Goal: Complete application form: Complete application form

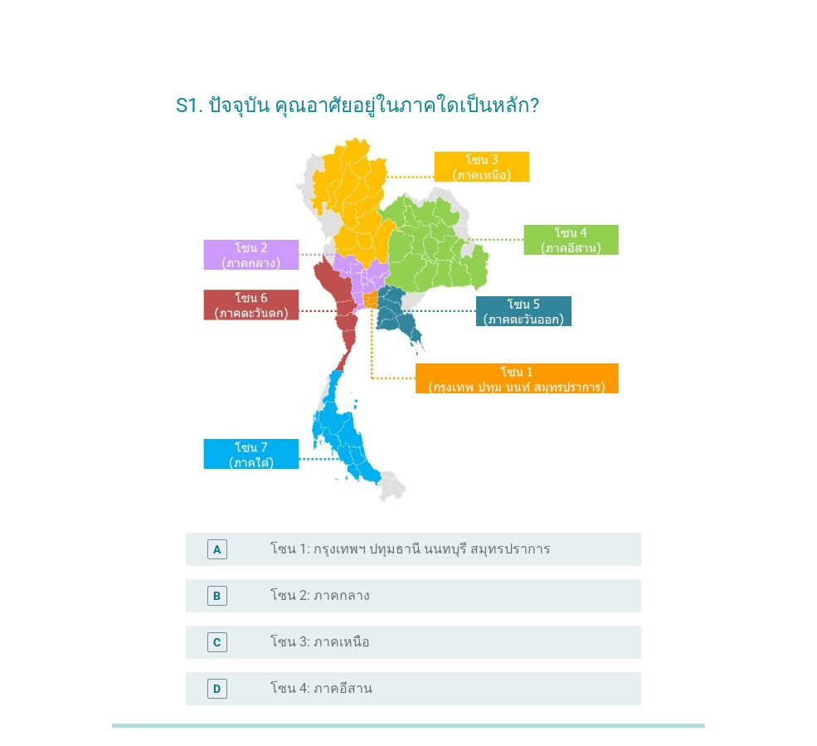
click at [393, 553] on label "โซน 1: กรุงเทพฯ ปทุมธานี นนทบุรี สมุทรปราการ" at bounding box center [411, 549] width 281 height 17
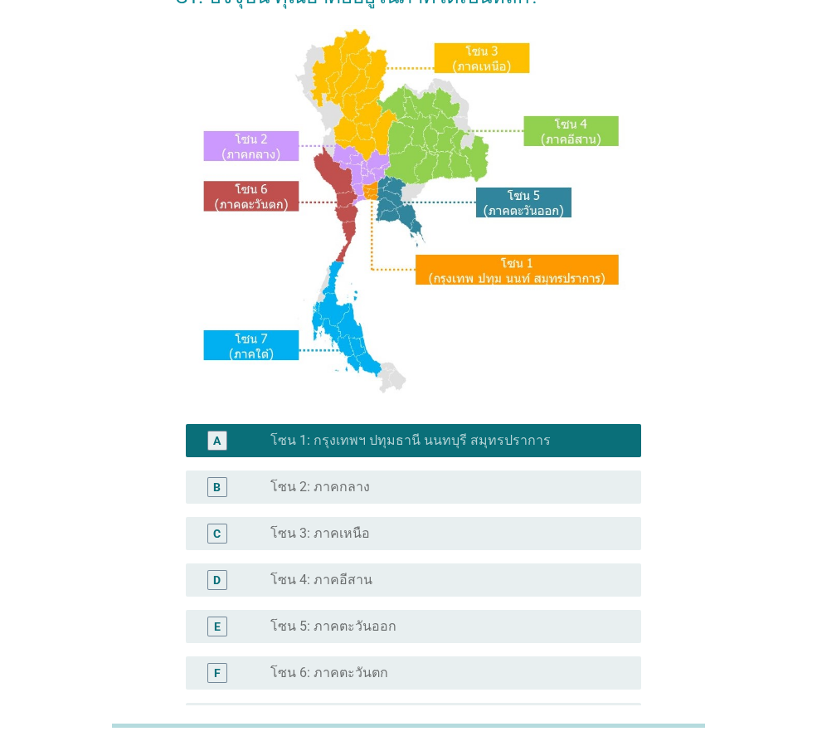
scroll to position [249, 0]
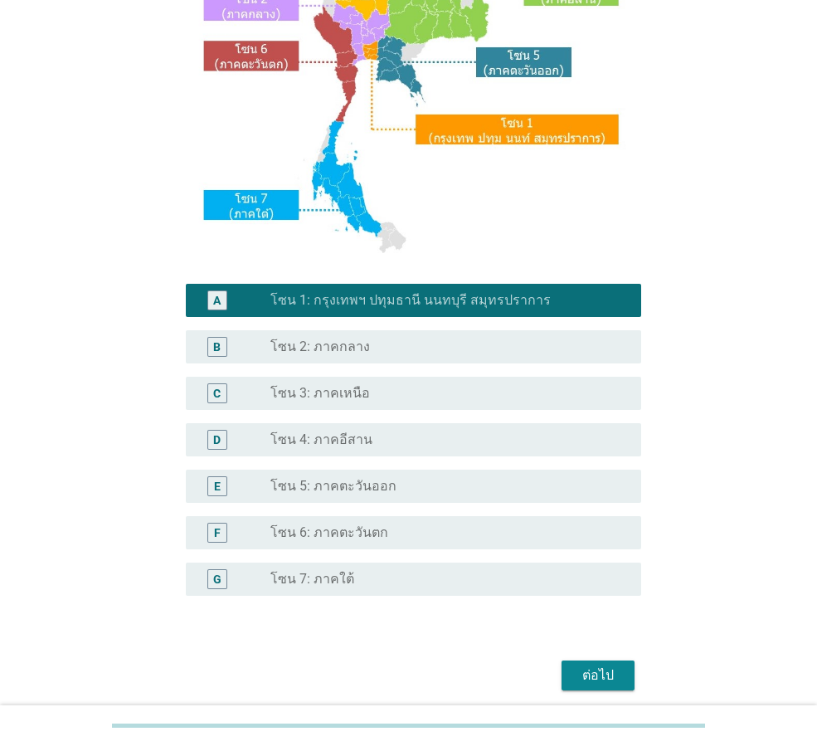
click at [616, 674] on div "ต่อไป" at bounding box center [598, 676] width 46 height 20
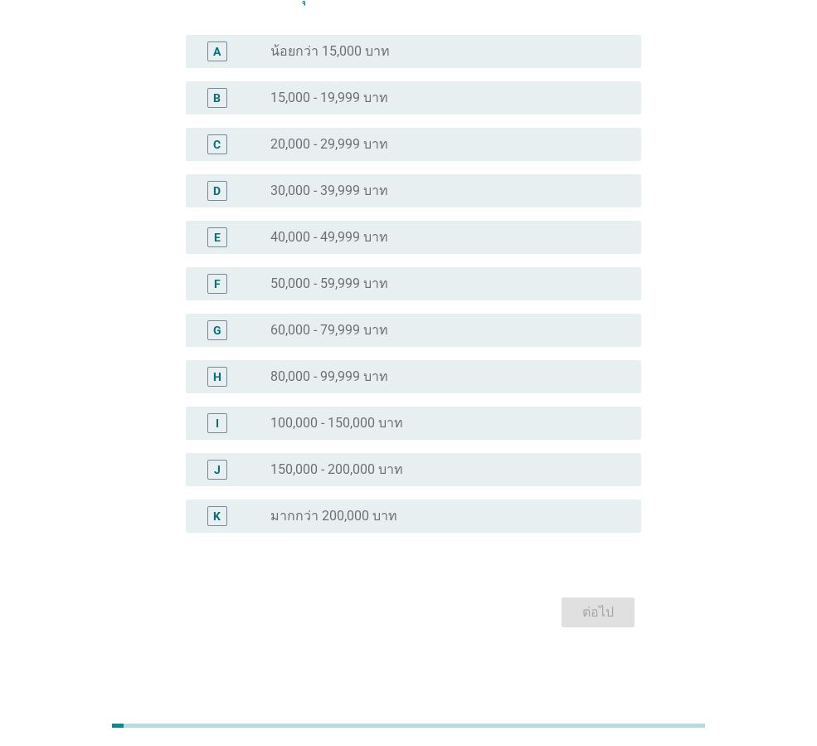
scroll to position [0, 0]
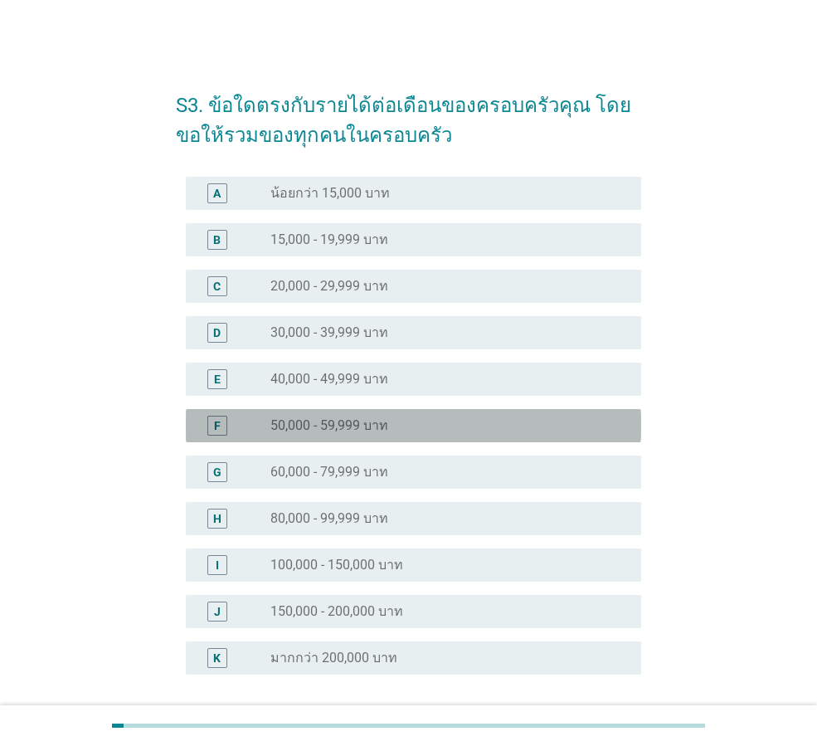
click at [388, 432] on label "50,000 - 59,999 บาท" at bounding box center [330, 425] width 118 height 17
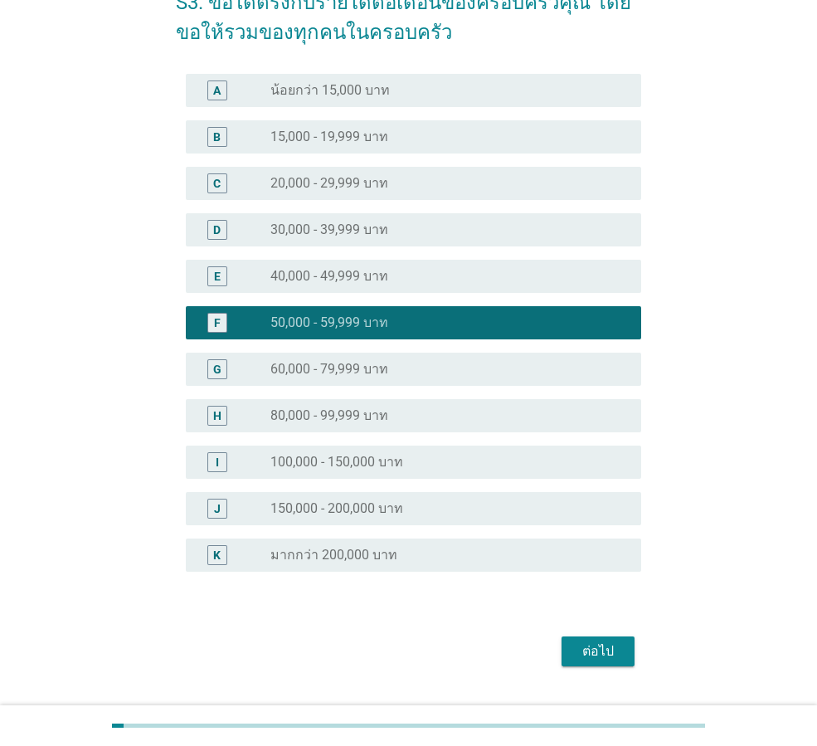
scroll to position [142, 0]
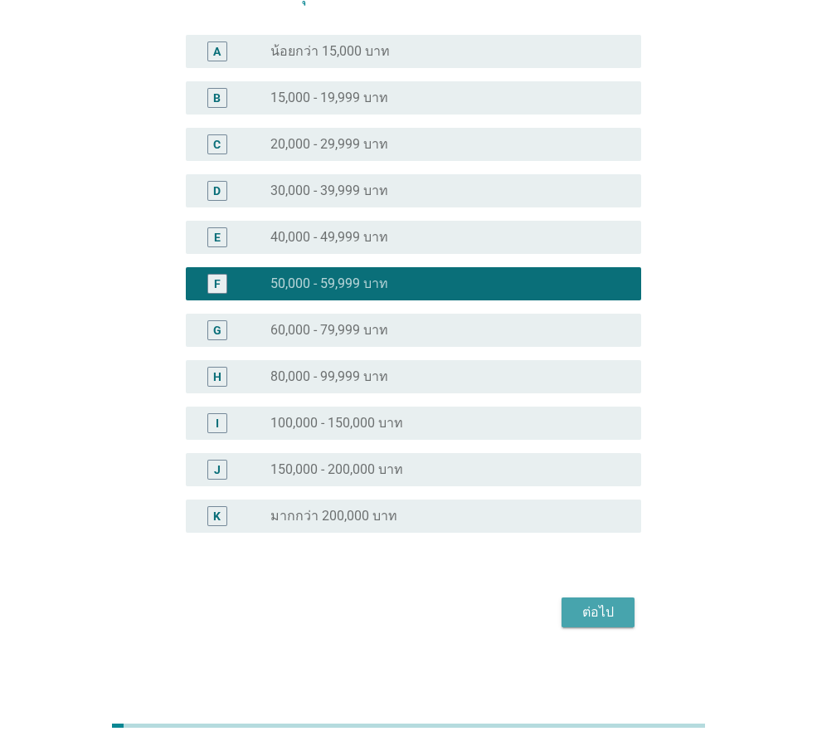
click at [594, 610] on div "ต่อไป" at bounding box center [598, 613] width 46 height 20
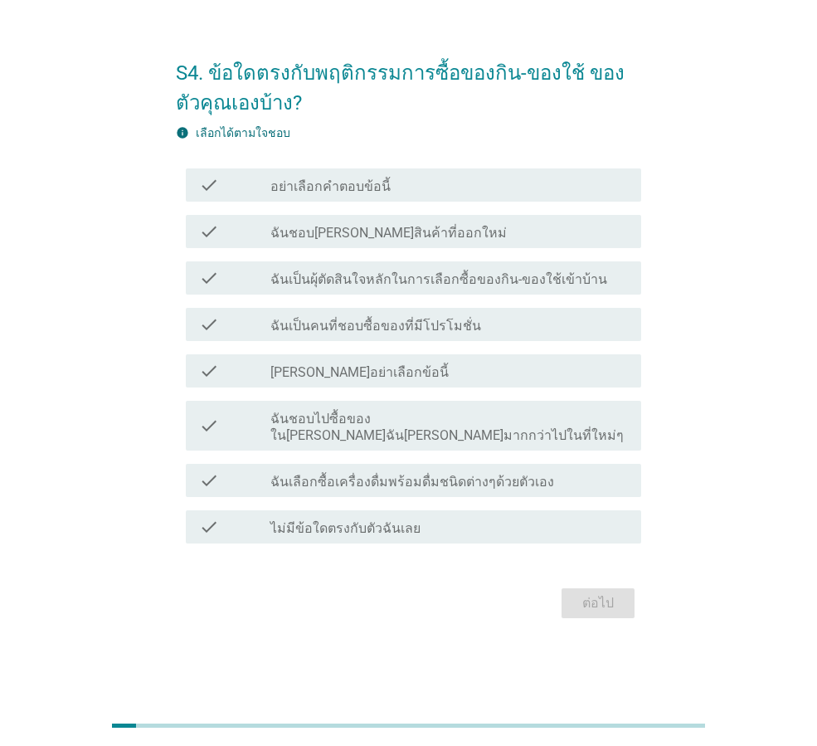
scroll to position [0, 0]
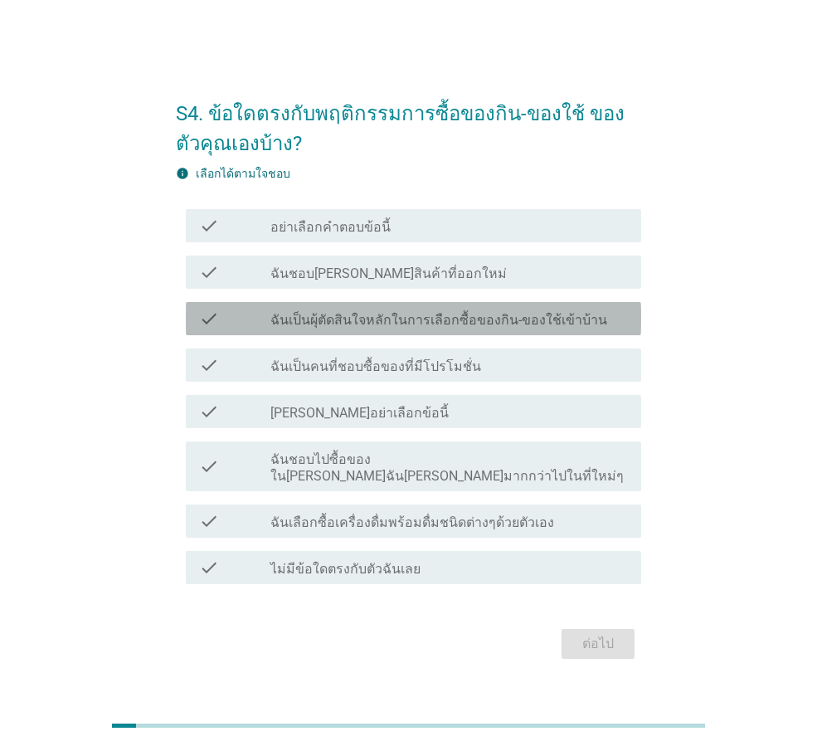
click at [503, 329] on label "ฉันเป็นผุ้ตัดสินใจหลักในการเลือกซื้อของกิน-ของใช้เข้าบ้าน" at bounding box center [439, 320] width 337 height 17
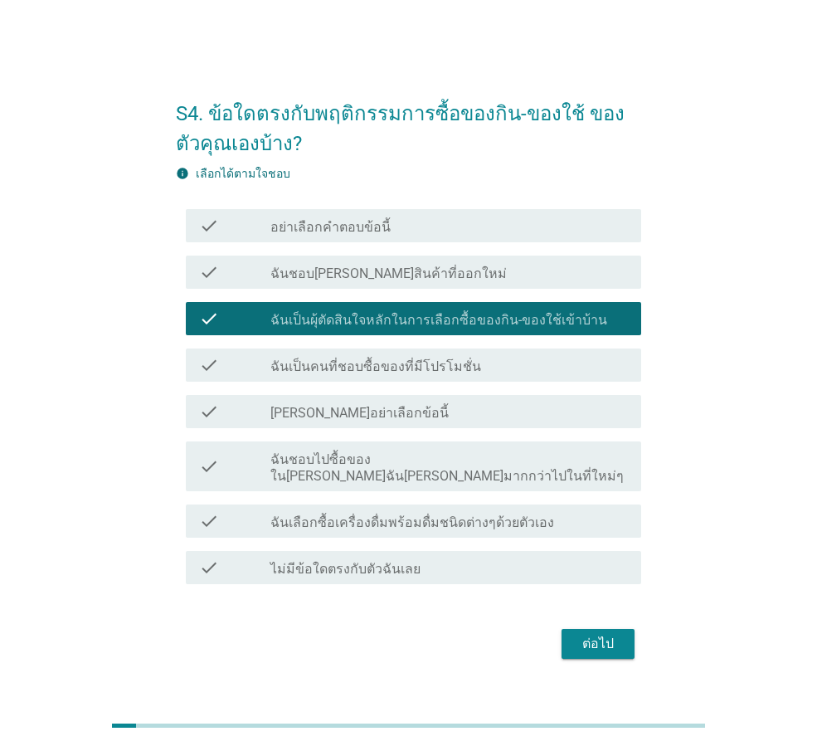
click at [489, 382] on div "check check_box_outline_blank ฉันเป็นคนที่ชอบซื้อของที่มีโปรโมชั่น" at bounding box center [414, 365] width 456 height 33
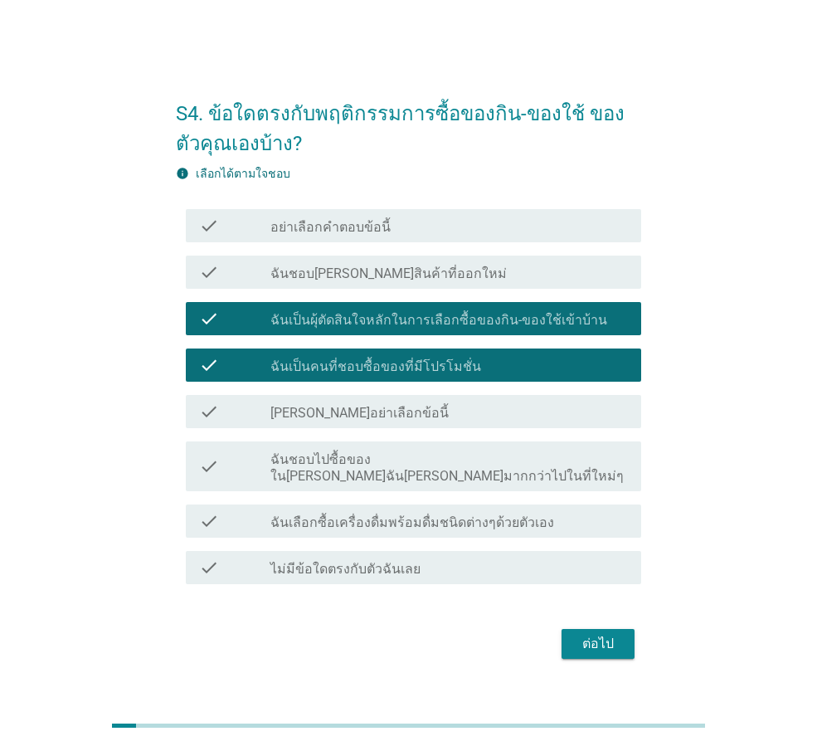
click at [555, 471] on label "ฉันชอบไปซื้อของใน[PERSON_NAME]ฉัน[PERSON_NAME]มากกว่าไปในที่ใหม่ๆ" at bounding box center [450, 467] width 358 height 33
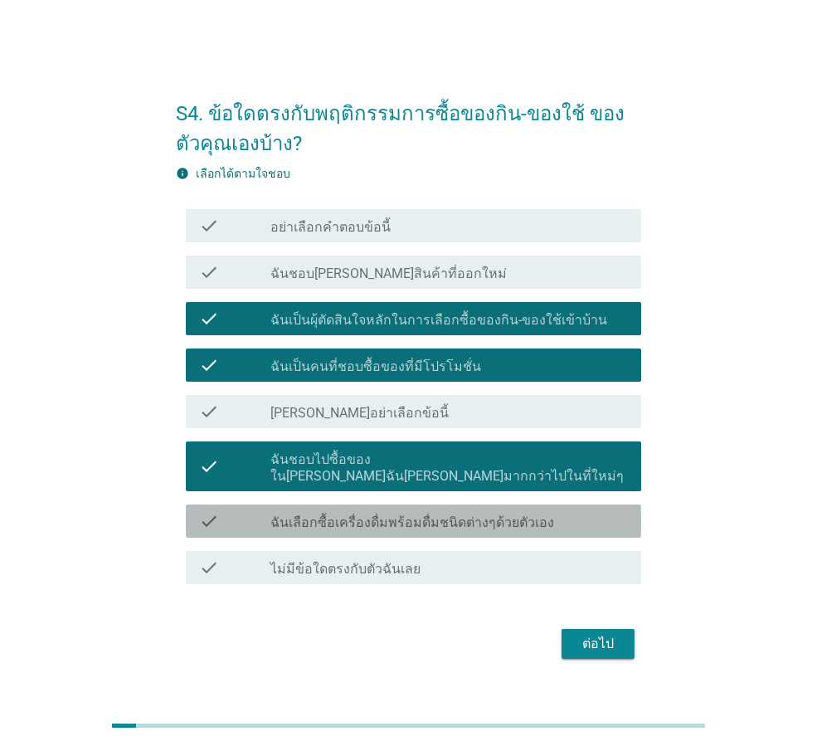
click at [546, 517] on div "check_box_outline_blank ฉันเลือกซื้อเครื่องดื่มพร้อมดื่มชนิดต่างๆด้วยตัวเอง" at bounding box center [450, 521] width 358 height 20
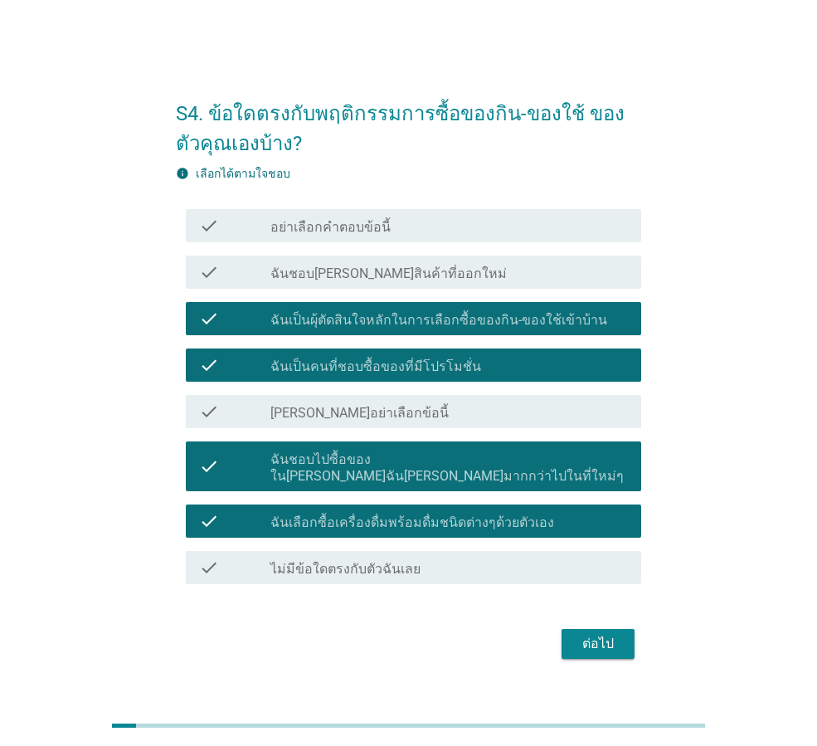
click at [585, 634] on div "ต่อไป" at bounding box center [598, 644] width 46 height 20
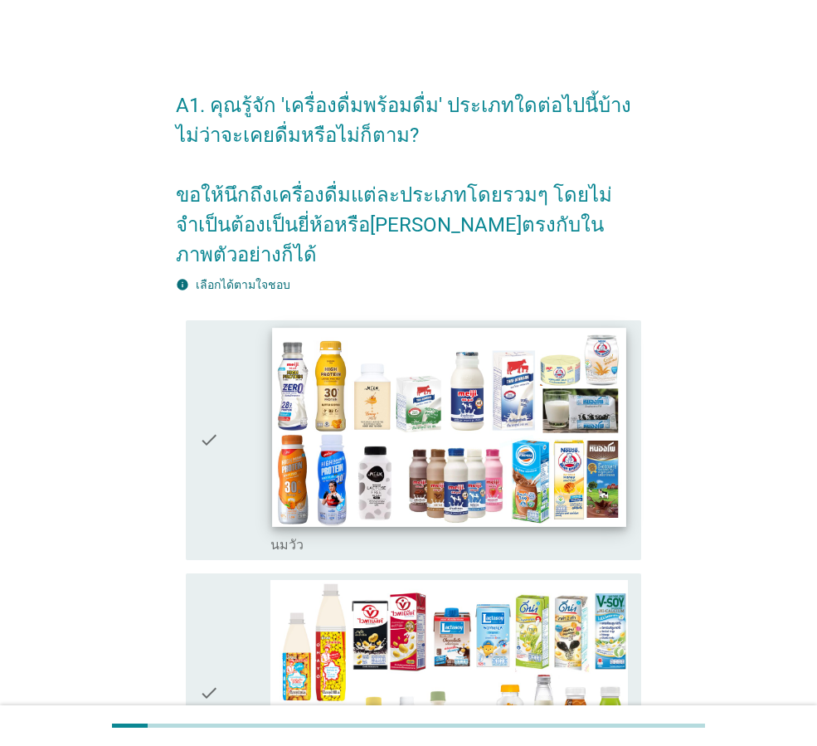
scroll to position [83, 0]
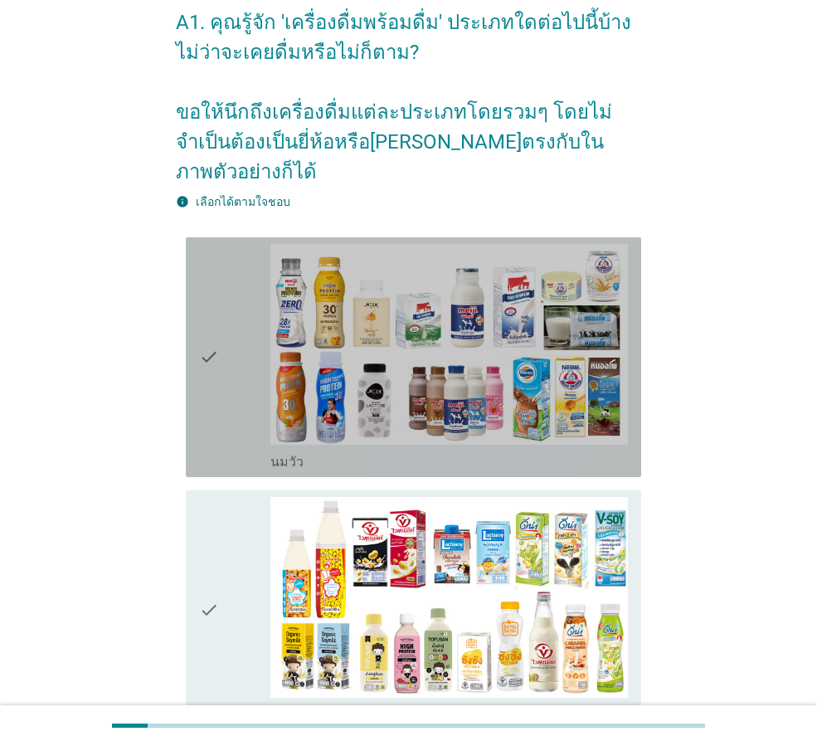
click at [204, 382] on icon "check" at bounding box center [209, 357] width 20 height 227
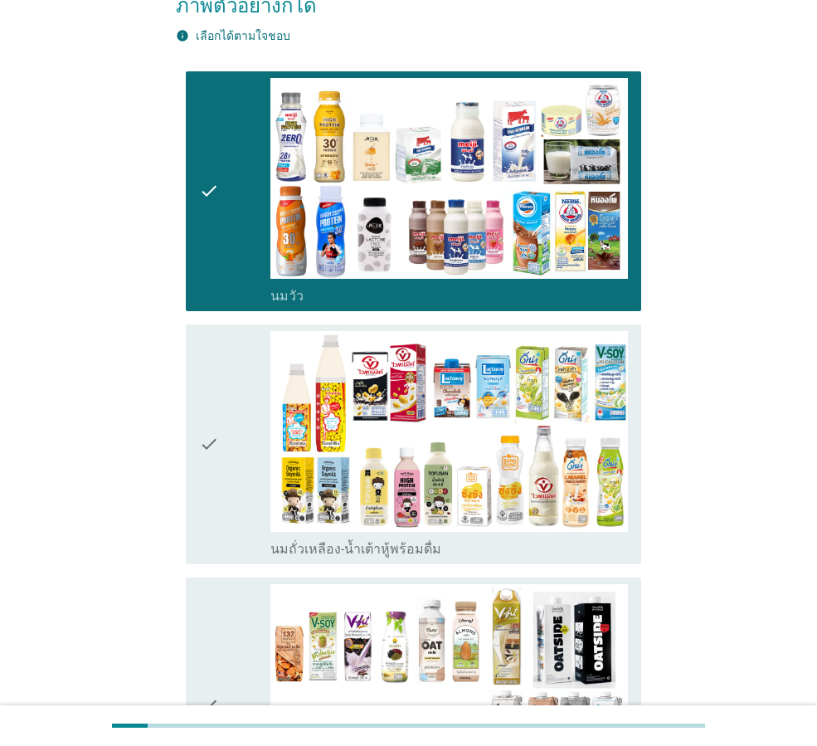
scroll to position [332, 0]
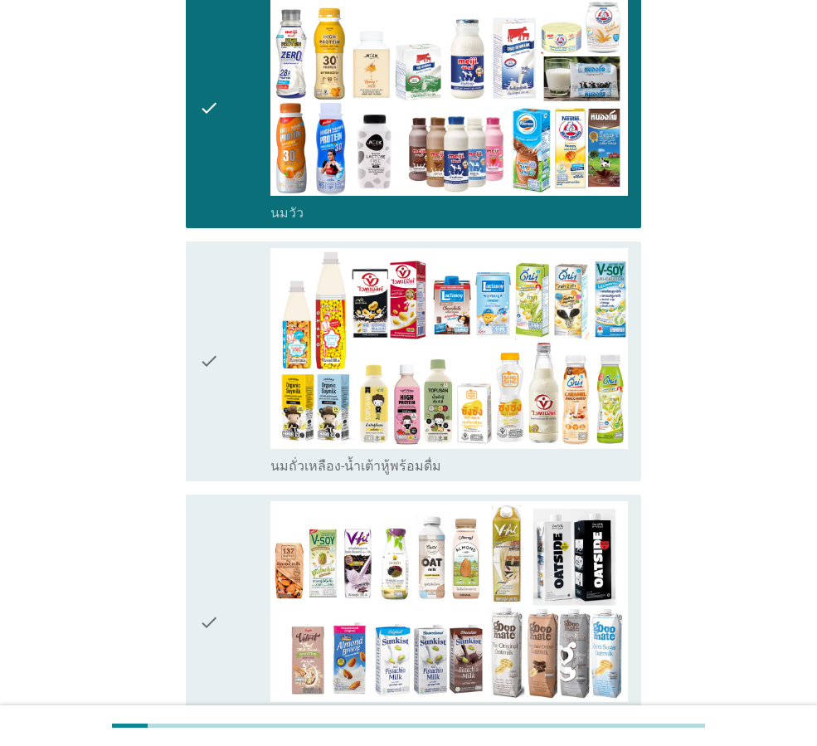
click at [222, 386] on div "check" at bounding box center [234, 361] width 71 height 227
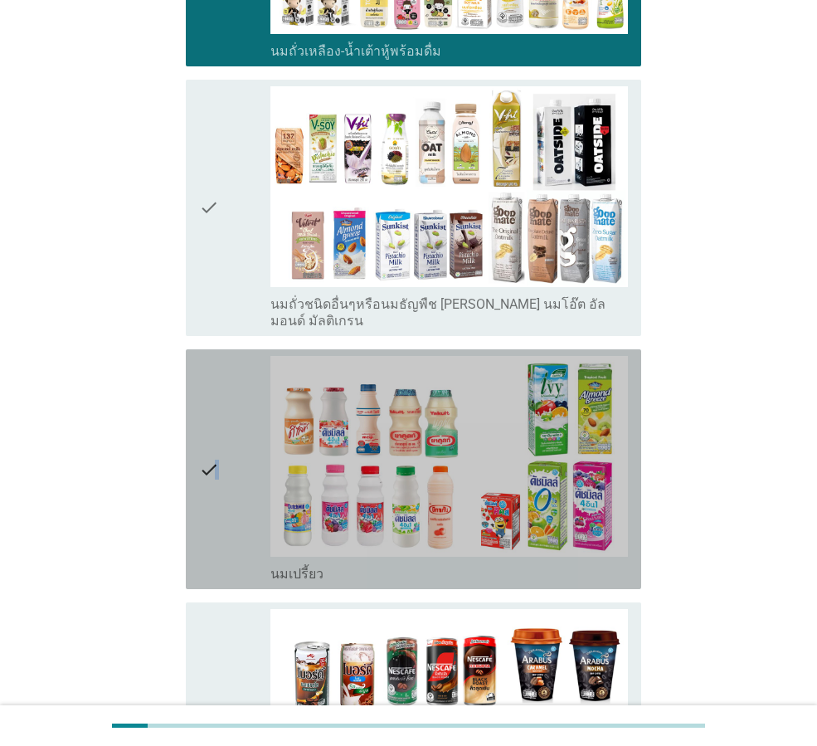
click at [216, 474] on icon "check" at bounding box center [209, 469] width 20 height 227
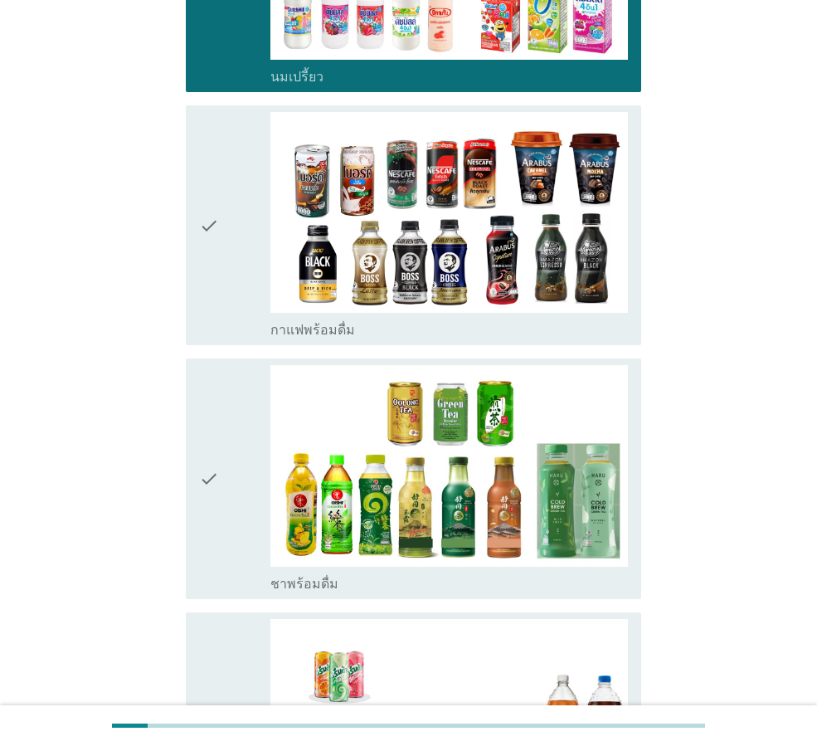
scroll to position [1245, 0]
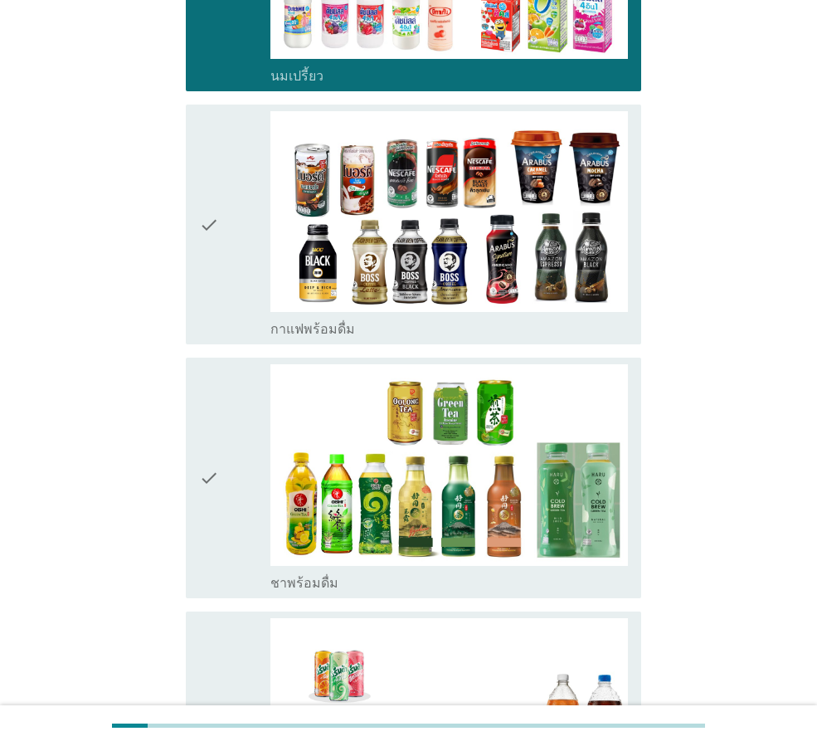
click at [218, 450] on icon "check" at bounding box center [209, 477] width 20 height 227
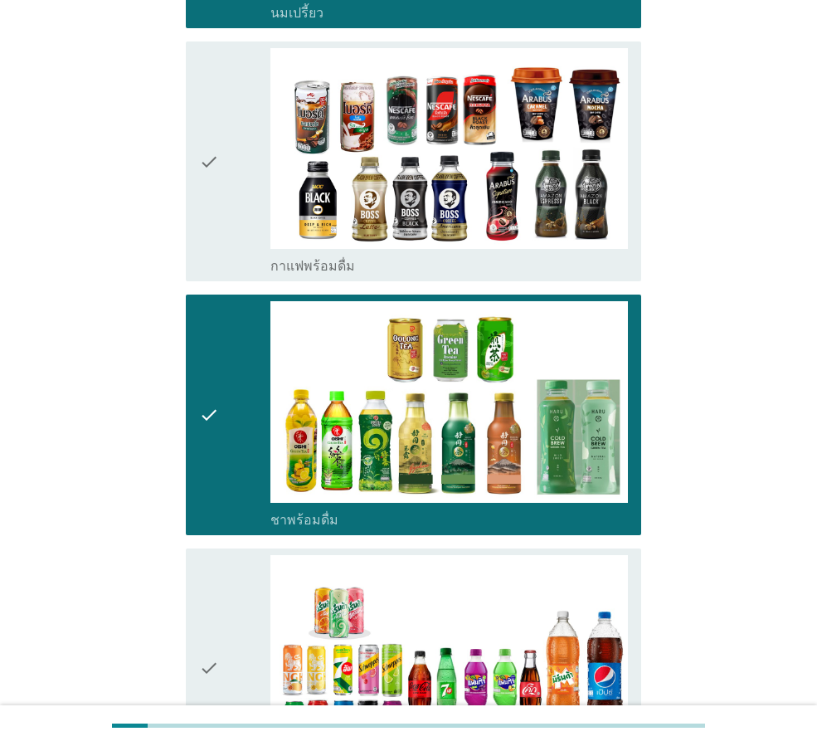
scroll to position [1411, 0]
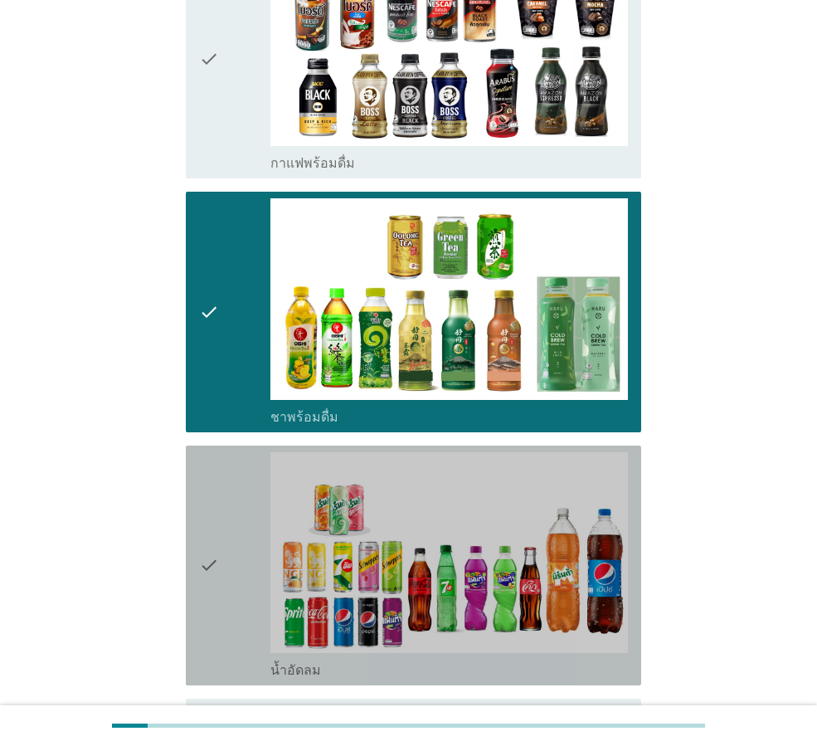
click at [209, 484] on icon "check" at bounding box center [209, 565] width 20 height 227
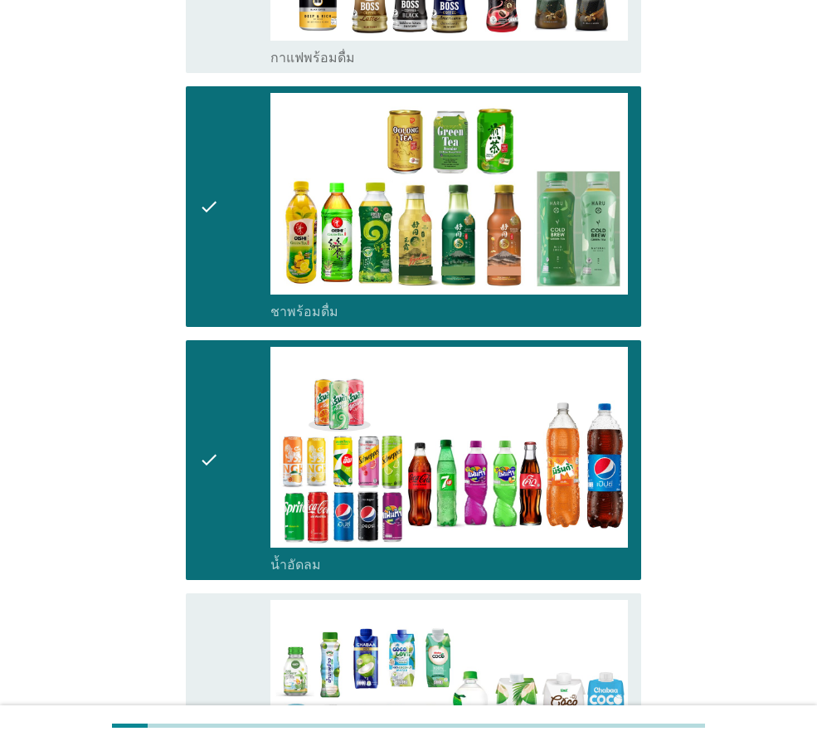
scroll to position [1743, 0]
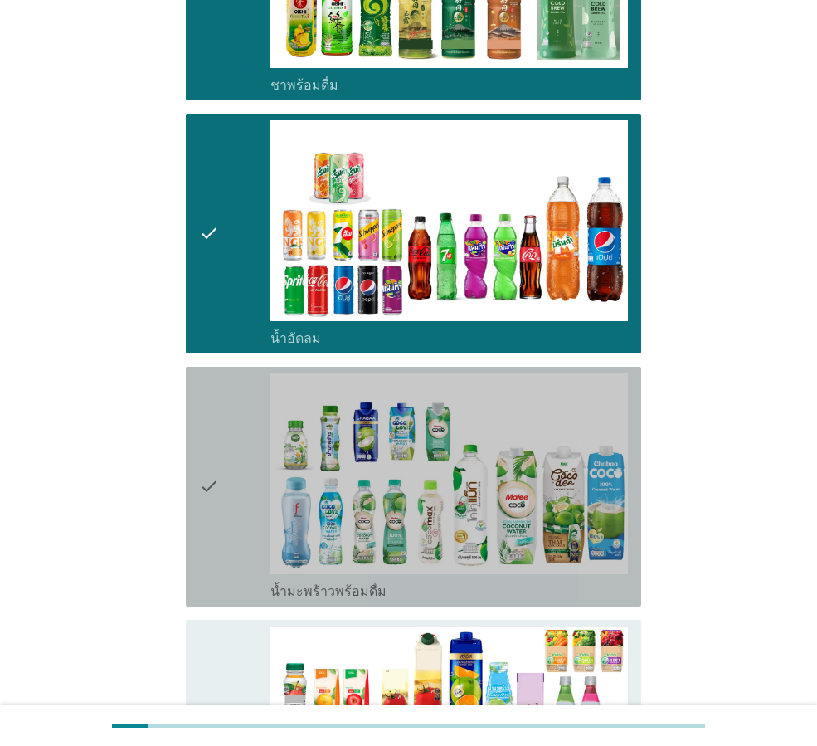
click at [212, 483] on icon "check" at bounding box center [209, 486] width 20 height 227
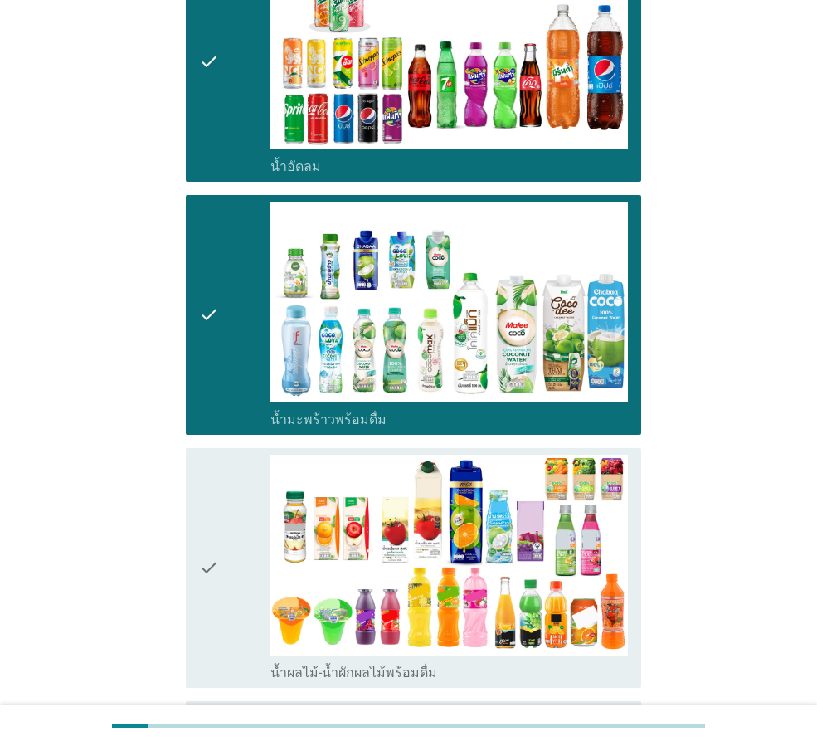
scroll to position [2075, 0]
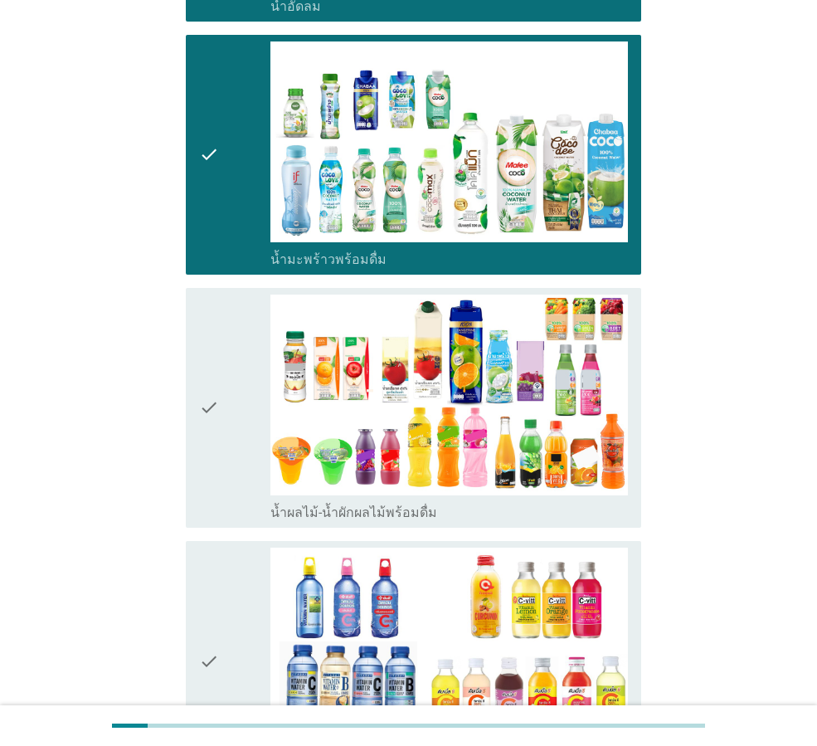
click at [211, 367] on icon "check" at bounding box center [209, 408] width 20 height 227
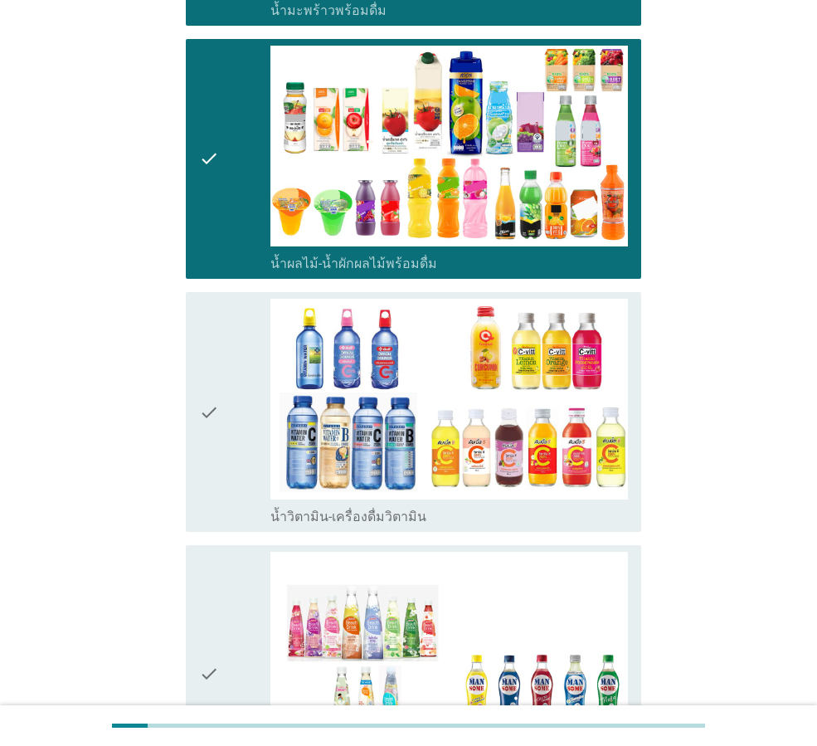
click at [222, 405] on div "check" at bounding box center [234, 412] width 71 height 227
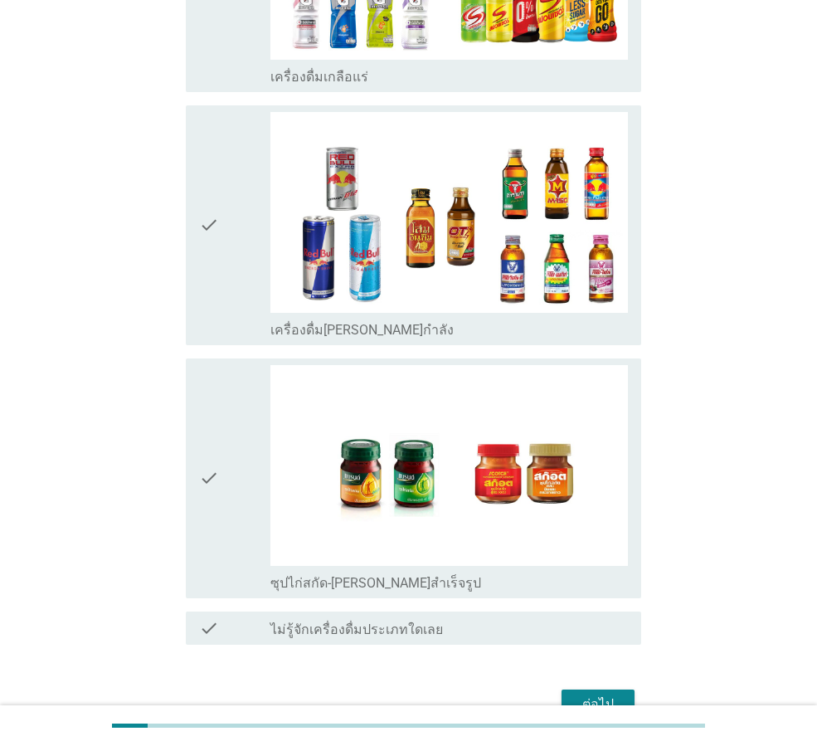
scroll to position [3316, 0]
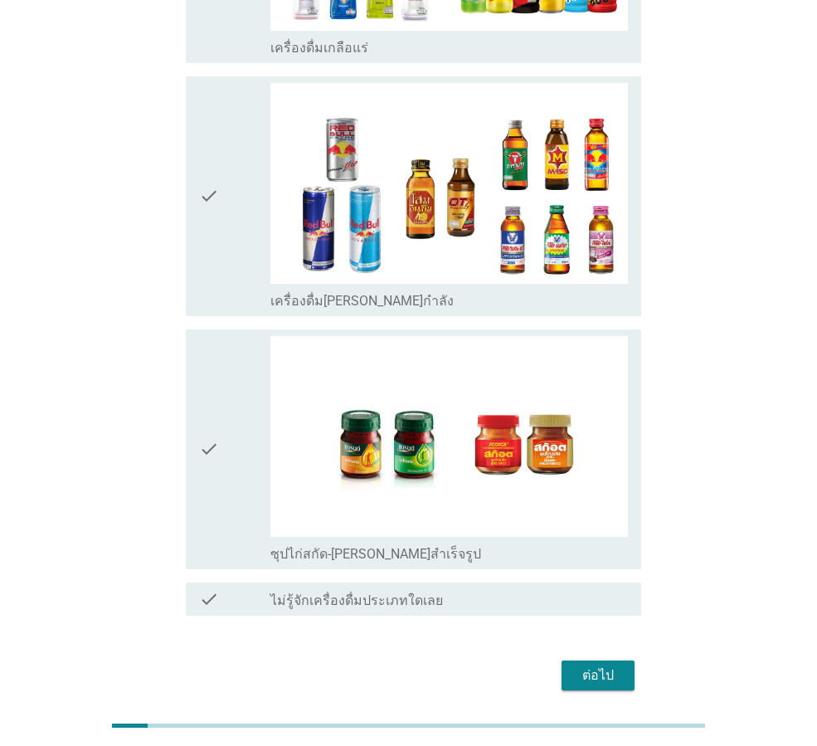
click at [575, 666] on div "ต่อไป" at bounding box center [598, 676] width 46 height 20
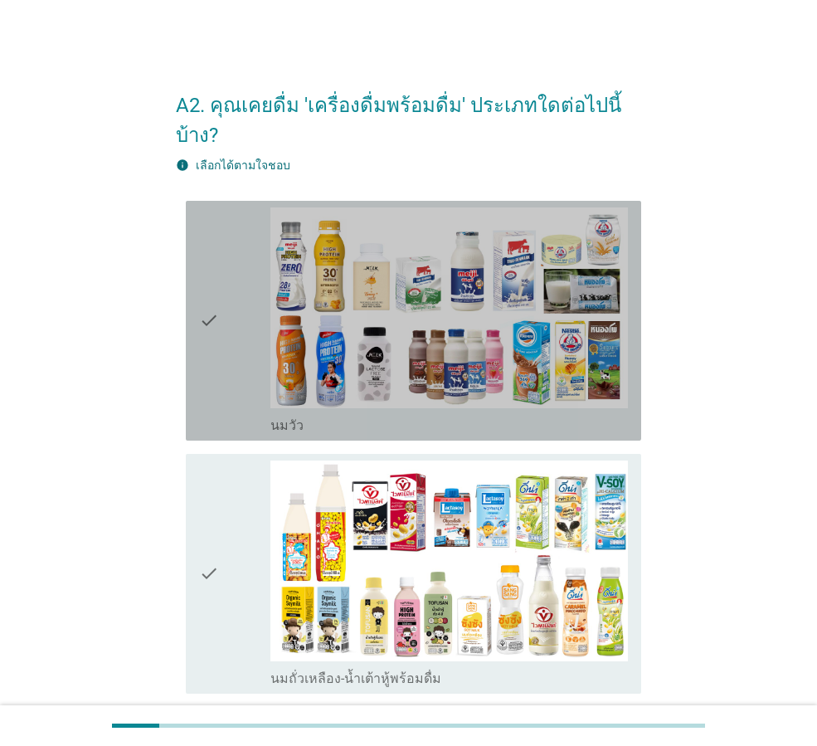
click at [224, 318] on div "check" at bounding box center [234, 320] width 71 height 227
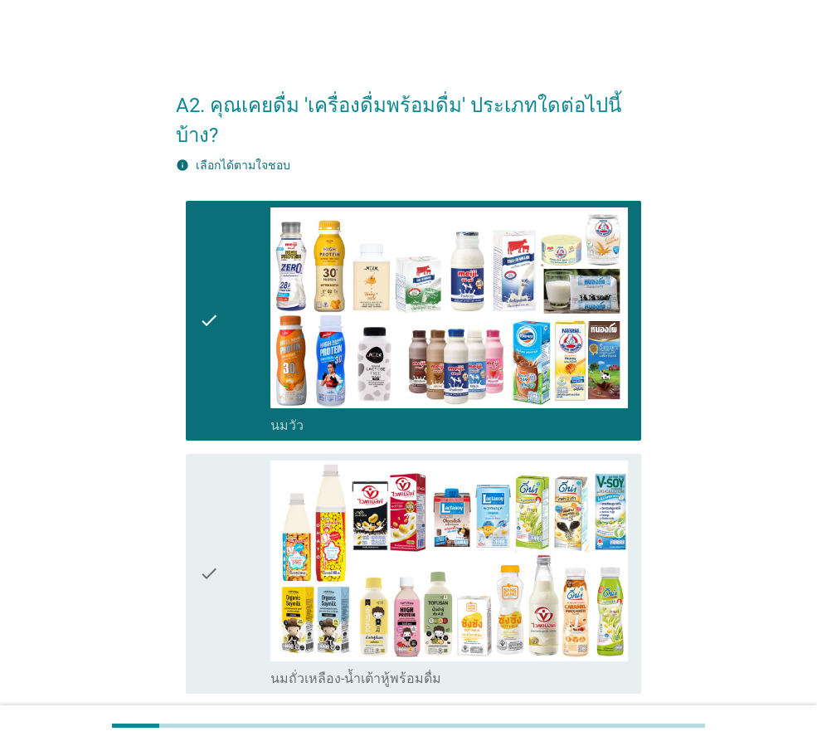
click at [227, 476] on div "check" at bounding box center [234, 574] width 71 height 227
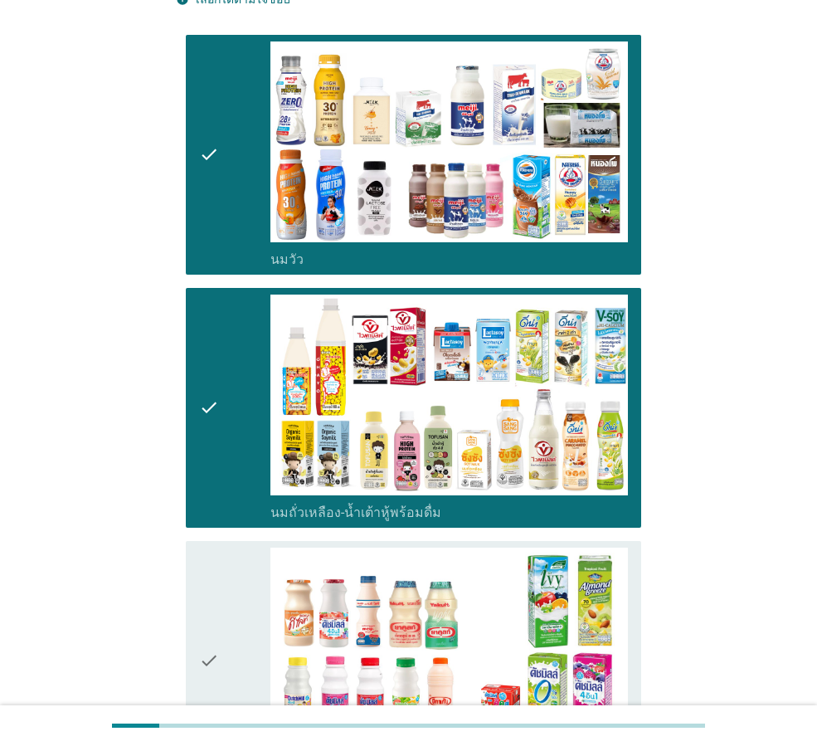
click at [221, 548] on div "check" at bounding box center [234, 661] width 71 height 227
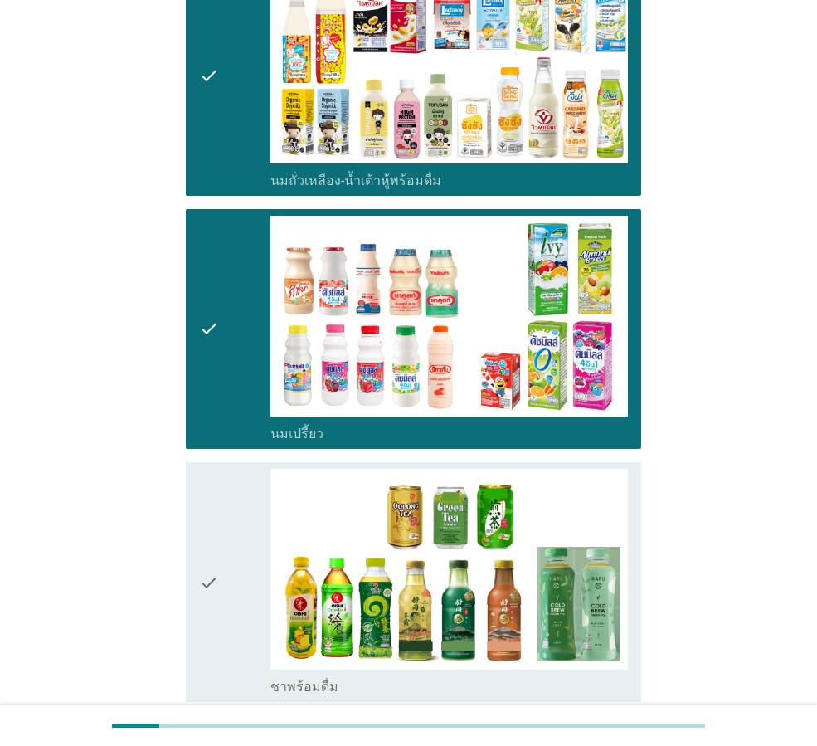
click at [226, 542] on div "check" at bounding box center [234, 582] width 71 height 227
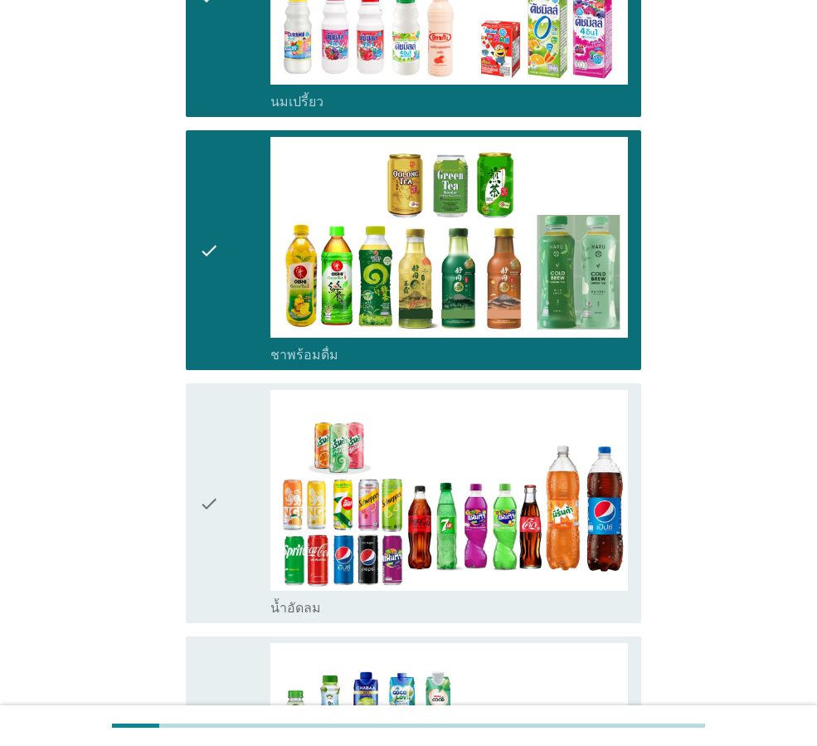
click at [226, 542] on div "check" at bounding box center [234, 503] width 71 height 227
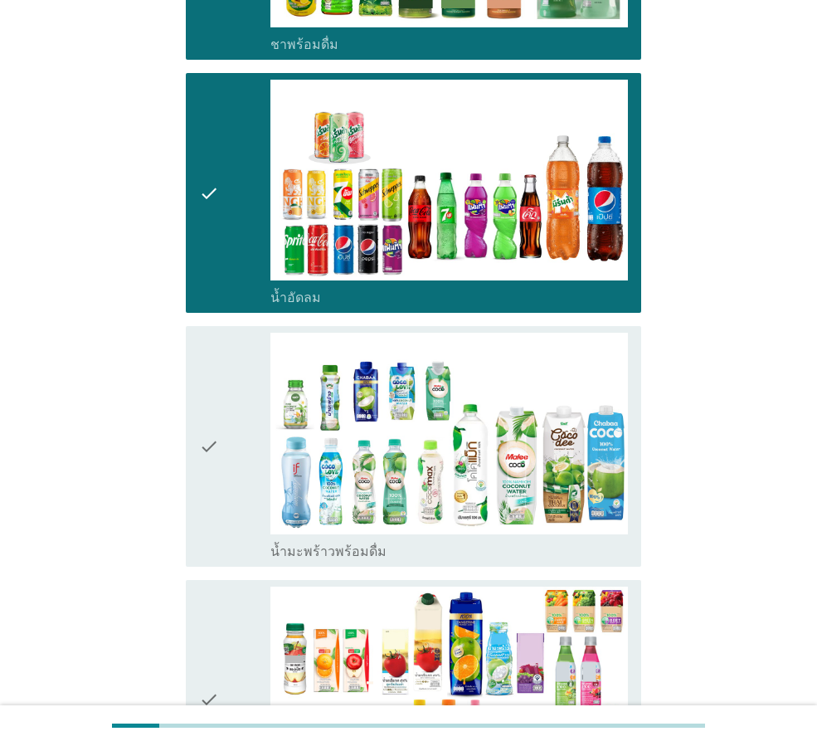
scroll to position [1162, 0]
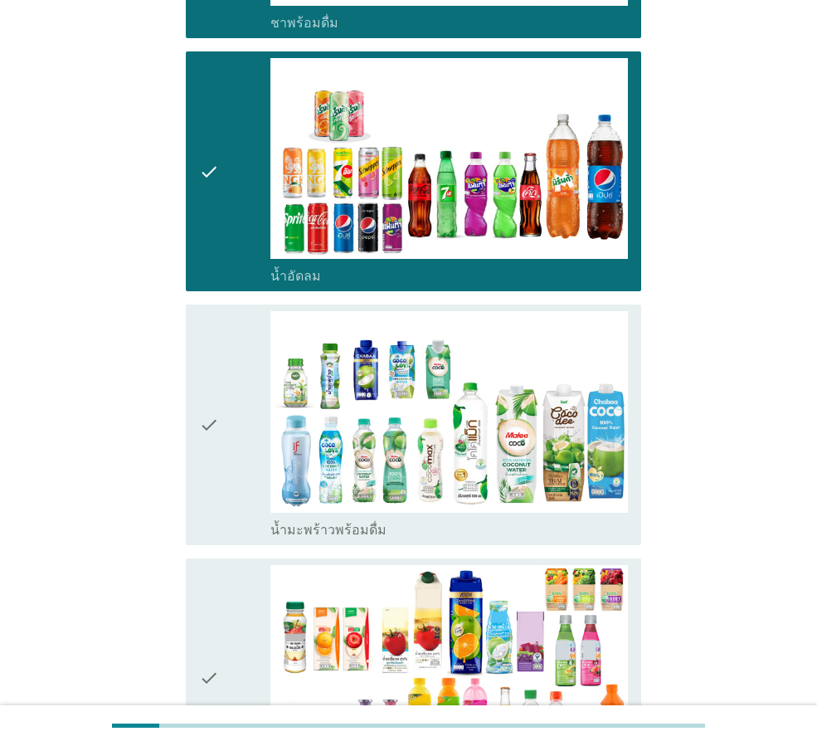
click at [219, 451] on icon "check" at bounding box center [209, 424] width 20 height 227
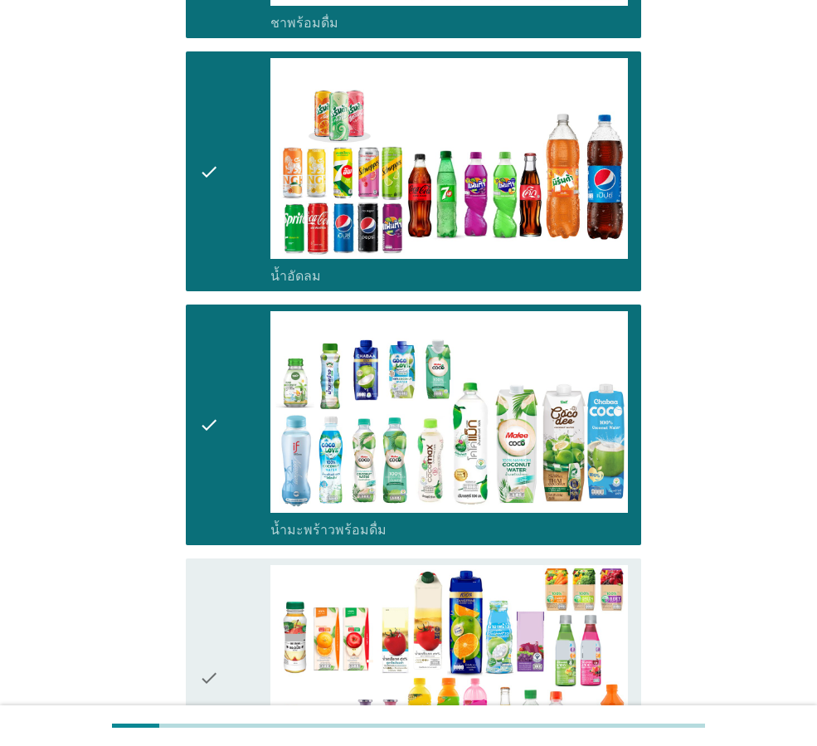
click at [195, 593] on div "check check_box_outline_blank น้ำผลไม้-น้ำผักผลไม้พร้อมดื่ม" at bounding box center [414, 679] width 456 height 240
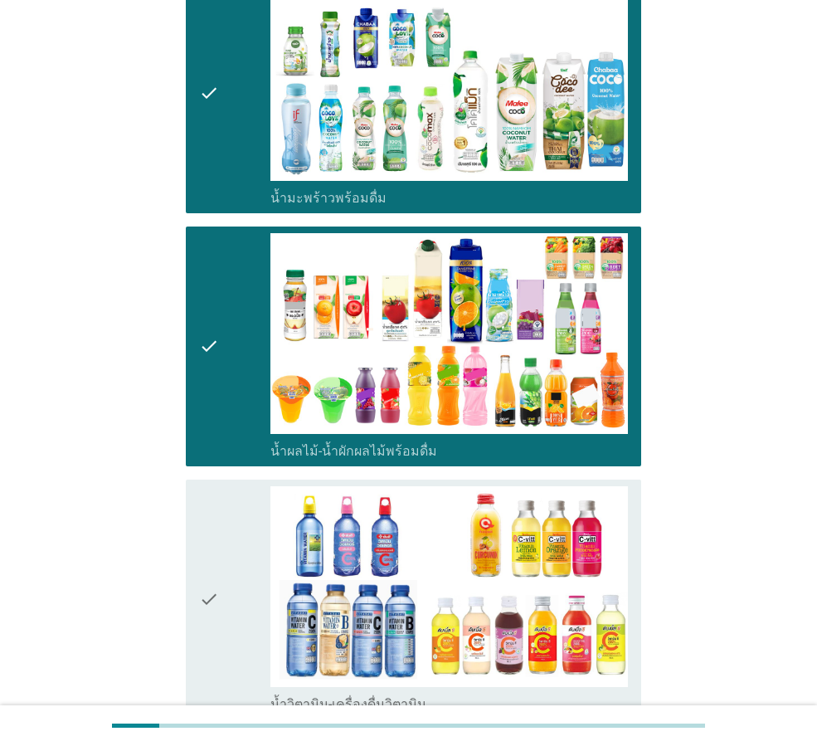
click at [206, 588] on icon "check" at bounding box center [209, 599] width 20 height 227
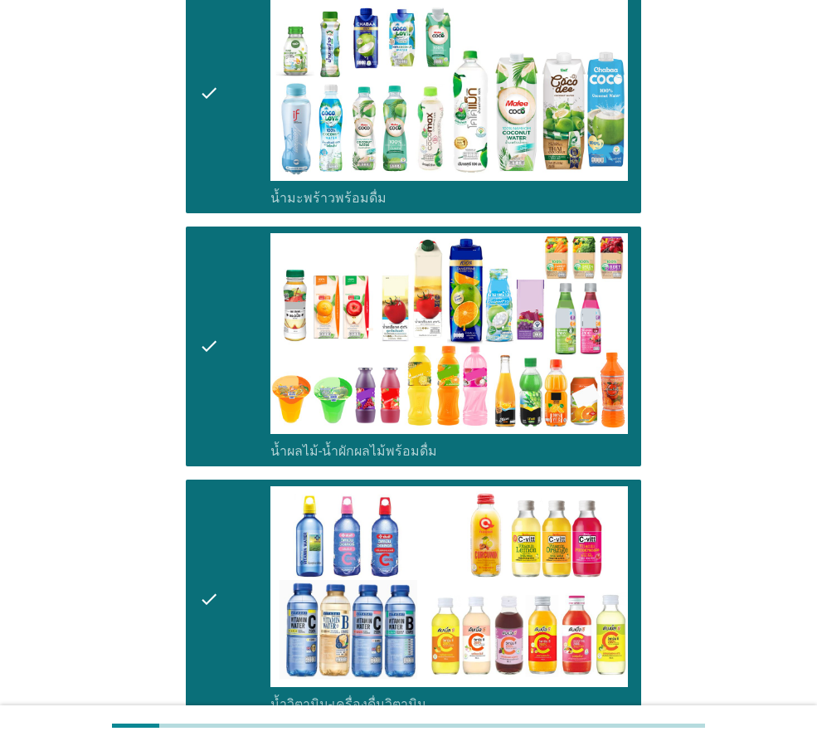
scroll to position [1677, 0]
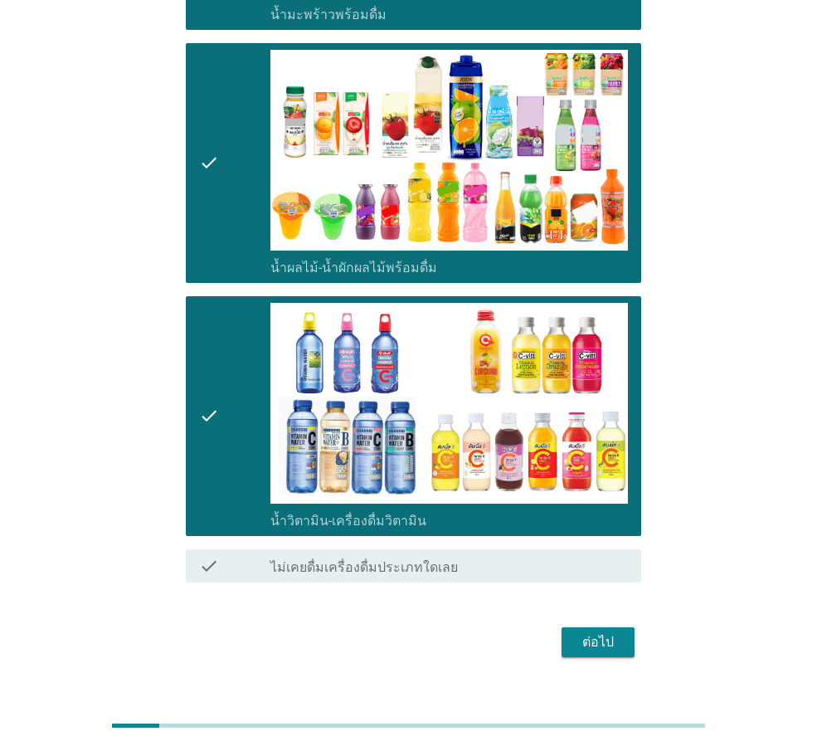
click at [594, 632] on div "ต่อไป" at bounding box center [598, 642] width 46 height 20
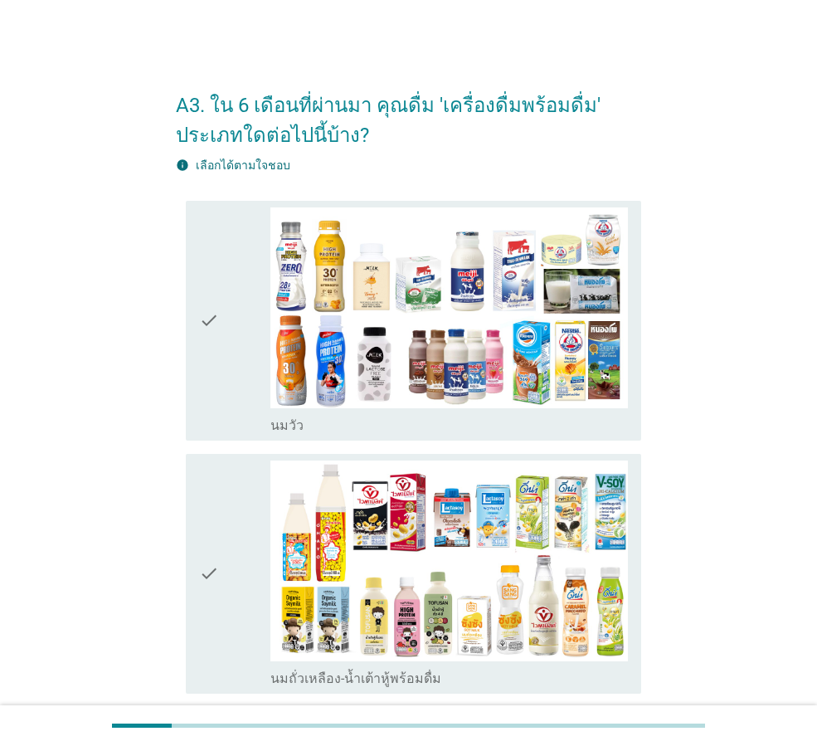
click at [231, 308] on div "check" at bounding box center [234, 320] width 71 height 227
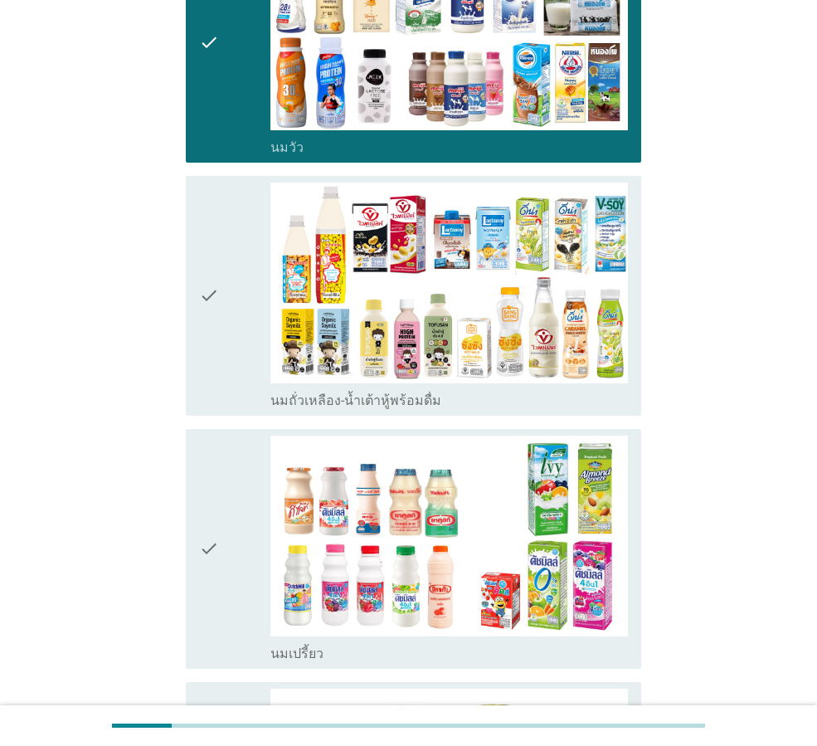
scroll to position [332, 0]
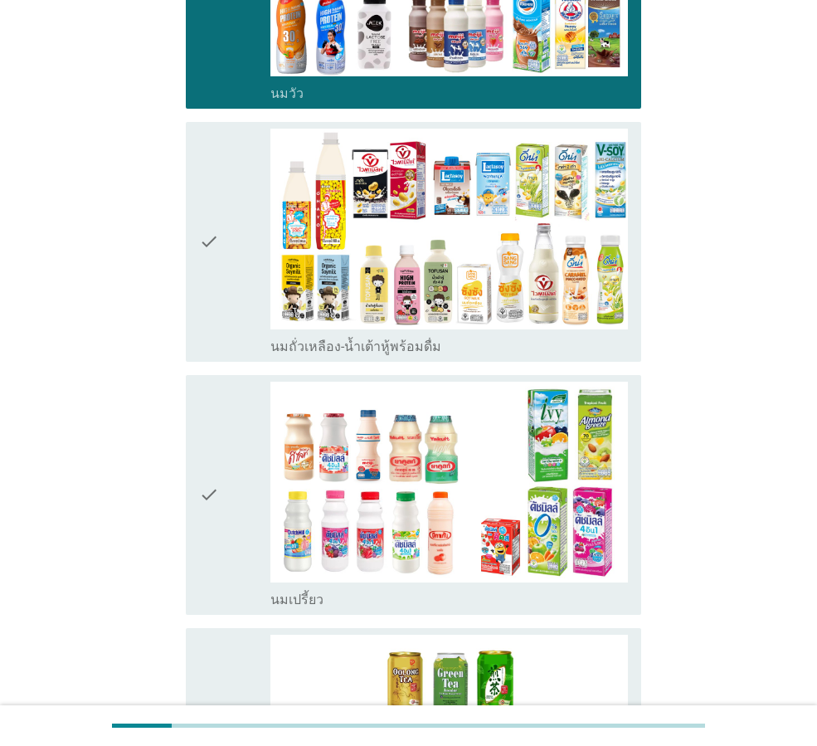
click at [217, 437] on icon "check" at bounding box center [209, 495] width 20 height 227
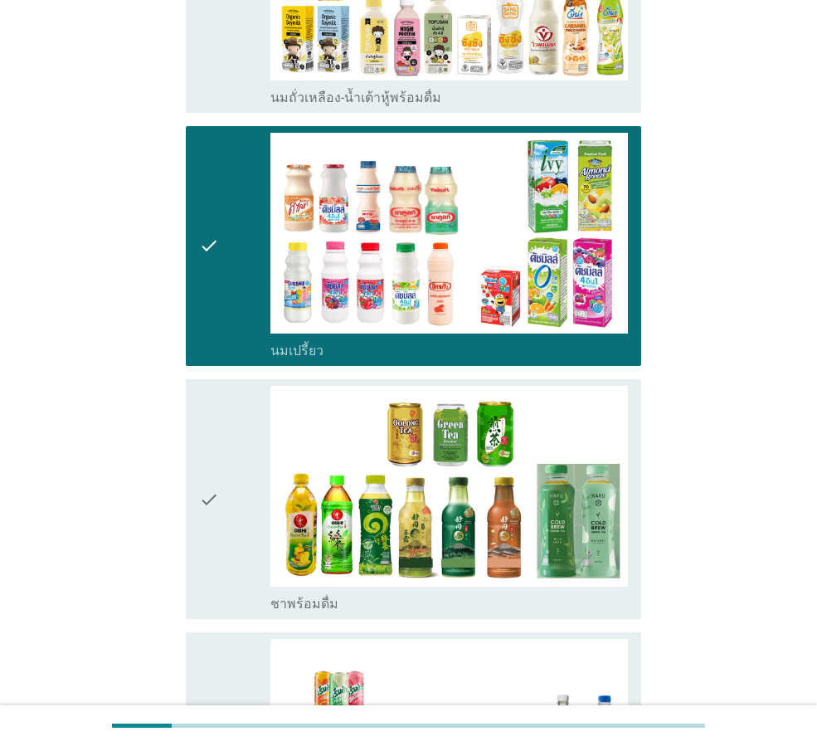
click at [224, 467] on div "check" at bounding box center [234, 499] width 71 height 227
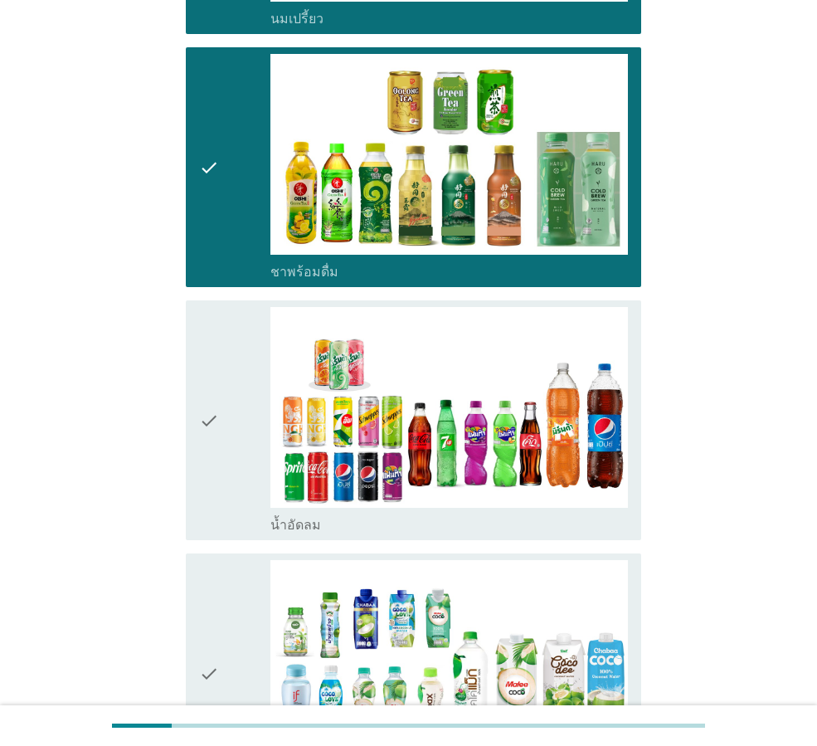
click at [224, 465] on div "check" at bounding box center [234, 420] width 71 height 227
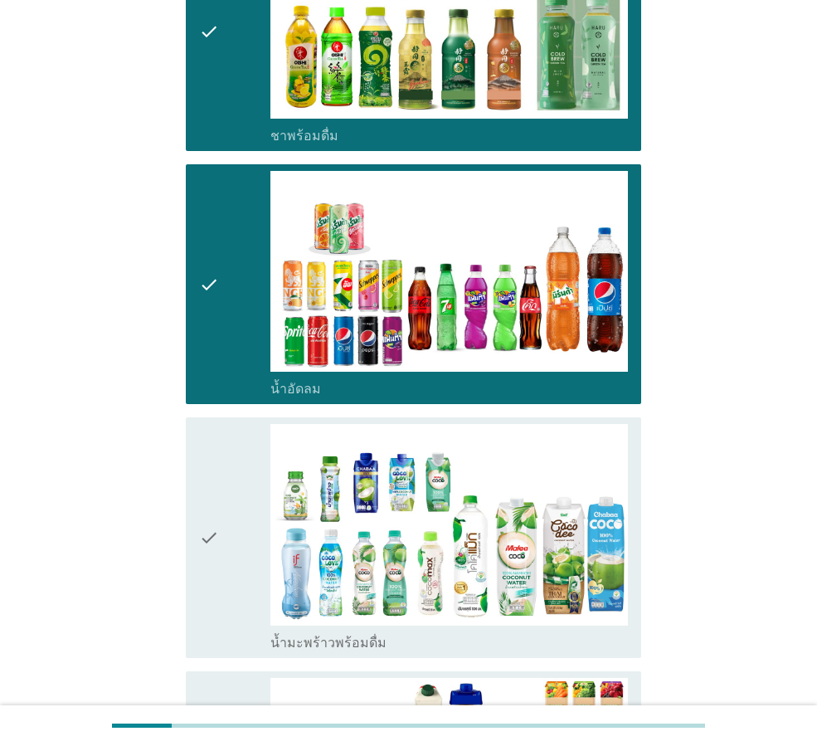
scroll to position [1162, 0]
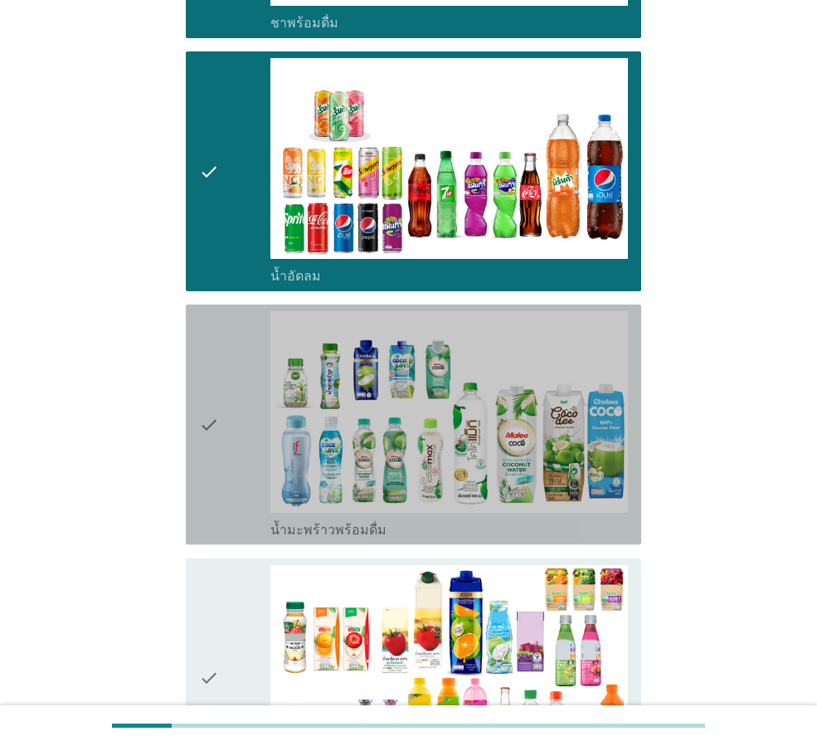
click at [223, 481] on div "check" at bounding box center [234, 424] width 71 height 227
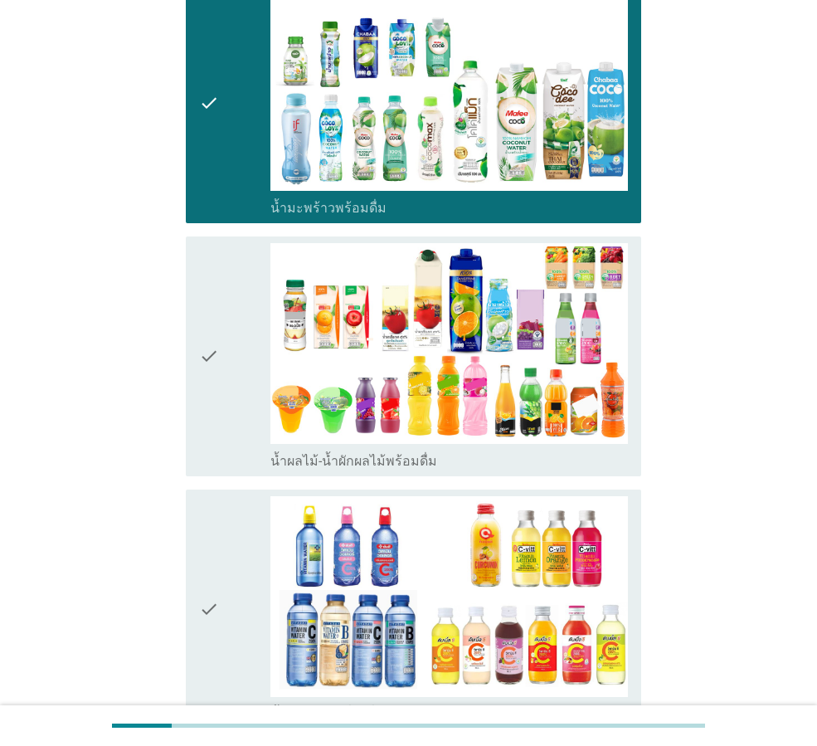
scroll to position [1494, 0]
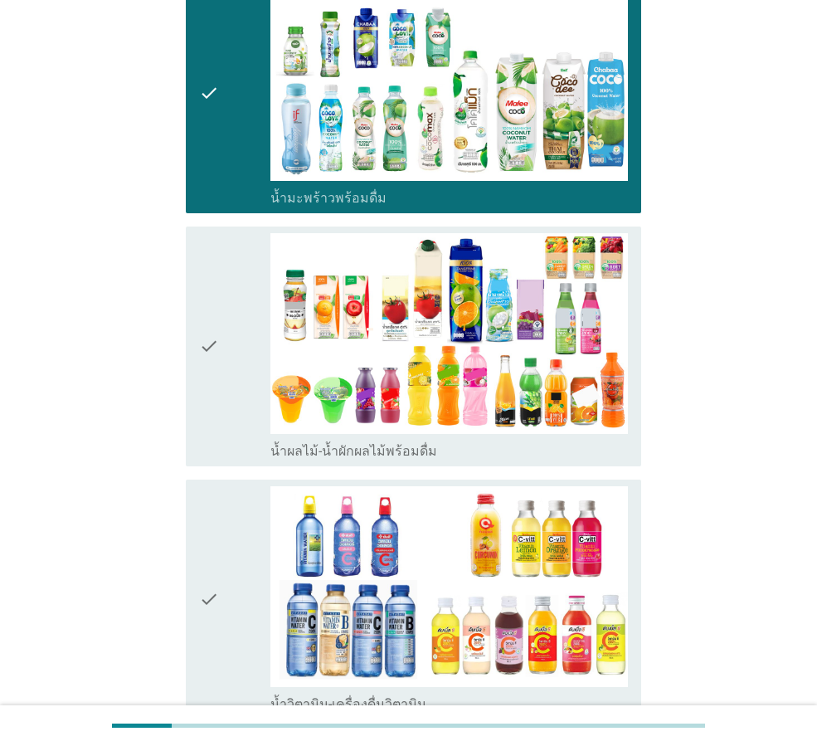
click at [239, 407] on div "check" at bounding box center [234, 346] width 71 height 227
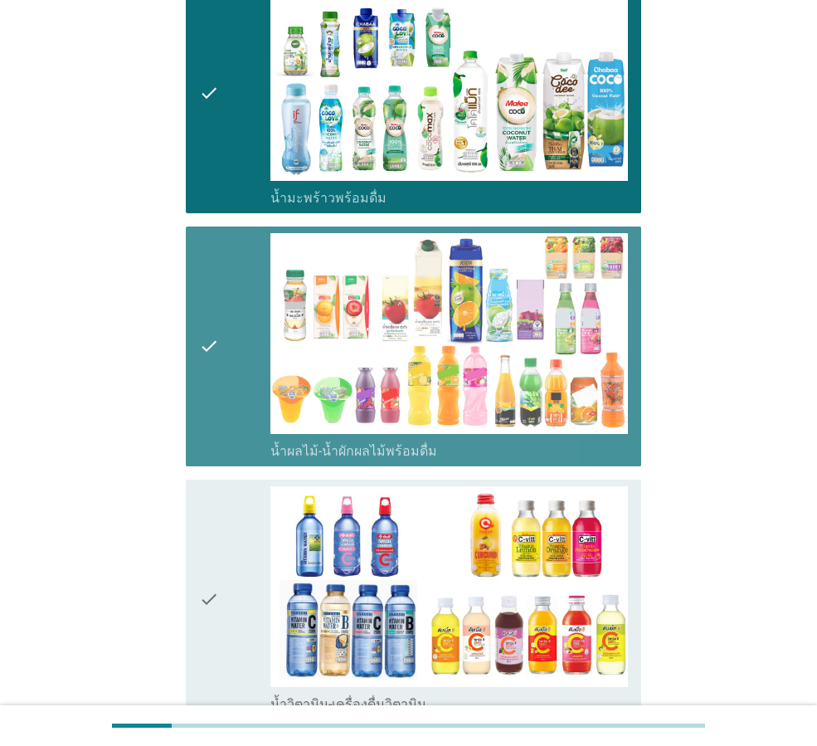
click at [224, 552] on div "check" at bounding box center [234, 599] width 71 height 227
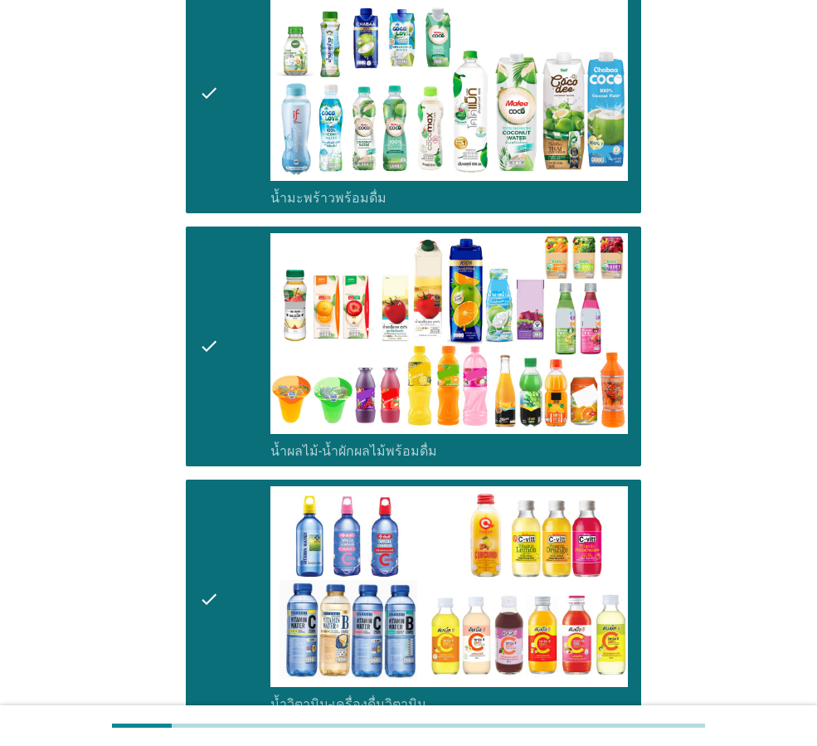
scroll to position [1707, 0]
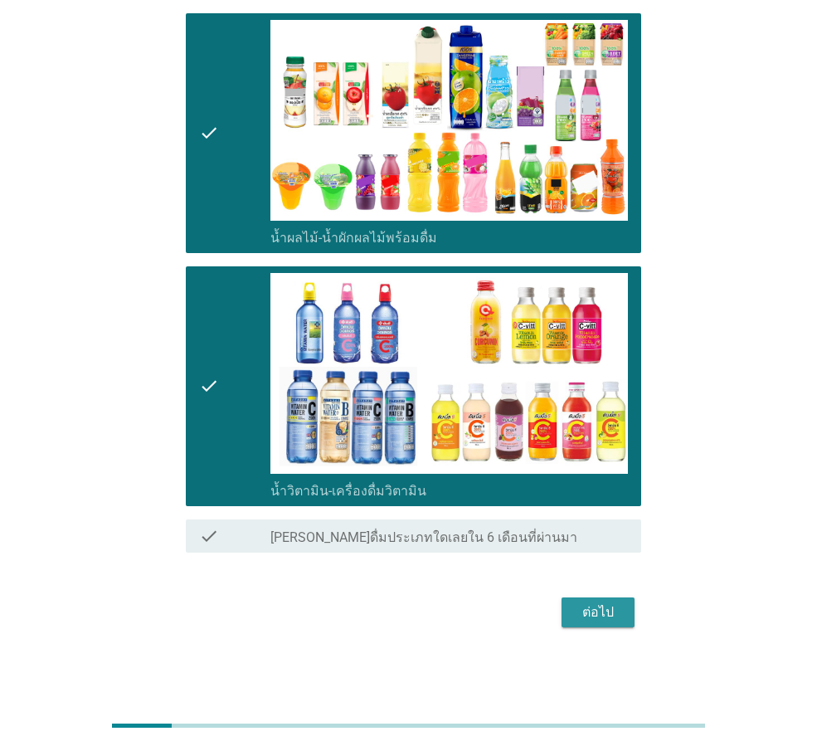
click at [583, 619] on div "ต่อไป" at bounding box center [598, 613] width 46 height 20
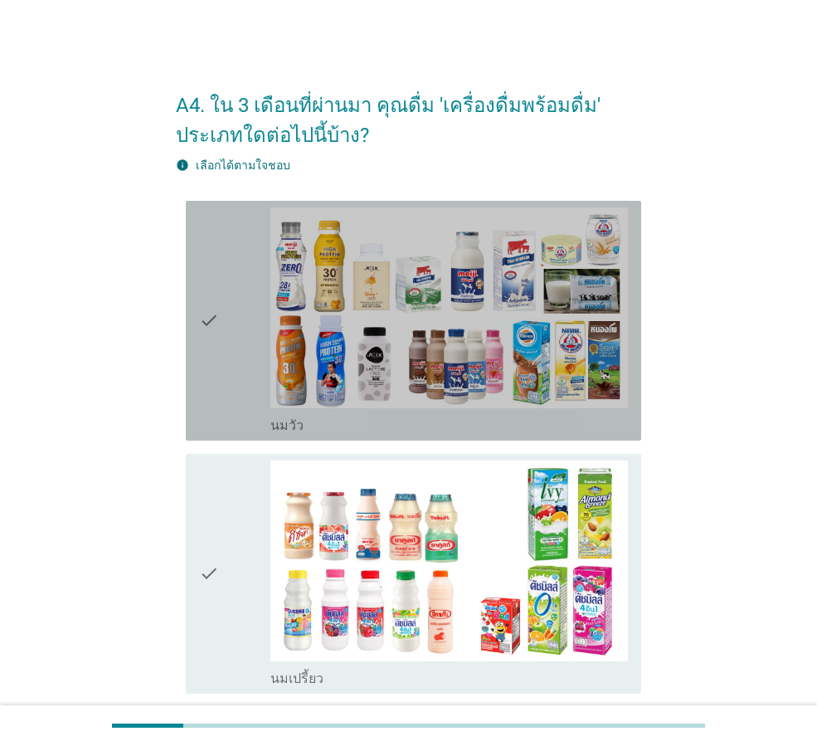
click at [227, 396] on div "check" at bounding box center [234, 320] width 71 height 227
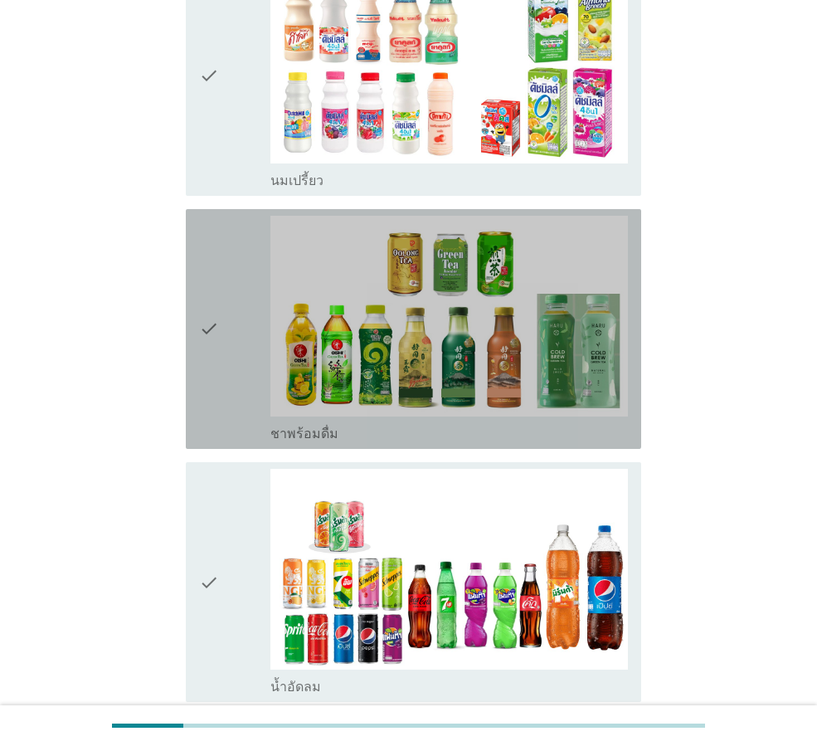
click at [233, 365] on div "check" at bounding box center [234, 329] width 71 height 227
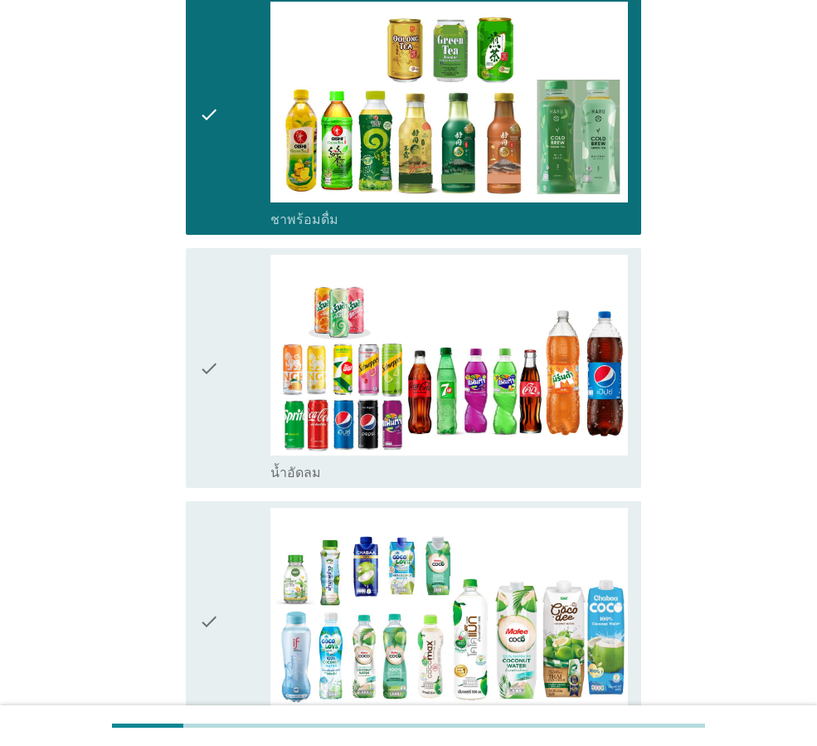
scroll to position [747, 0]
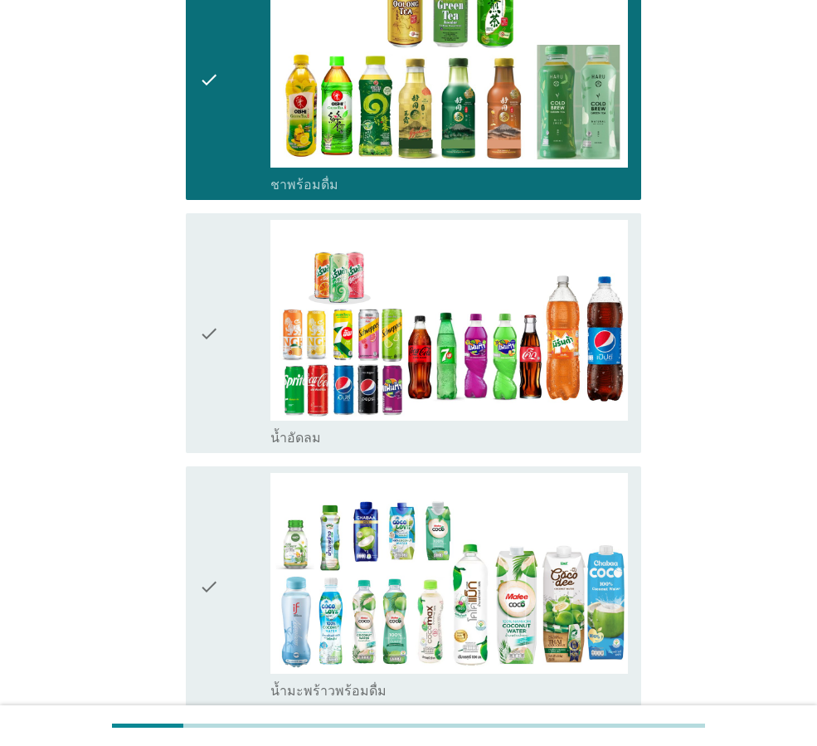
click at [232, 418] on div "check" at bounding box center [234, 333] width 71 height 227
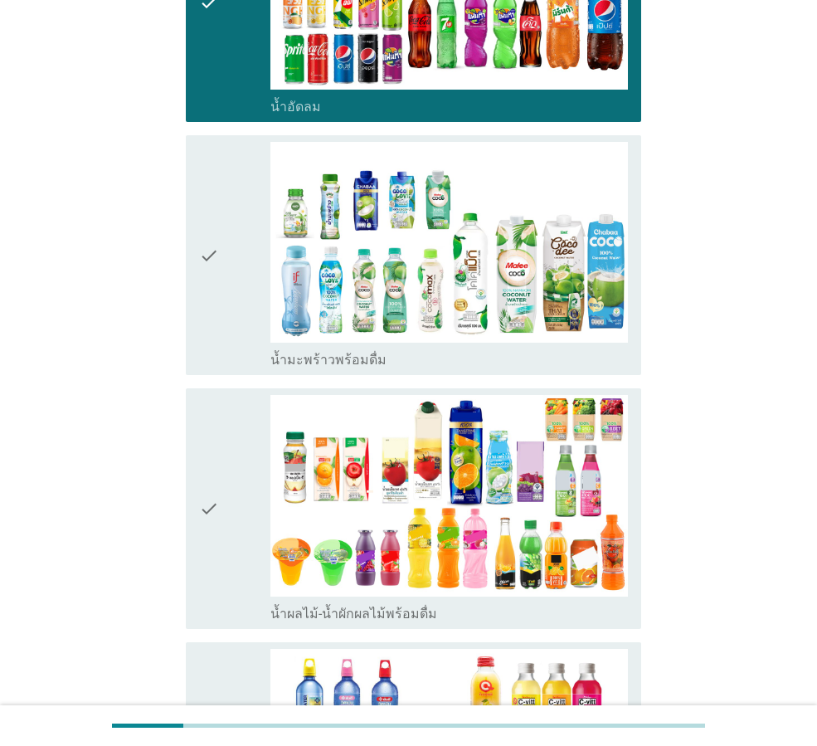
scroll to position [1079, 0]
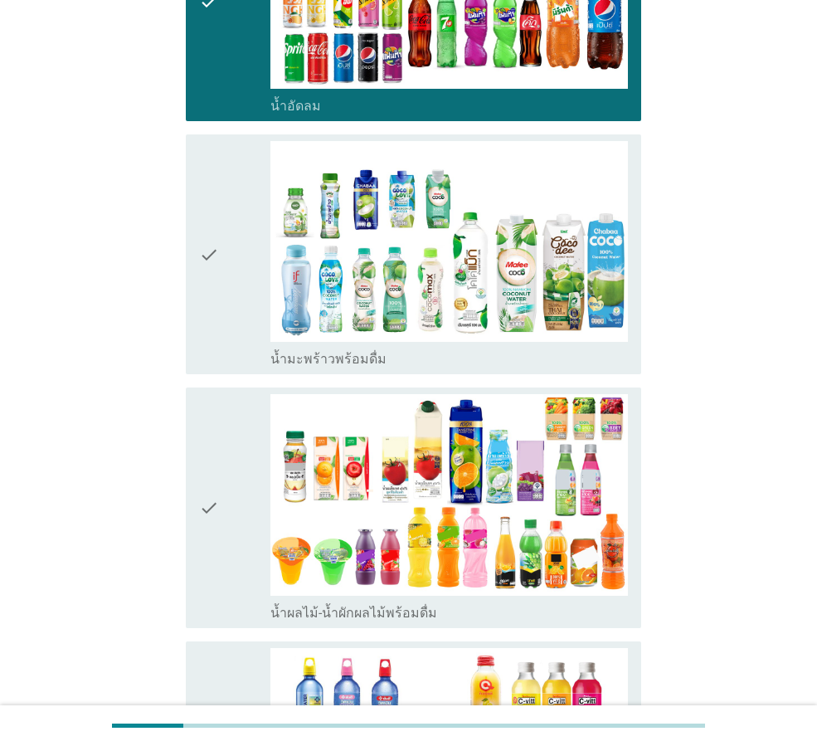
click at [221, 505] on div "check" at bounding box center [234, 507] width 71 height 227
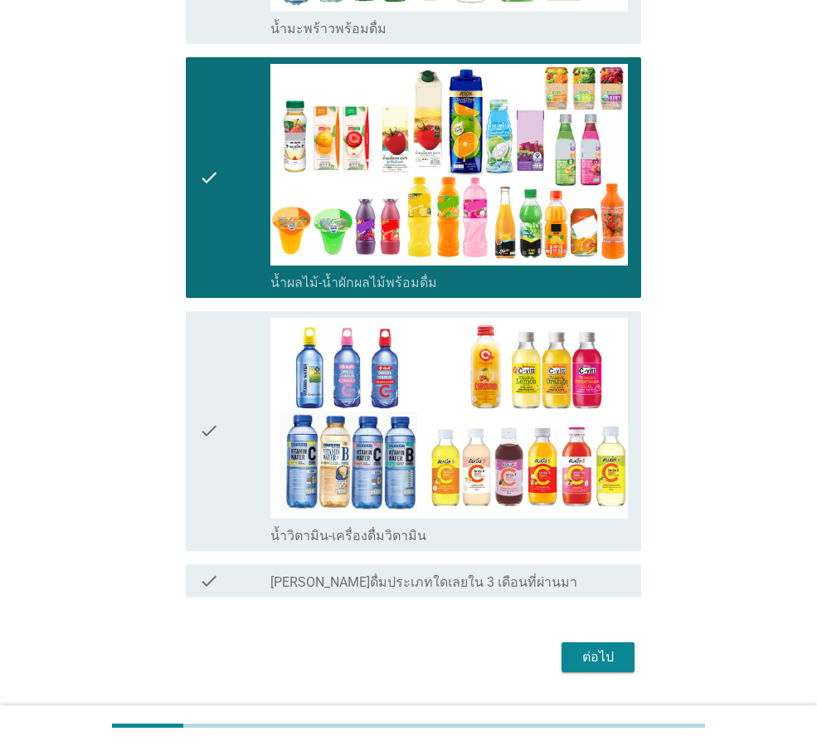
scroll to position [1411, 0]
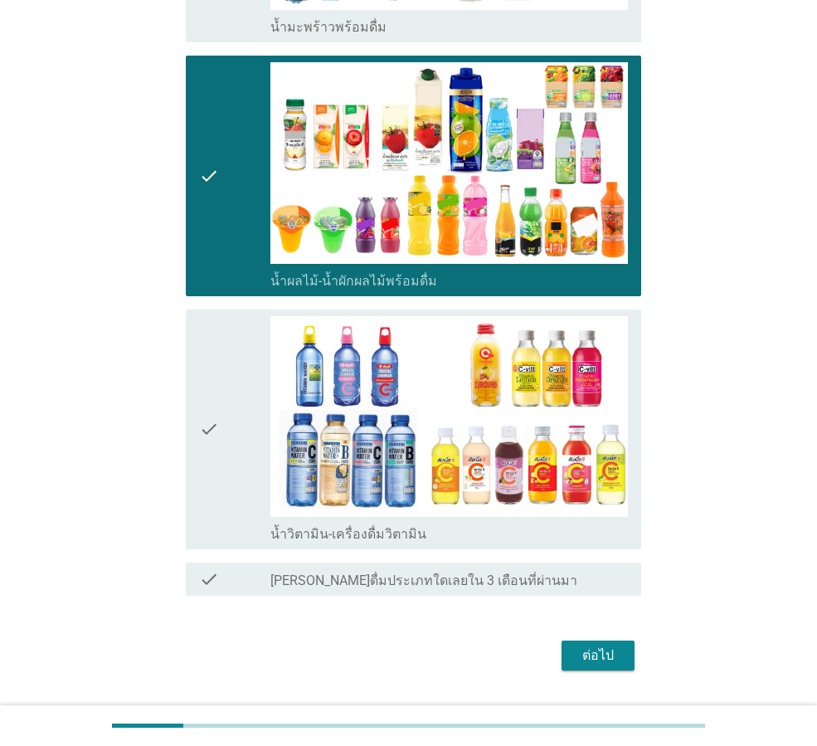
click at [246, 485] on div "check" at bounding box center [234, 429] width 71 height 227
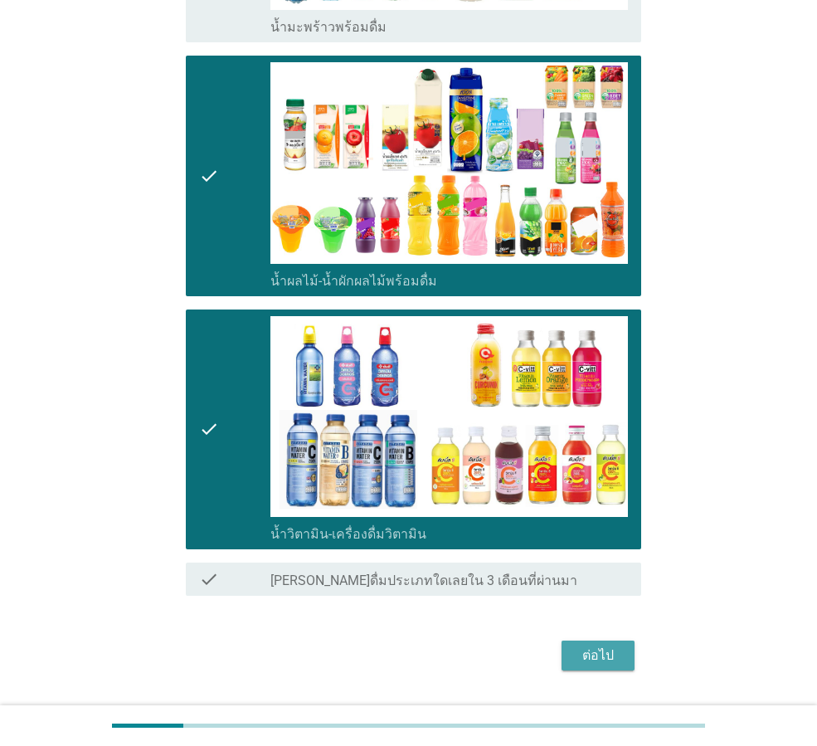
click at [583, 656] on div "ต่อไป" at bounding box center [598, 656] width 46 height 20
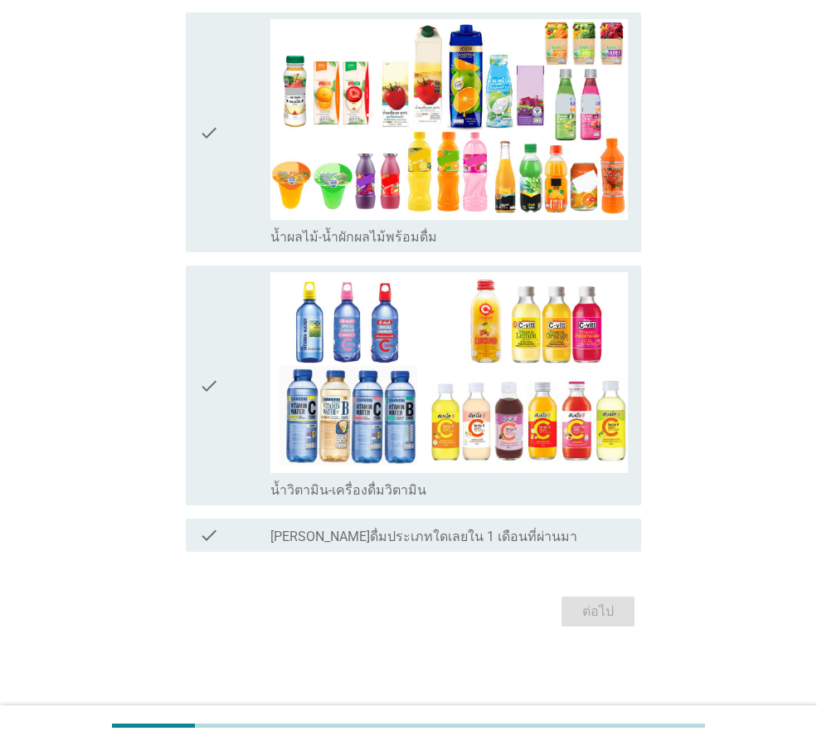
scroll to position [0, 0]
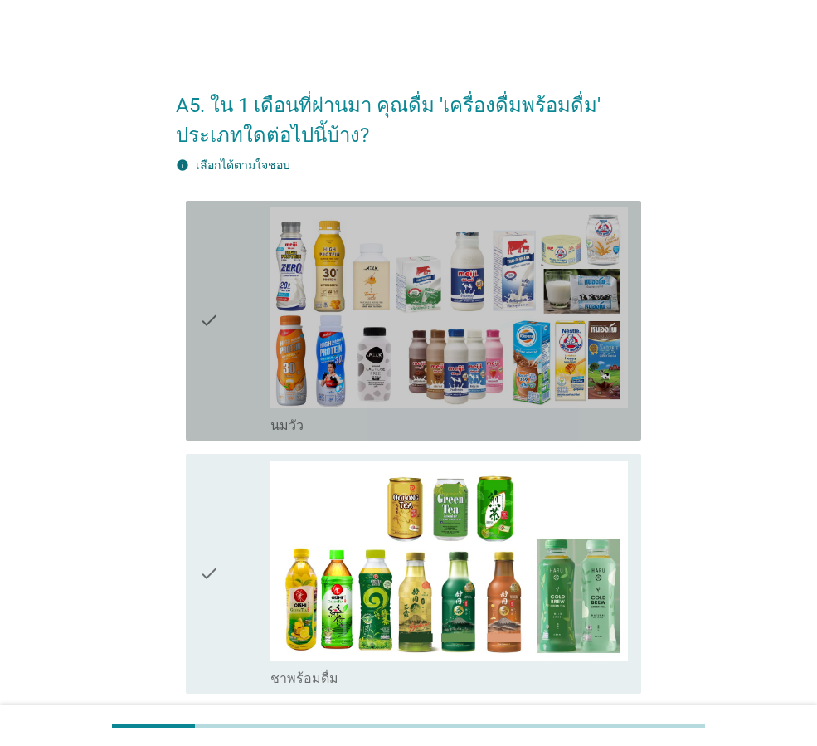
click at [212, 329] on icon "check" at bounding box center [209, 320] width 20 height 227
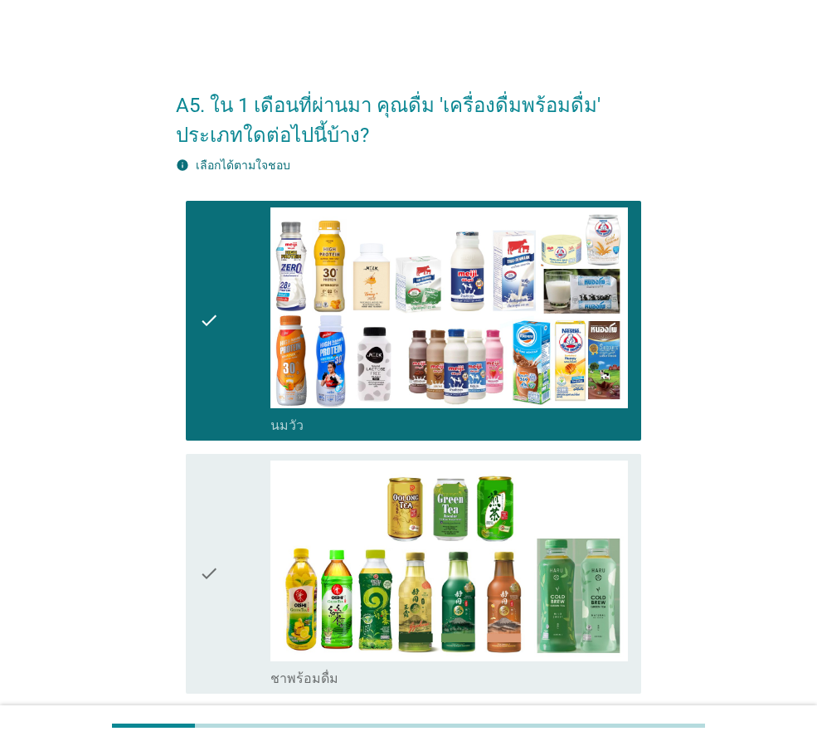
click at [246, 530] on div "check" at bounding box center [234, 574] width 71 height 227
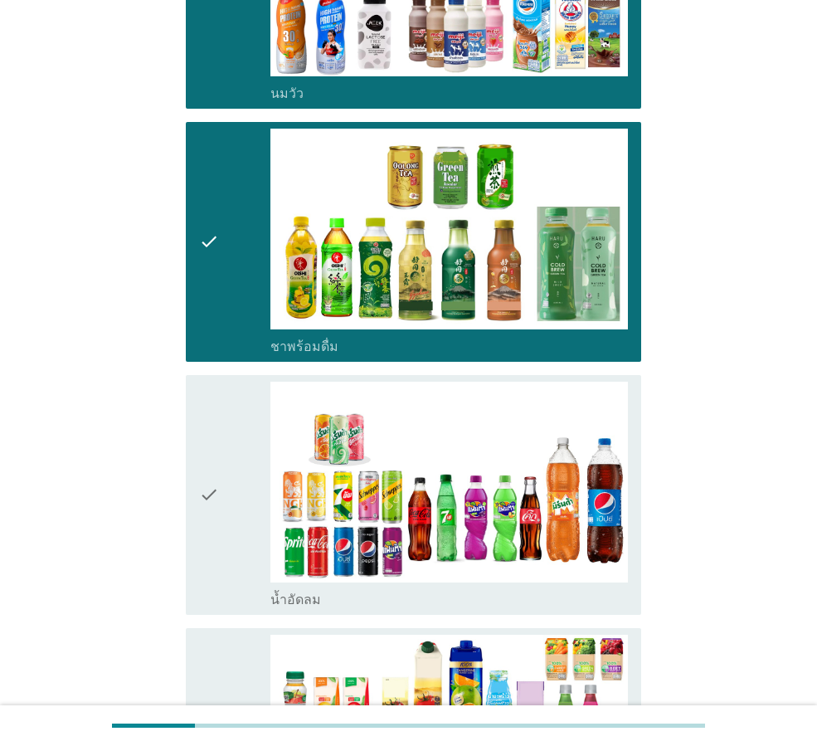
click at [227, 525] on div "check" at bounding box center [234, 495] width 71 height 227
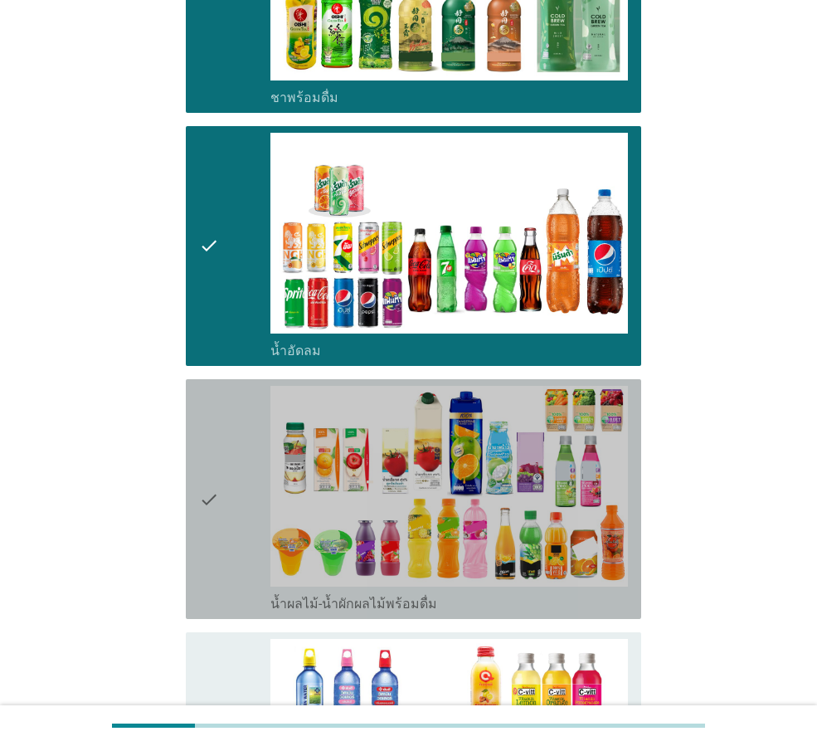
click at [214, 481] on icon "check" at bounding box center [209, 499] width 20 height 227
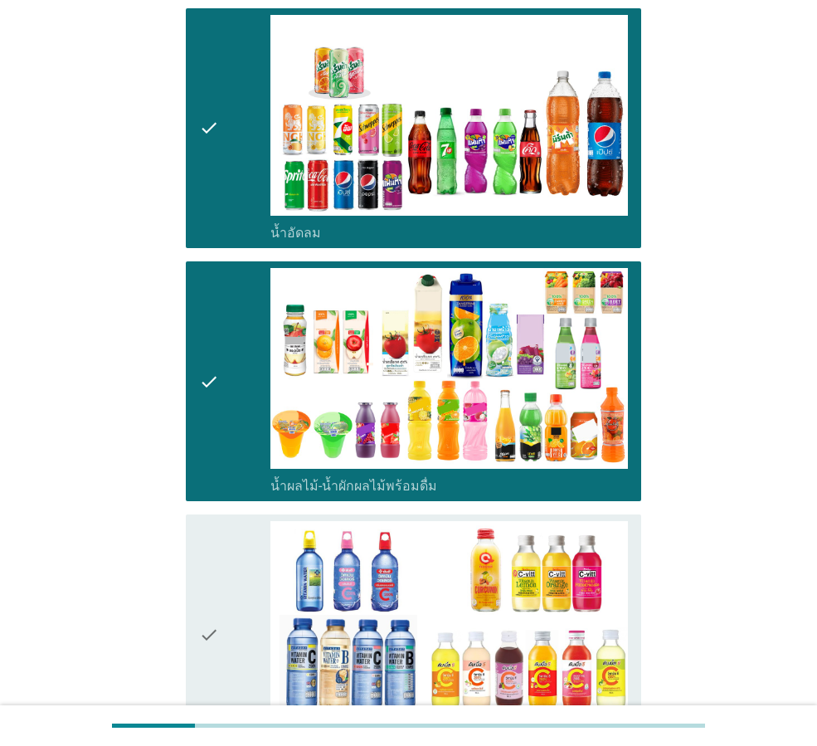
scroll to position [913, 0]
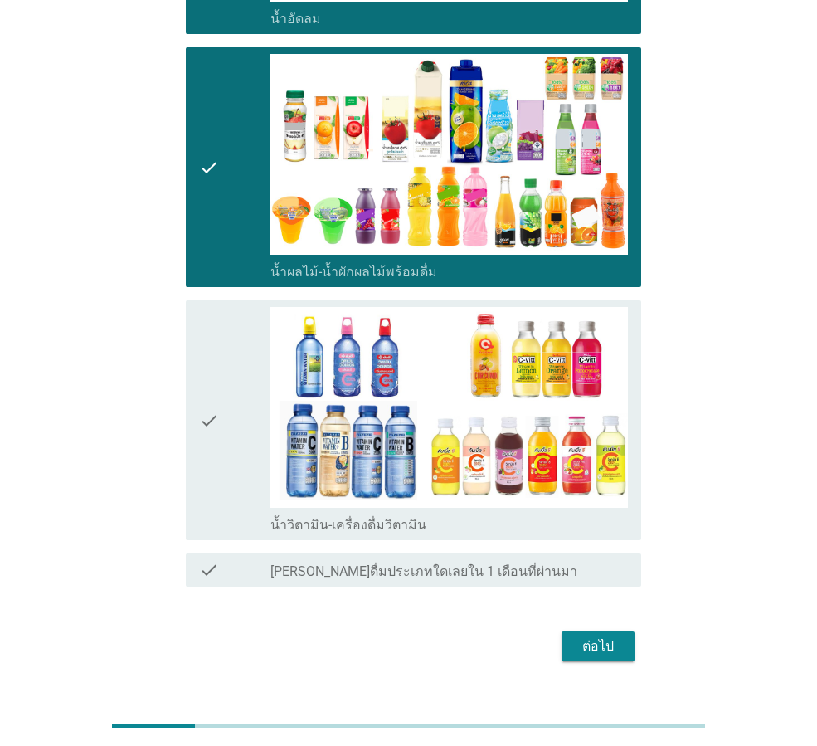
click at [227, 464] on div "check" at bounding box center [234, 420] width 71 height 227
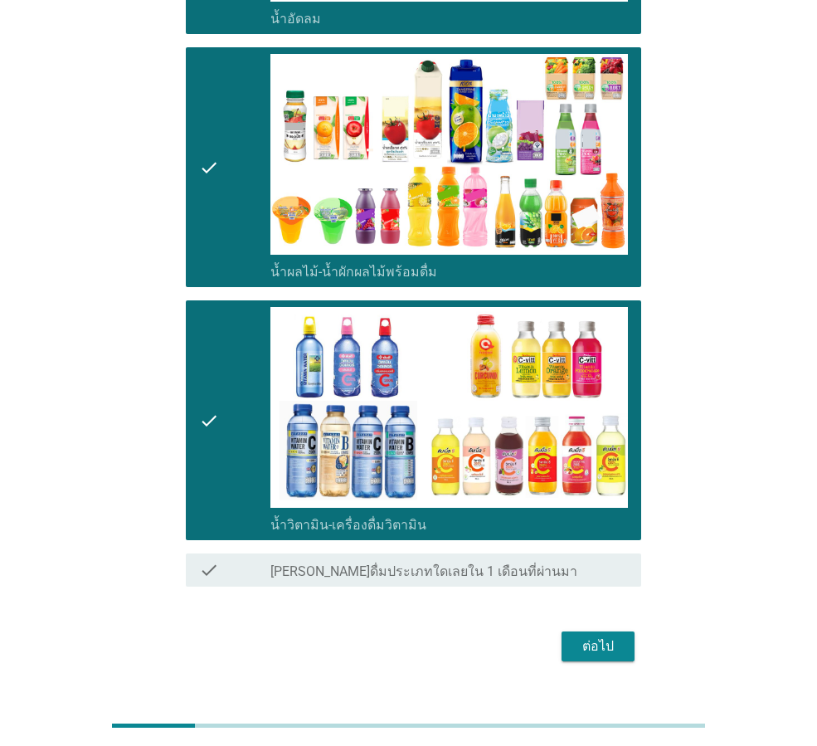
click at [610, 647] on div "ต่อไป" at bounding box center [598, 647] width 46 height 20
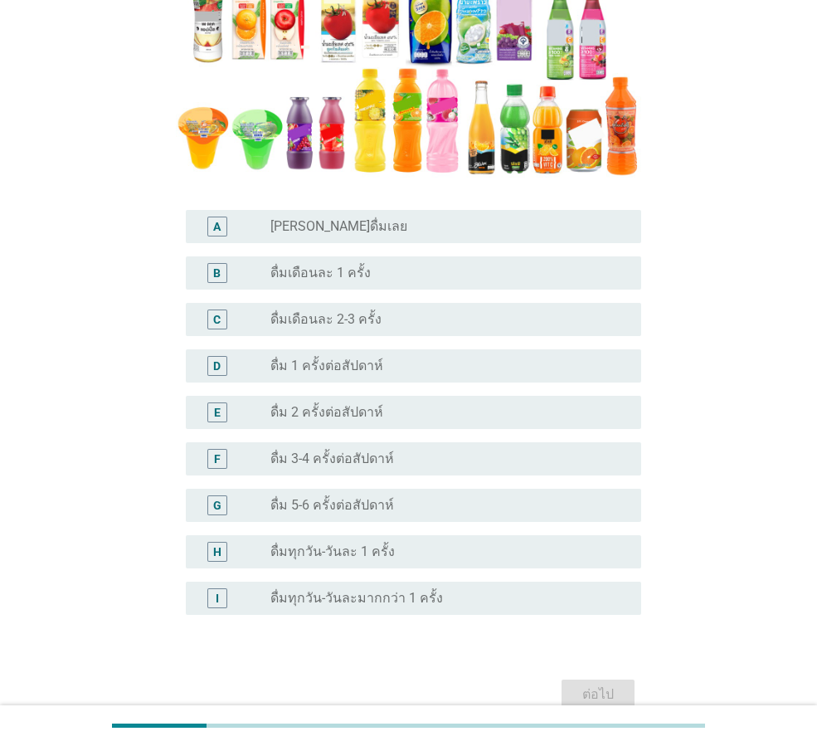
scroll to position [332, 0]
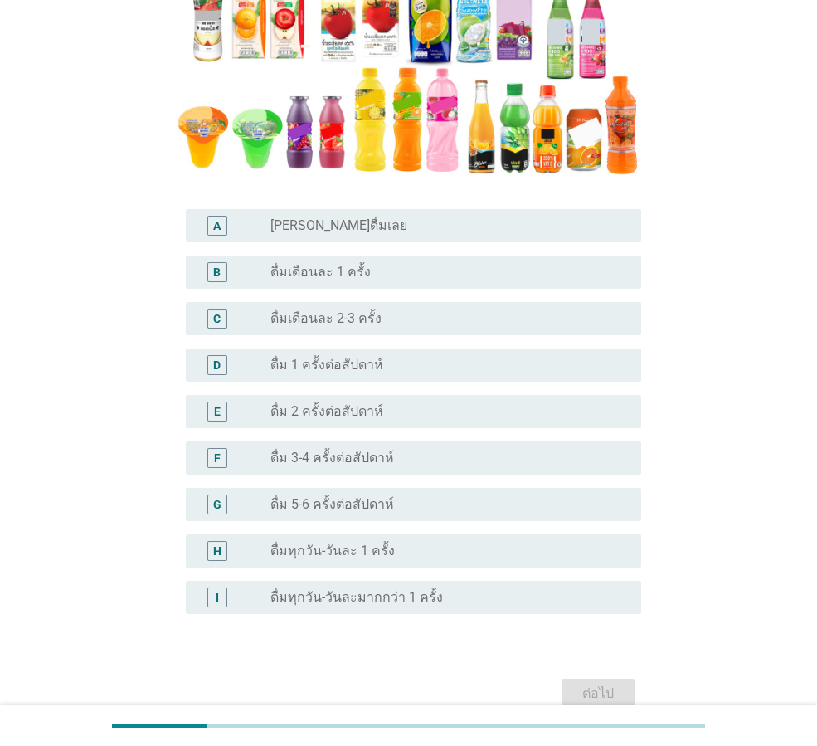
click at [440, 466] on div "radio_button_unchecked ดื่ม 3-4 ครั้งต่อสัปดาห์" at bounding box center [450, 458] width 358 height 20
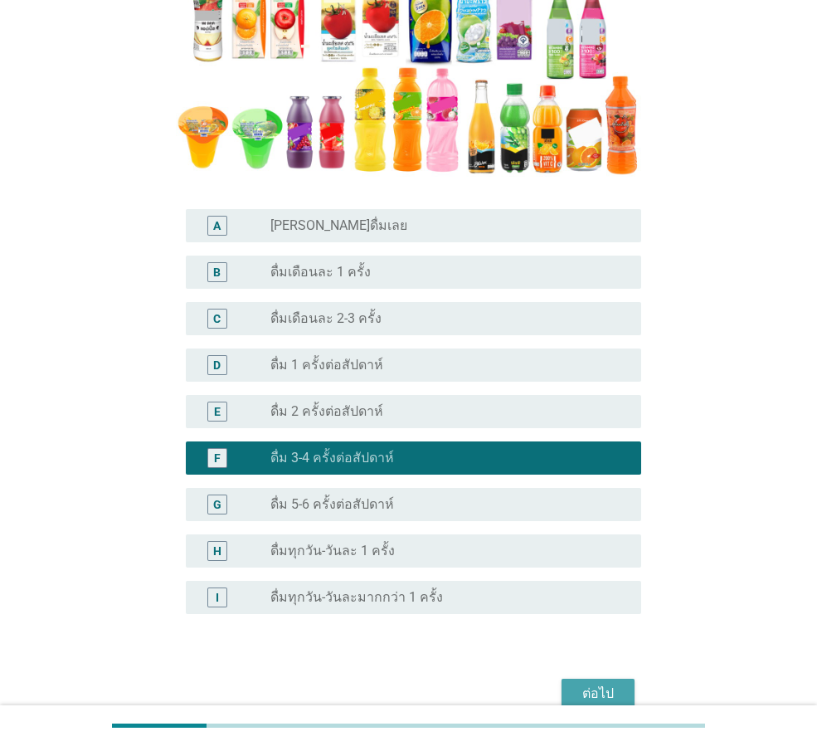
click at [607, 696] on div "ต่อไป" at bounding box center [598, 694] width 46 height 20
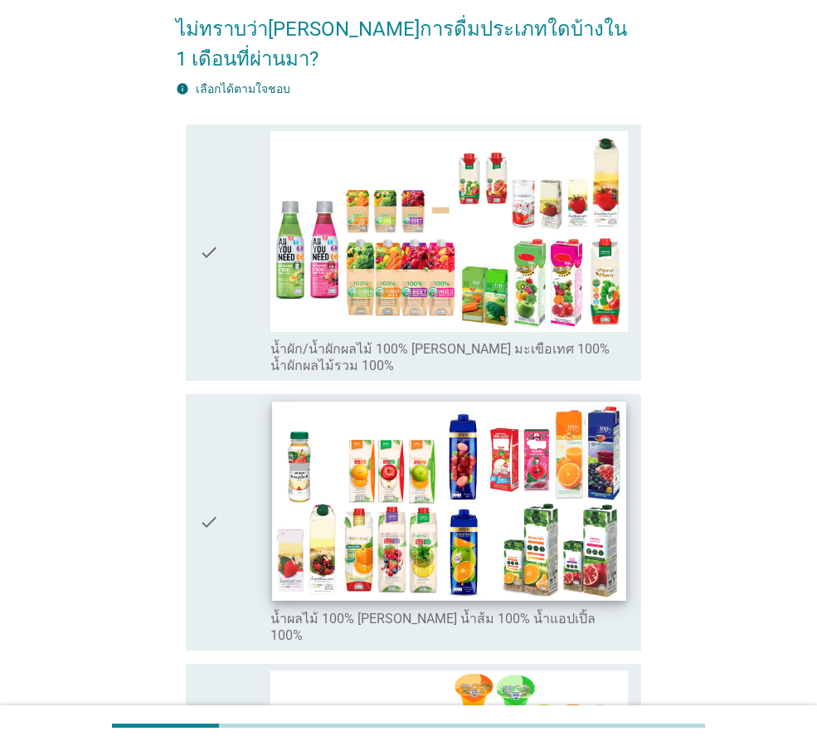
scroll to position [249, 0]
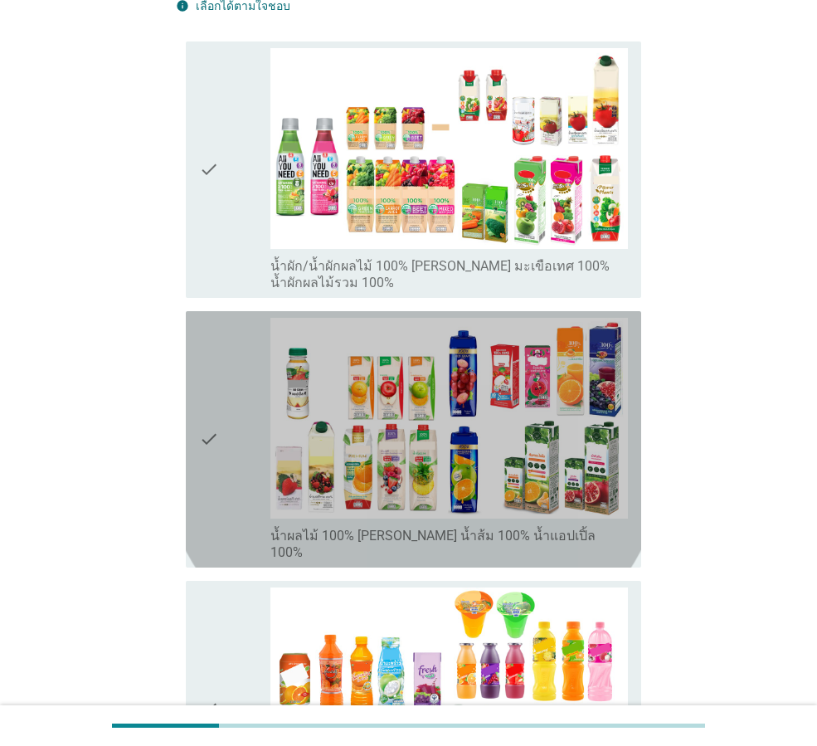
click at [225, 451] on div "check" at bounding box center [234, 439] width 71 height 243
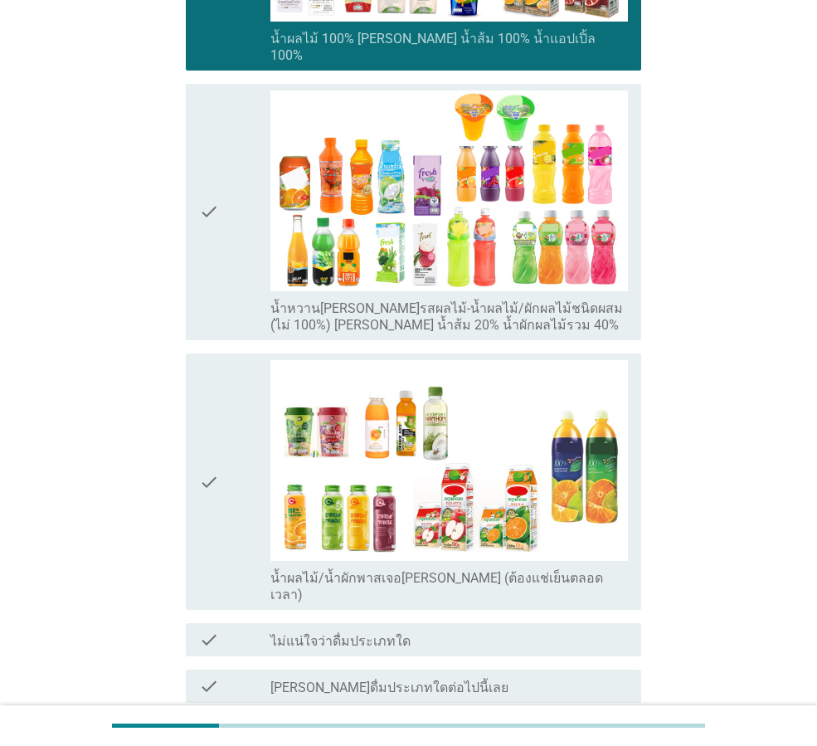
scroll to position [747, 0]
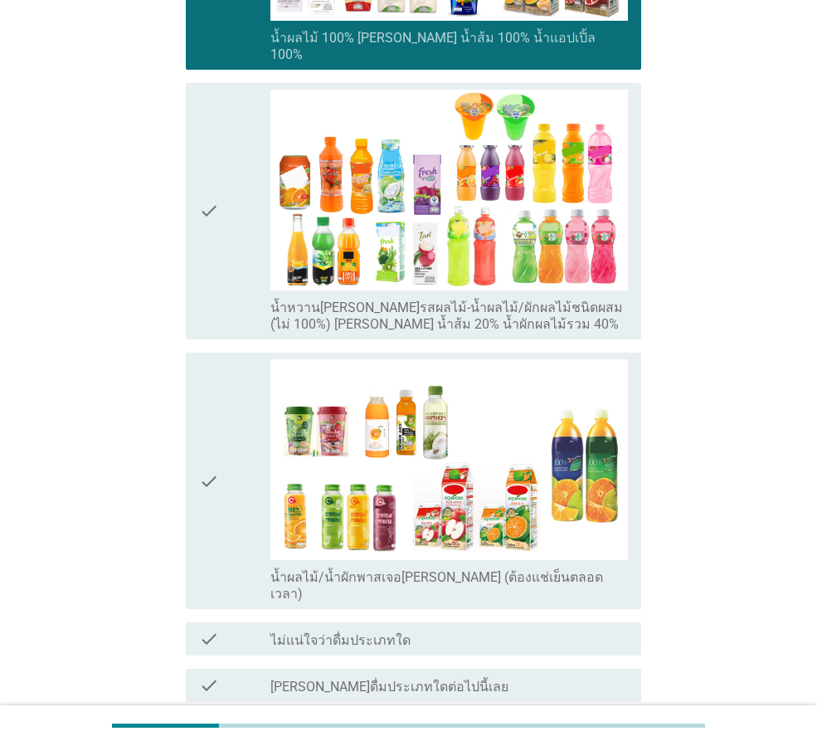
click at [191, 245] on div "check check_box_outline_blank น้ำหวาน[PERSON_NAME]รสผลไม้-น้ำผลไม้/ผักผลไม้ชนิด…" at bounding box center [414, 211] width 456 height 256
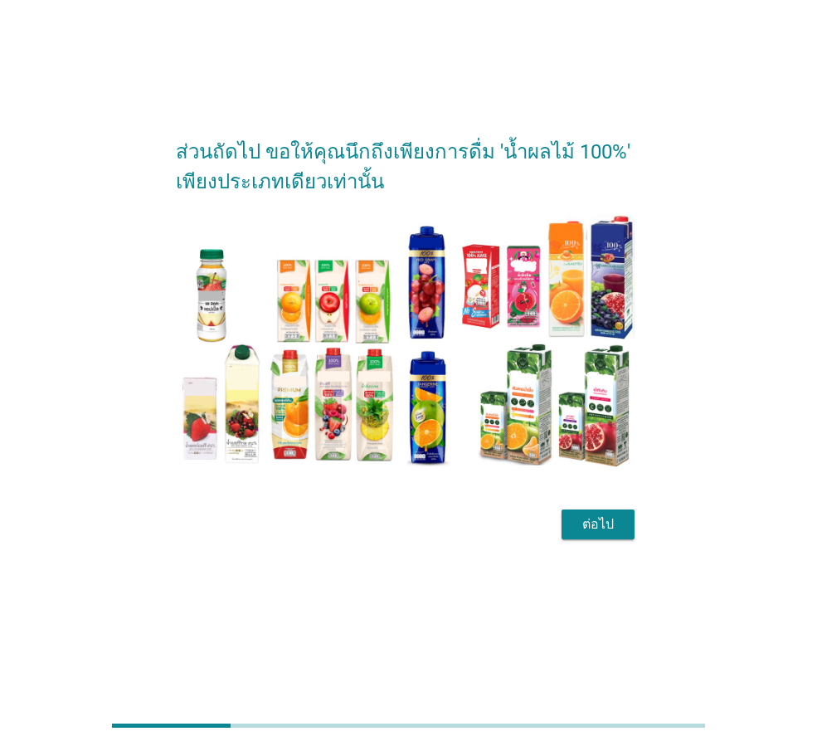
scroll to position [0, 0]
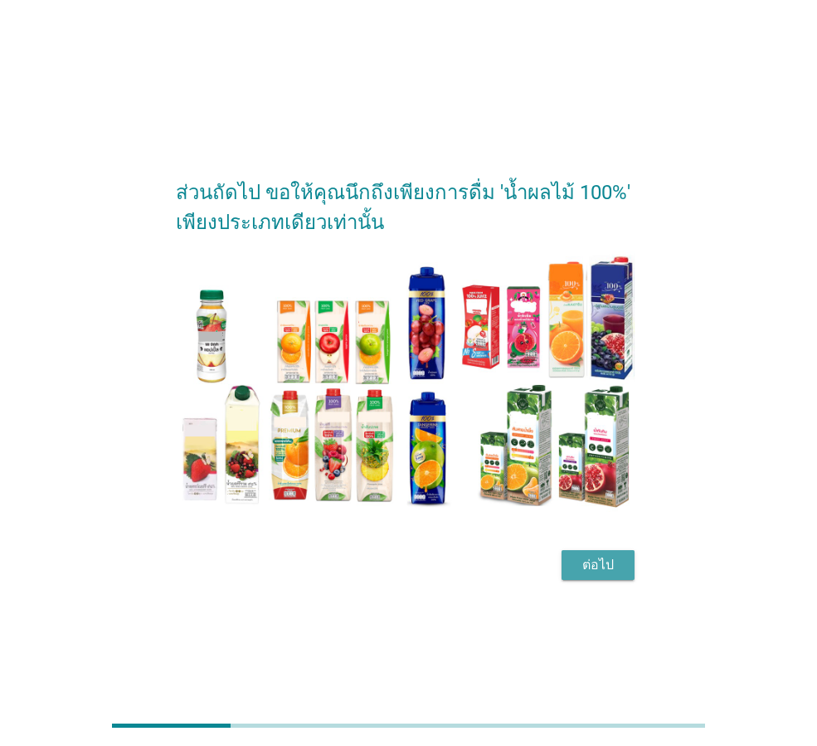
click at [584, 574] on div "ต่อไป" at bounding box center [598, 565] width 46 height 20
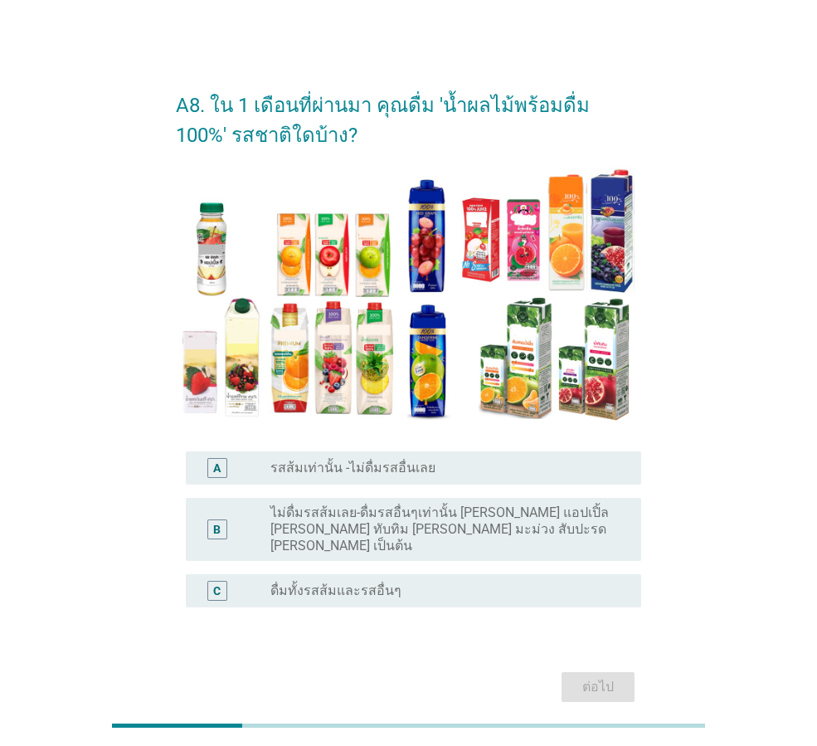
click at [463, 583] on div "radio_button_unchecked ดื่มทั้งรสส้มและรสอื่นๆ" at bounding box center [443, 591] width 344 height 17
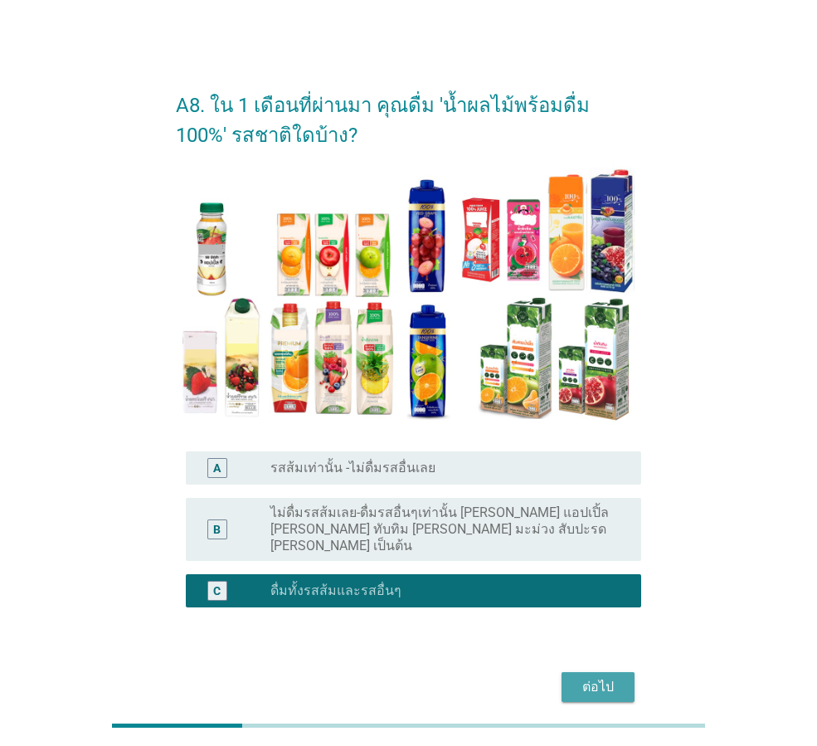
click at [576, 677] on div "ต่อไป" at bounding box center [598, 687] width 46 height 20
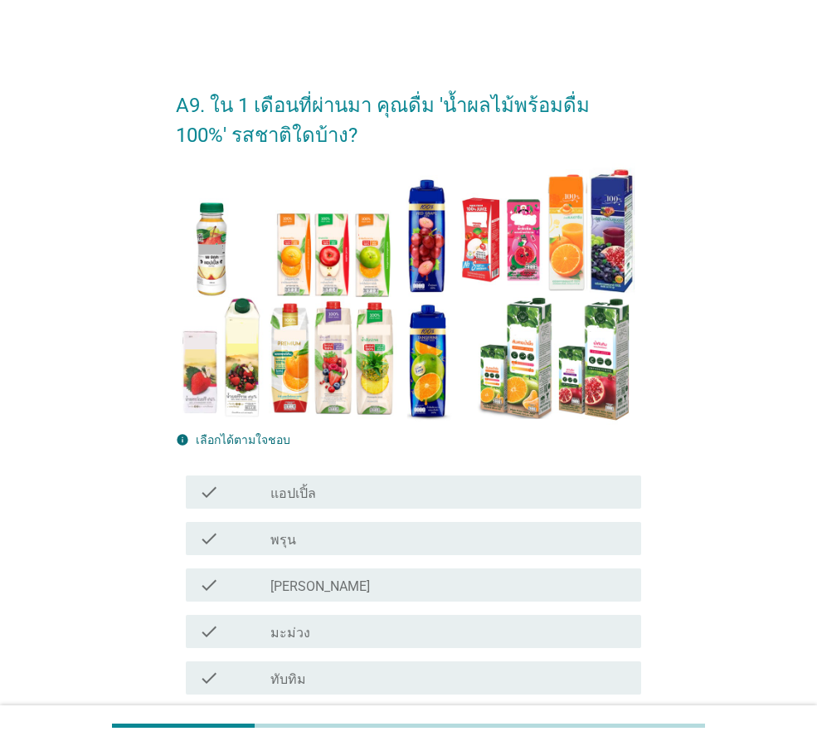
scroll to position [166, 0]
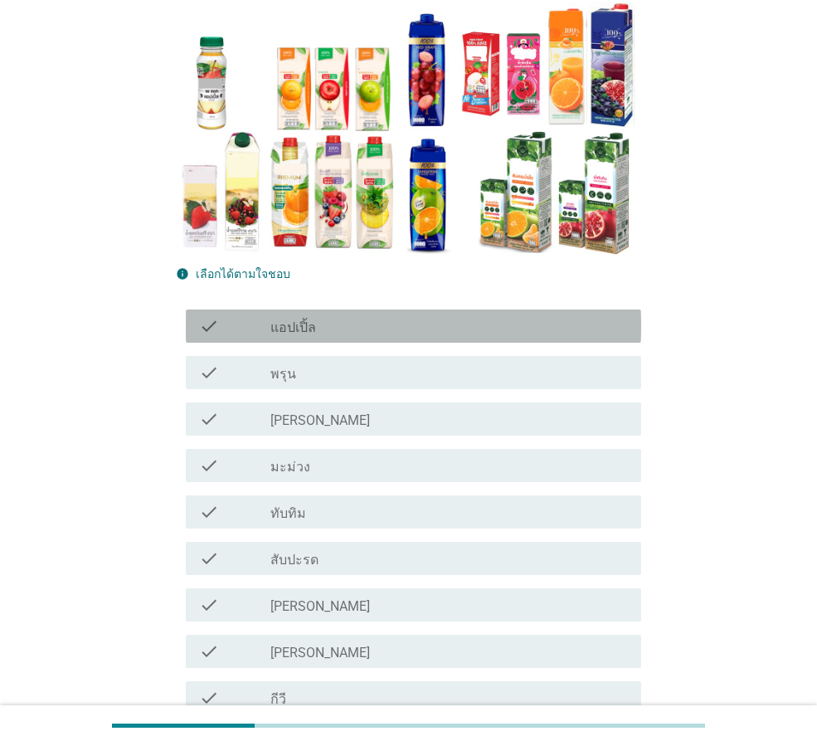
click at [439, 324] on div "check_box_outline_blank แอปเปิ้ล" at bounding box center [450, 326] width 358 height 20
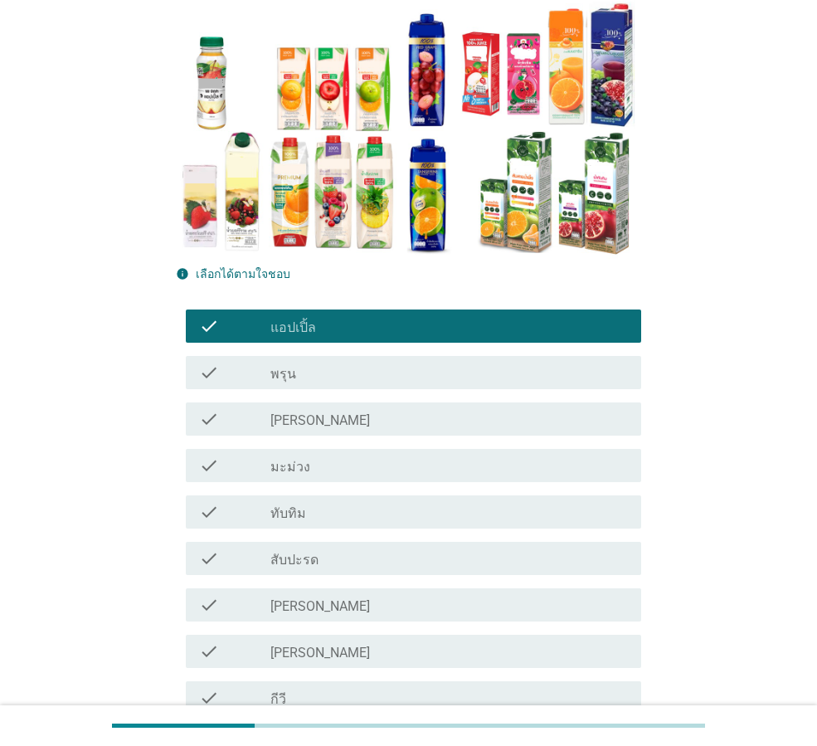
click at [404, 420] on div "check_box_outline_blank [PERSON_NAME]" at bounding box center [450, 419] width 358 height 20
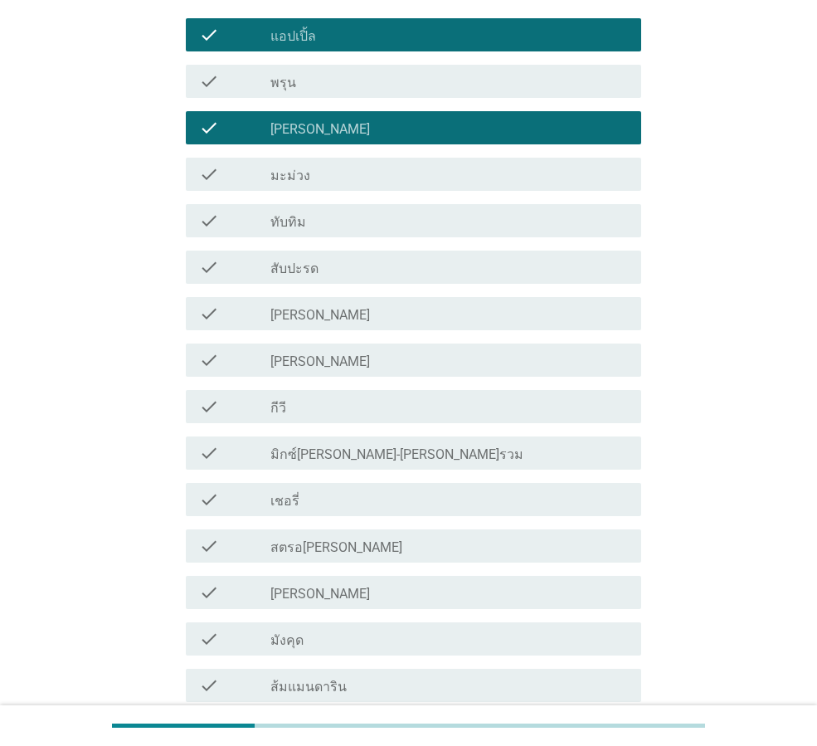
scroll to position [498, 0]
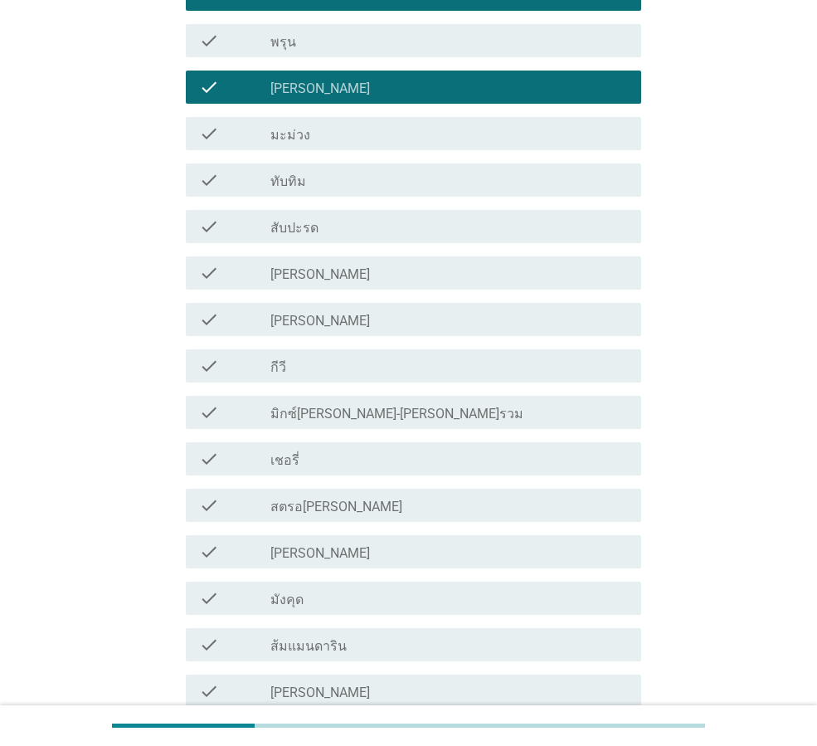
click at [398, 408] on div "check_box_outline_blank มิกซ์[PERSON_NAME]-[PERSON_NAME]รวม" at bounding box center [450, 412] width 358 height 20
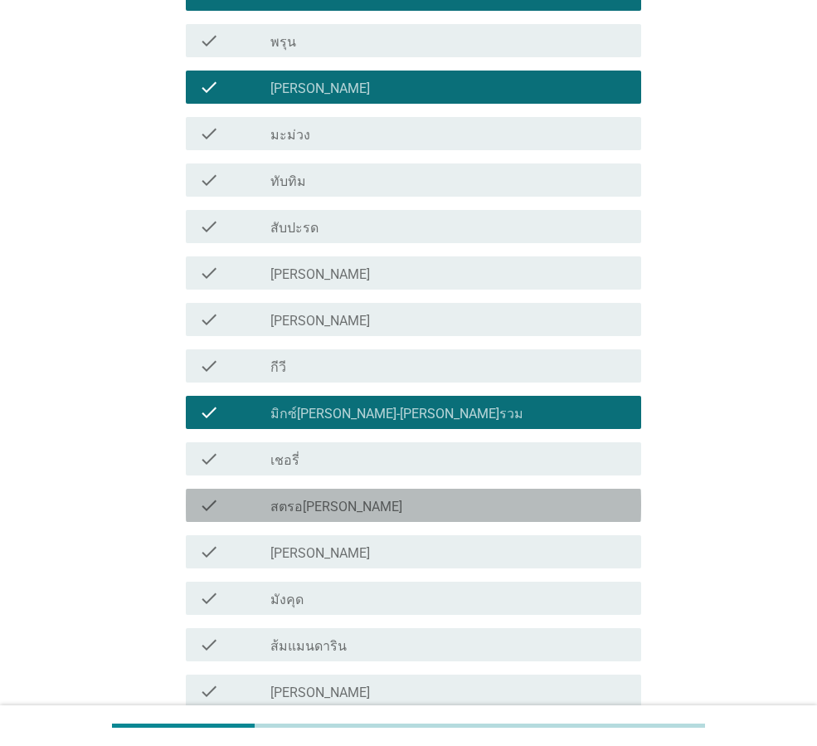
click at [447, 505] on div "check_box_outline_blank สตรอ[PERSON_NAME]" at bounding box center [450, 505] width 358 height 20
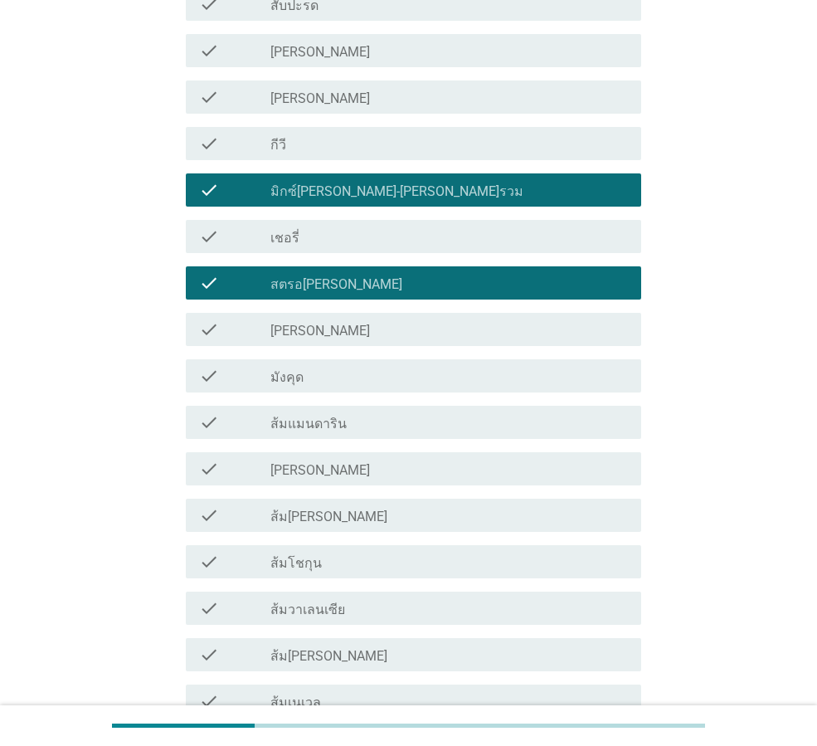
scroll to position [747, 0]
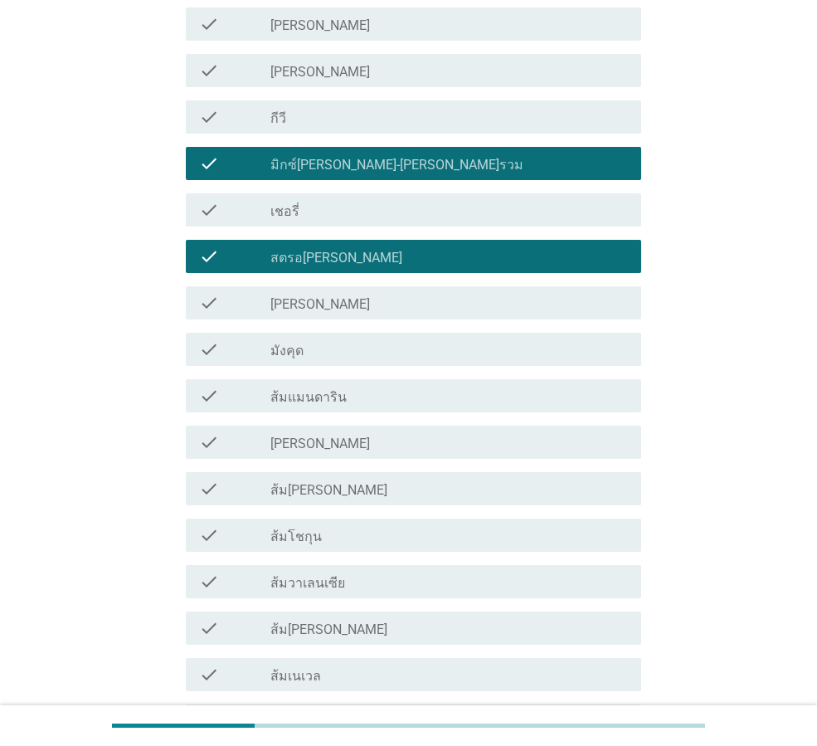
click at [369, 490] on div "check_box_outline_blank ส้ม[PERSON_NAME]" at bounding box center [450, 489] width 358 height 20
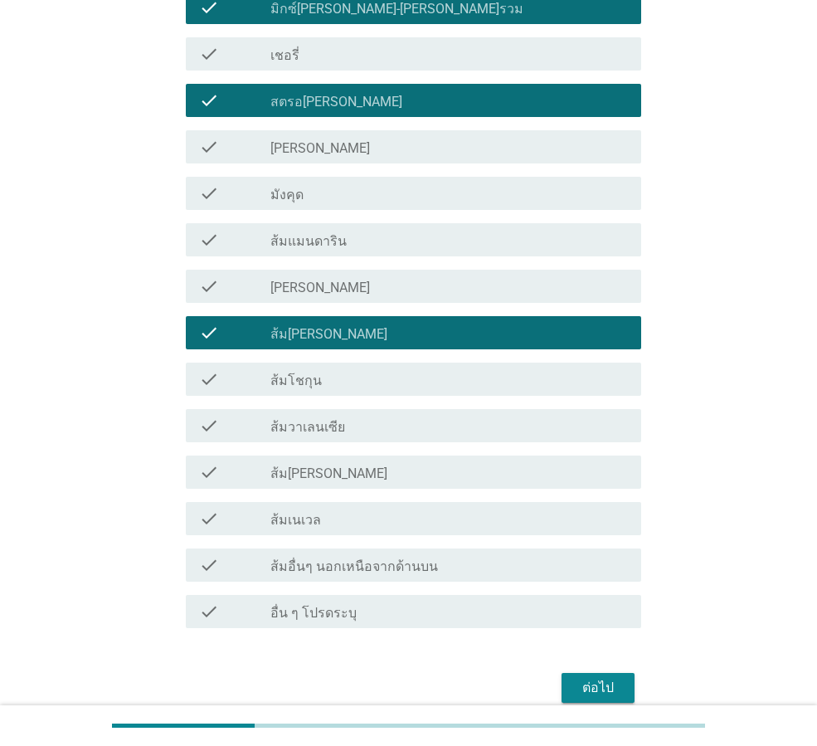
scroll to position [913, 0]
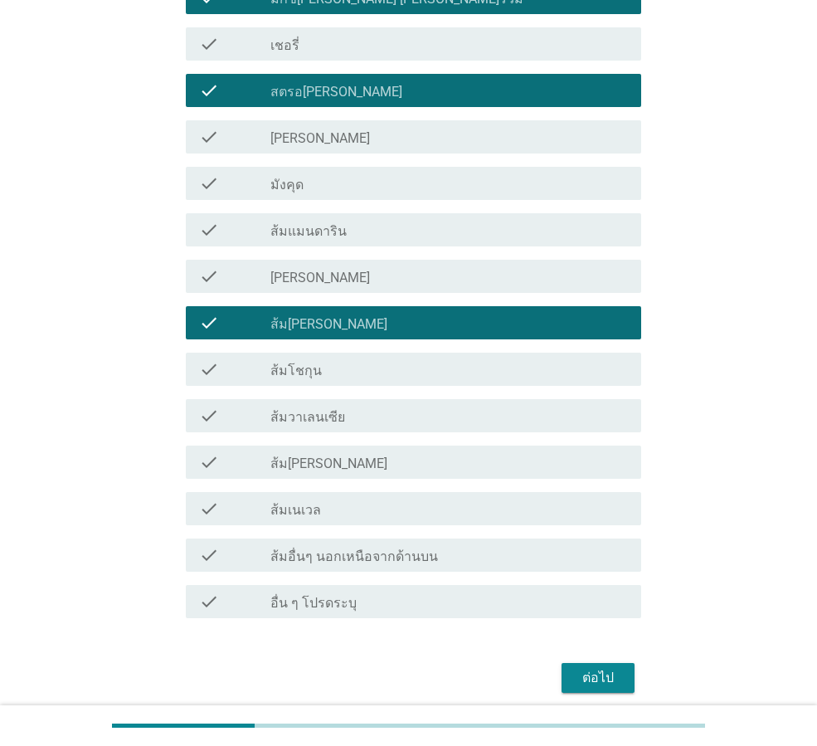
click at [584, 668] on div "ต่อไป" at bounding box center [598, 678] width 46 height 20
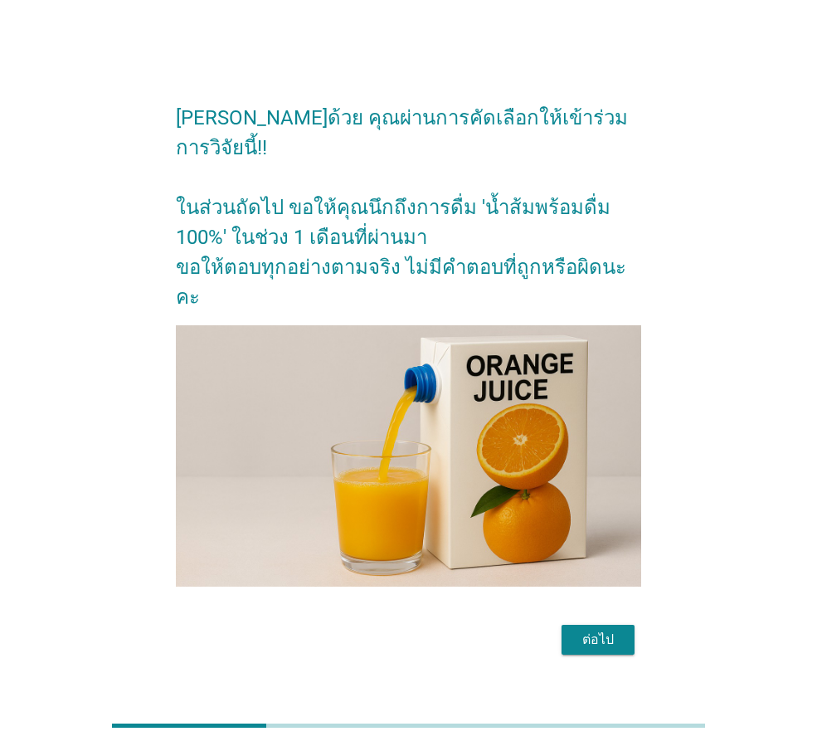
click at [579, 630] on div "ต่อไป" at bounding box center [598, 640] width 46 height 20
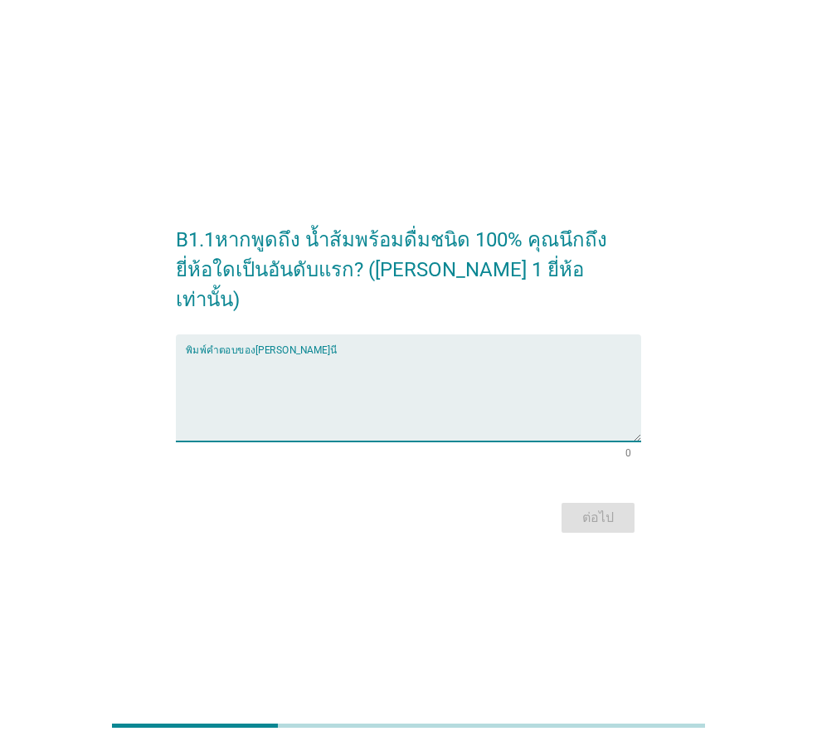
click at [444, 373] on textarea "พิมพ์คำตอบของคุณ ที่นี่" at bounding box center [414, 397] width 456 height 87
type textarea "[PERSON_NAME]"
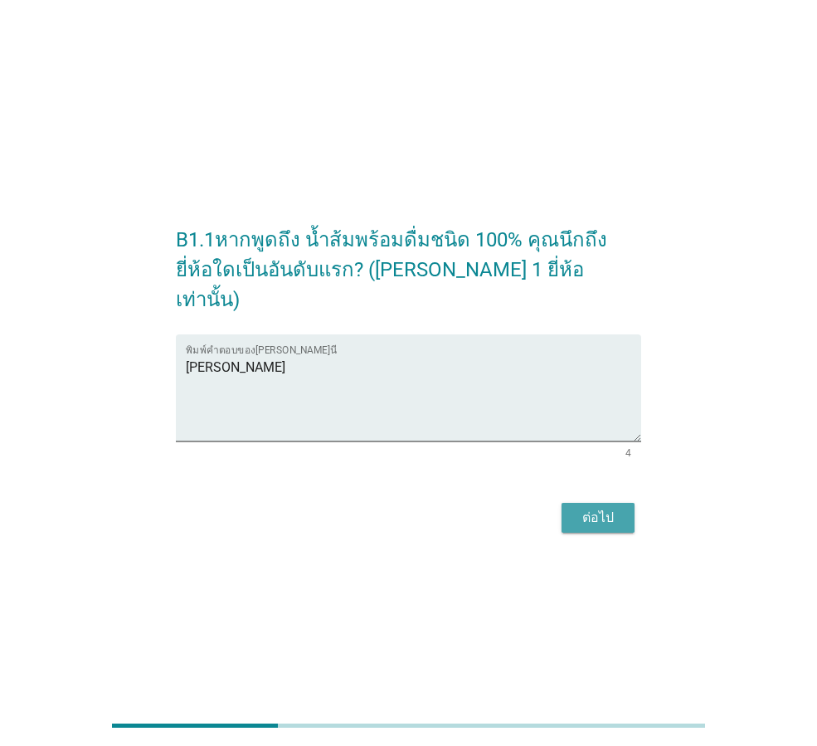
click at [573, 514] on button "ต่อไป" at bounding box center [598, 518] width 73 height 30
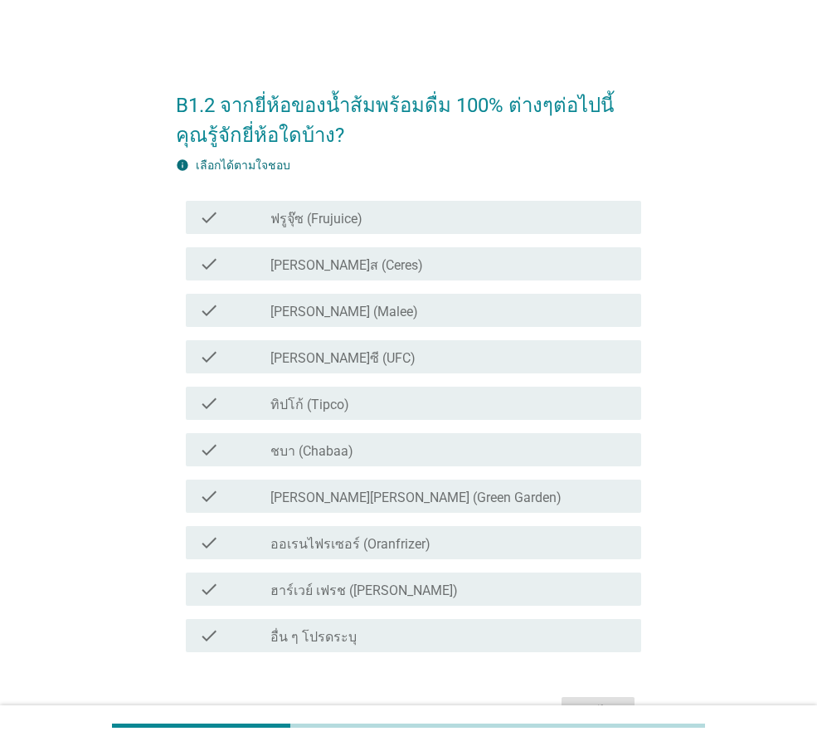
click at [399, 312] on div "check_box_outline_blank [PERSON_NAME] (Malee)" at bounding box center [450, 310] width 358 height 20
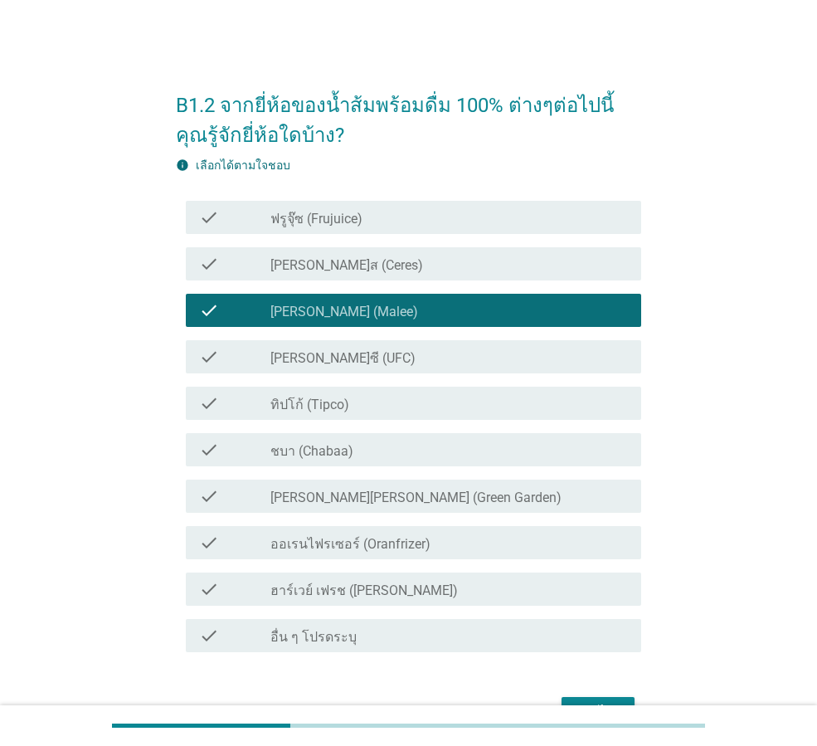
click at [400, 351] on div "check_box_outline_blank [PERSON_NAME]ซี (UFC)" at bounding box center [450, 357] width 358 height 20
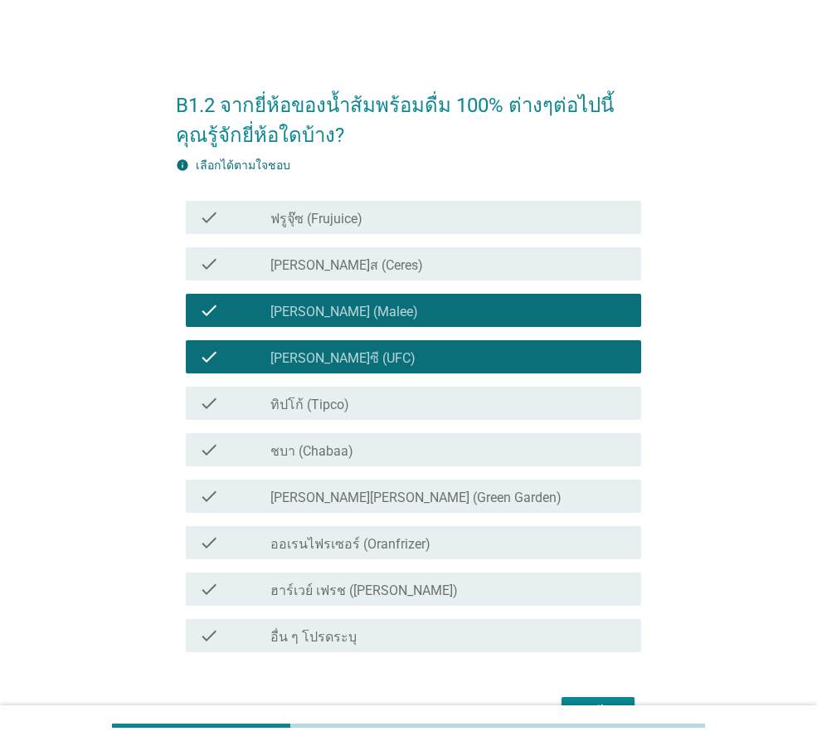
click at [382, 409] on div "check_box_outline_blank ทิปโก้ (Tipco)" at bounding box center [450, 403] width 358 height 20
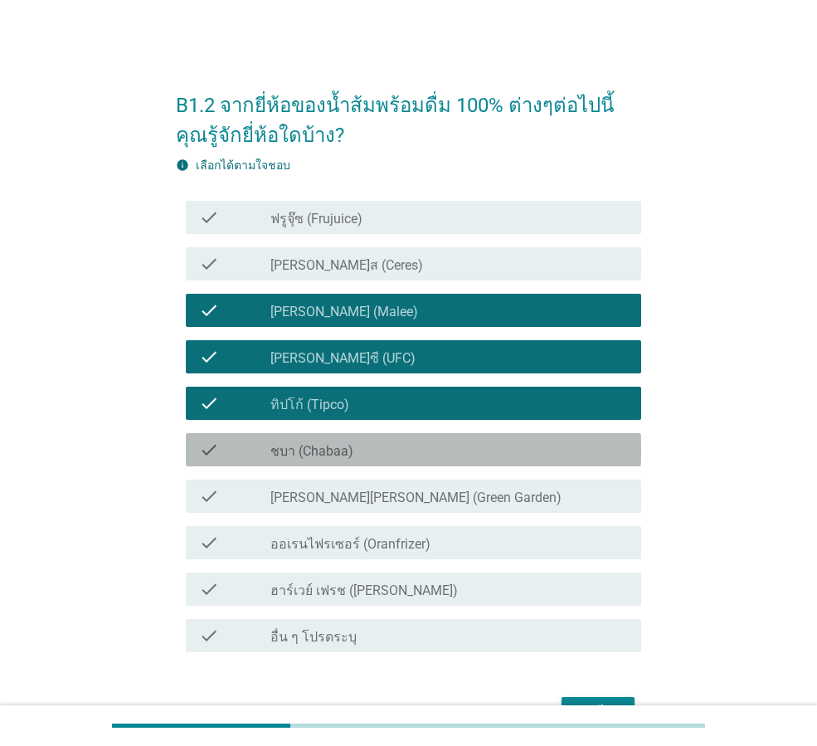
click at [382, 444] on div "check_box_outline_blank ชบา (Chabaa)" at bounding box center [450, 450] width 358 height 20
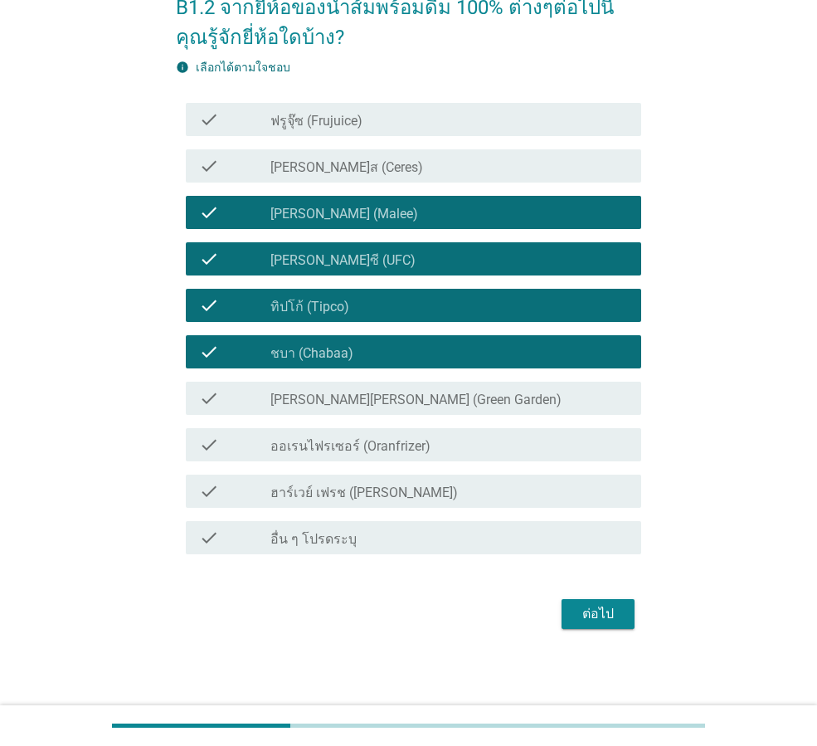
scroll to position [100, 0]
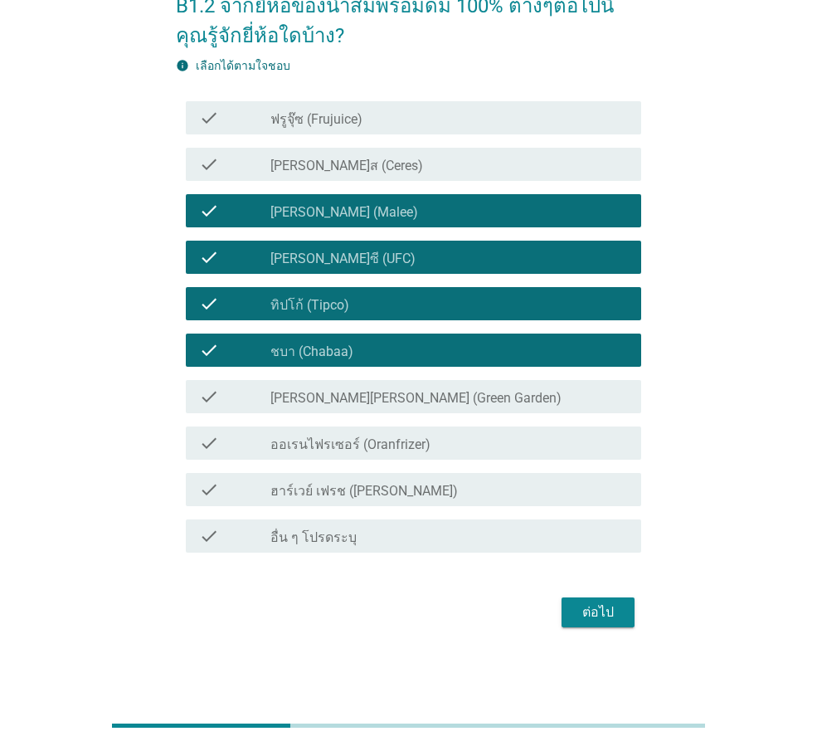
click at [576, 609] on div "ต่อไป" at bounding box center [598, 613] width 46 height 20
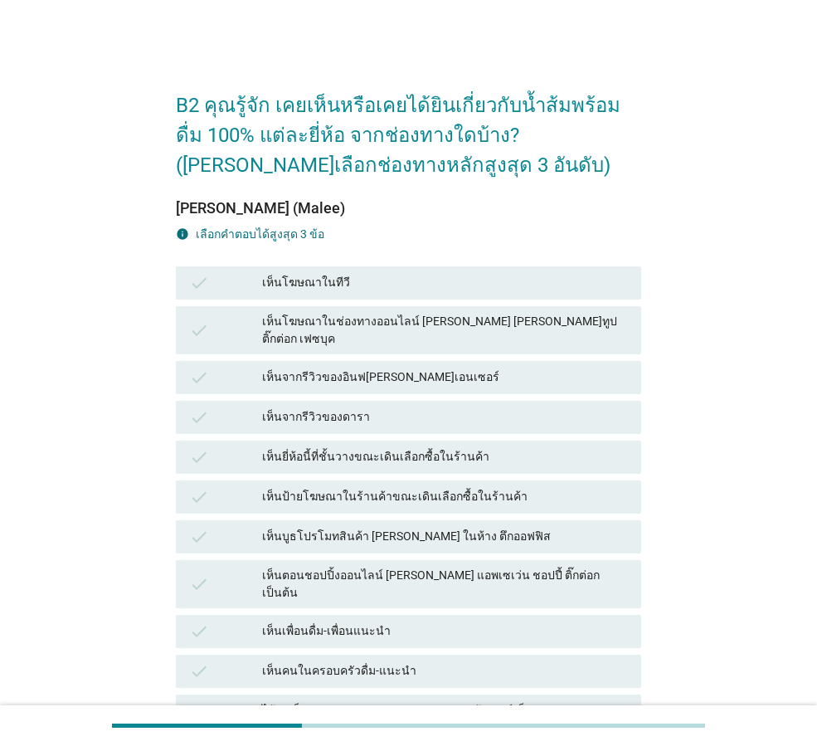
click at [415, 288] on div "เห็นโฆษณาในทีวี" at bounding box center [445, 283] width 366 height 20
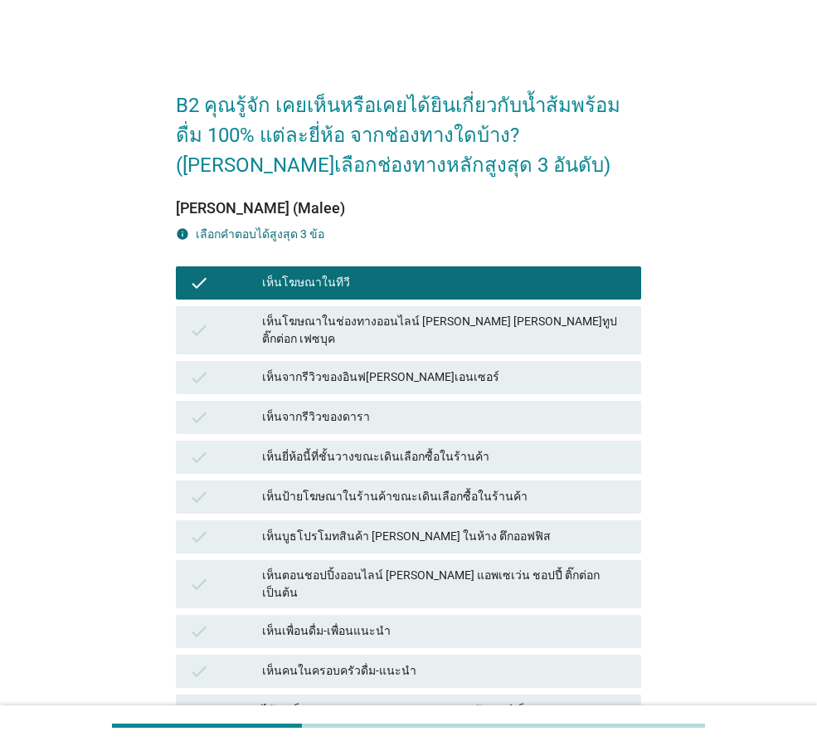
click at [443, 324] on div "เห็นโฆษณาในช่องทางออนไลน์ [PERSON_NAME] [PERSON_NAME]ทูป ติ๊กต่อก เฟซบุค" at bounding box center [445, 330] width 366 height 35
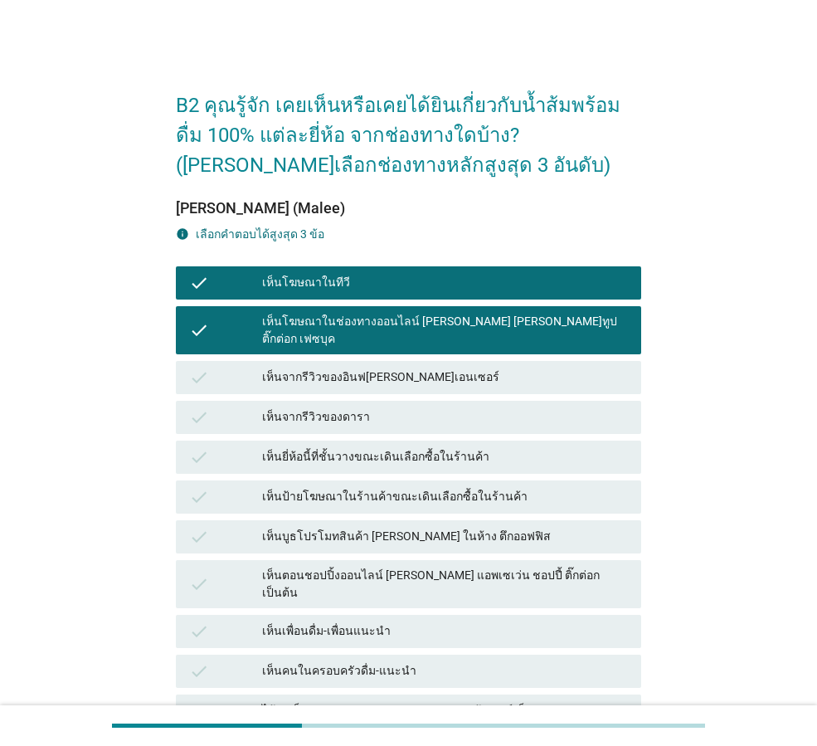
scroll to position [83, 0]
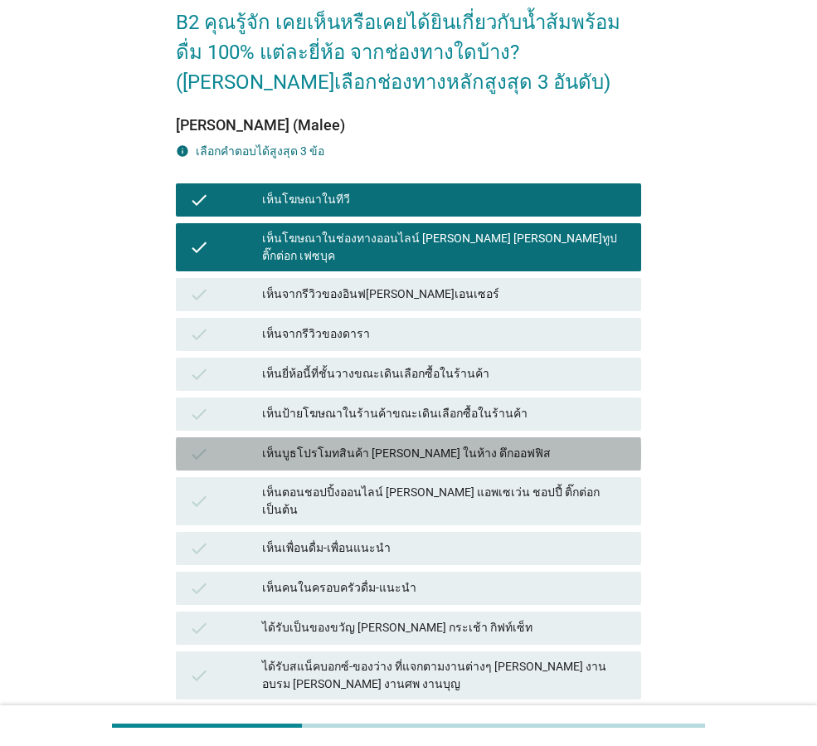
click at [427, 451] on div "check เห็นบูธโปรโมทสินค้า [PERSON_NAME] ในห้าง ตึกออฟฟิส" at bounding box center [409, 453] width 466 height 33
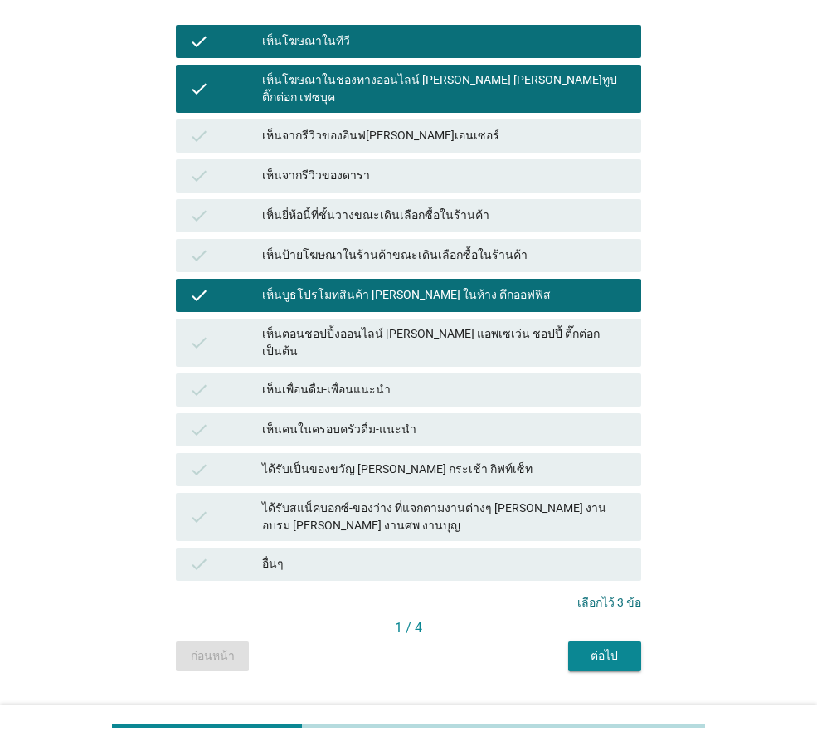
scroll to position [249, 0]
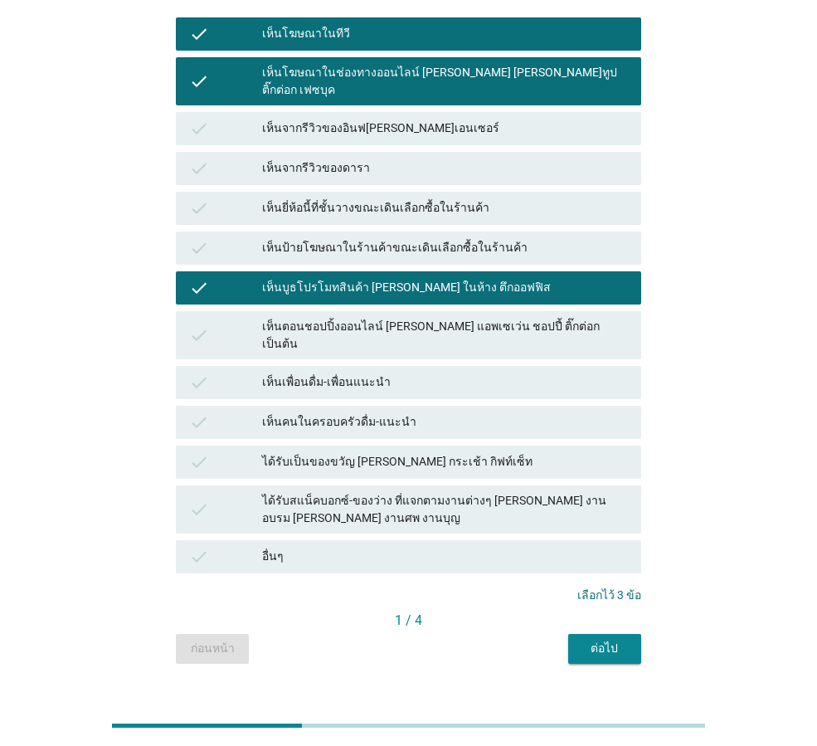
click at [468, 373] on div "เห็นเพื่อนดื่ม-เพื่อนแนะนำ" at bounding box center [445, 383] width 366 height 20
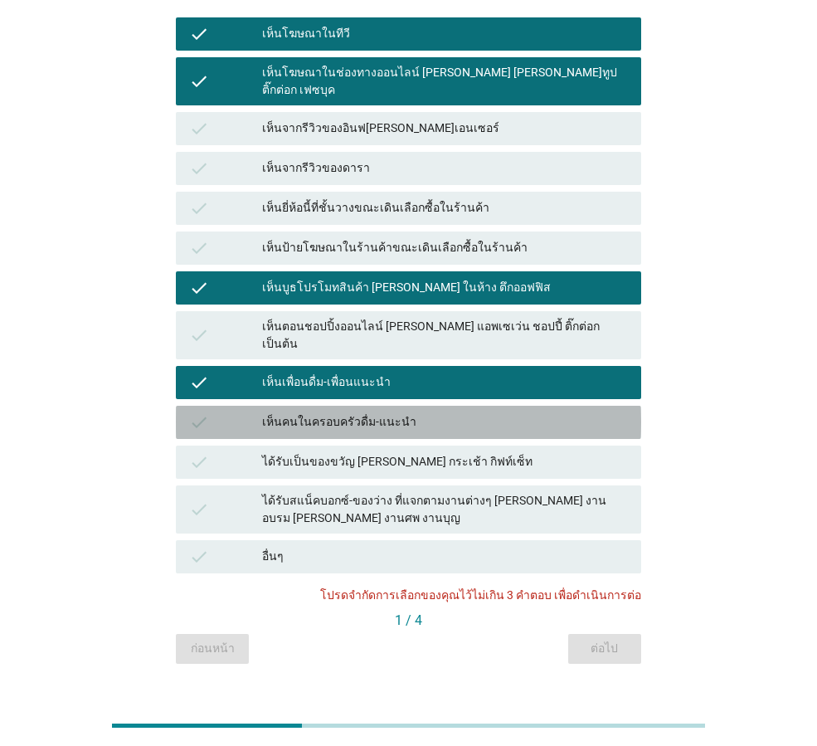
click at [487, 406] on div "check เห็นคนในครอบครัวดื่ม-แนะนำ" at bounding box center [409, 422] width 466 height 33
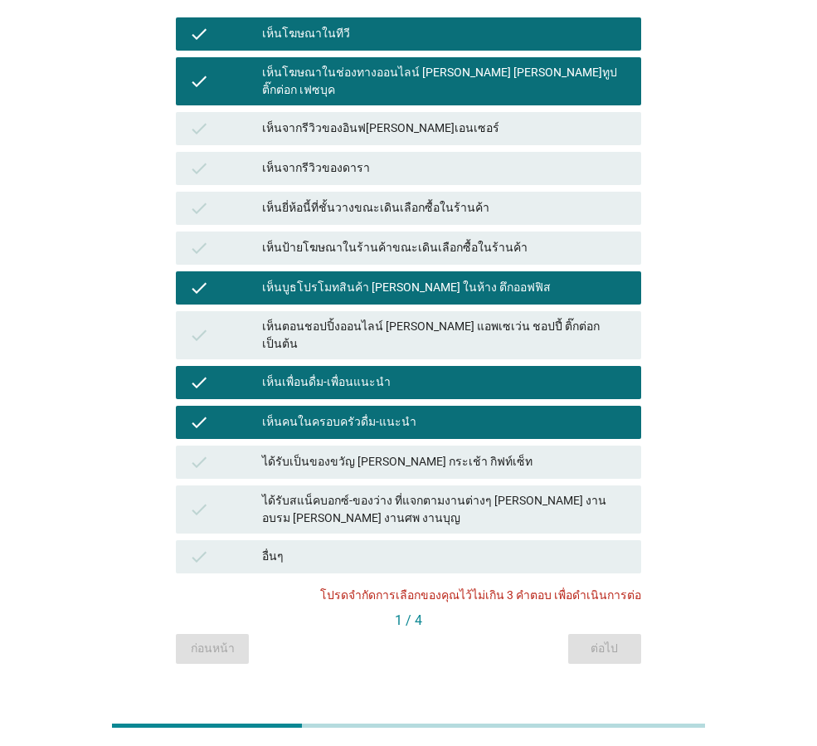
click at [428, 373] on div "เห็นเพื่อนดื่ม-เพื่อนแนะนำ" at bounding box center [445, 383] width 366 height 20
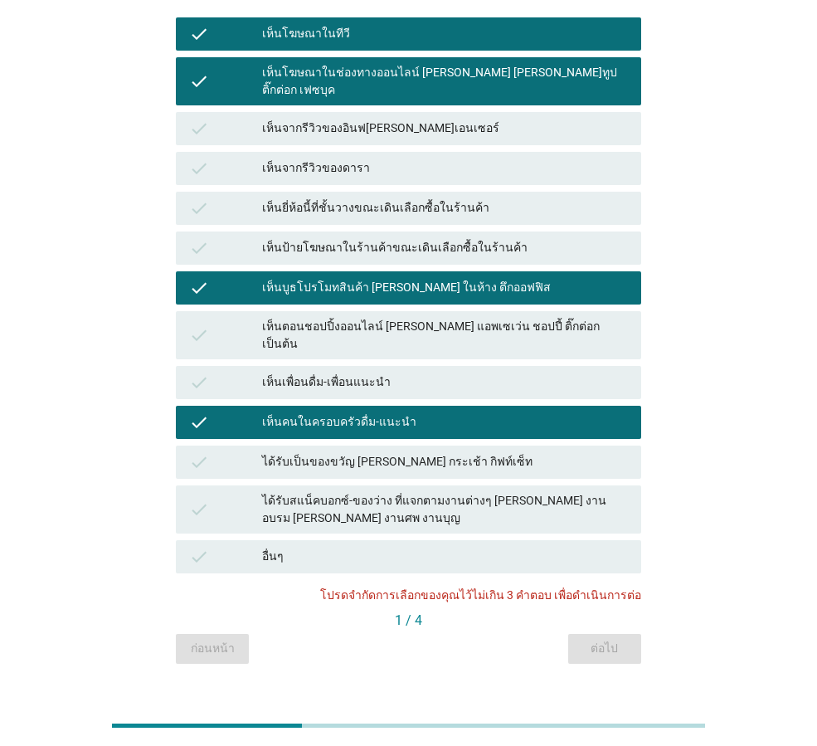
click at [424, 412] on div "เห็นคนในครอบครัวดื่ม-แนะนำ" at bounding box center [445, 422] width 366 height 20
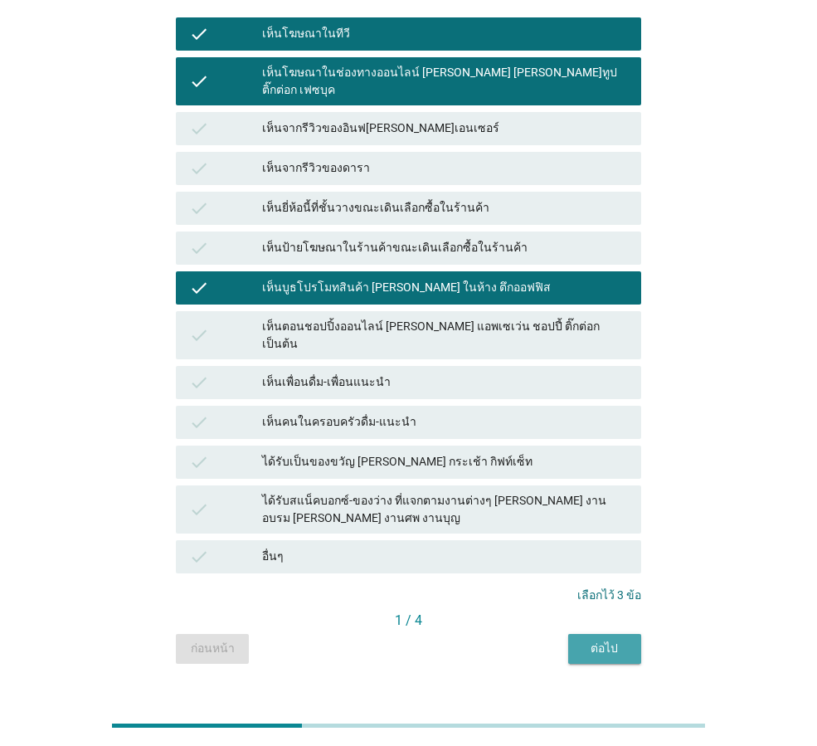
click at [596, 640] on div "ต่อไป" at bounding box center [605, 648] width 46 height 17
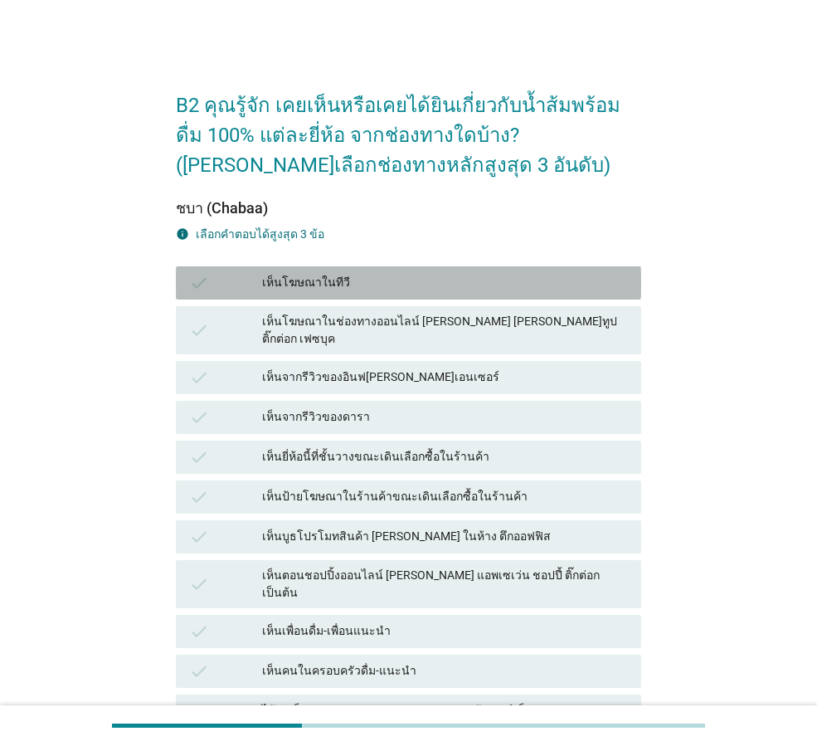
click at [397, 274] on div "เห็นโฆษณาในทีวี" at bounding box center [445, 283] width 366 height 20
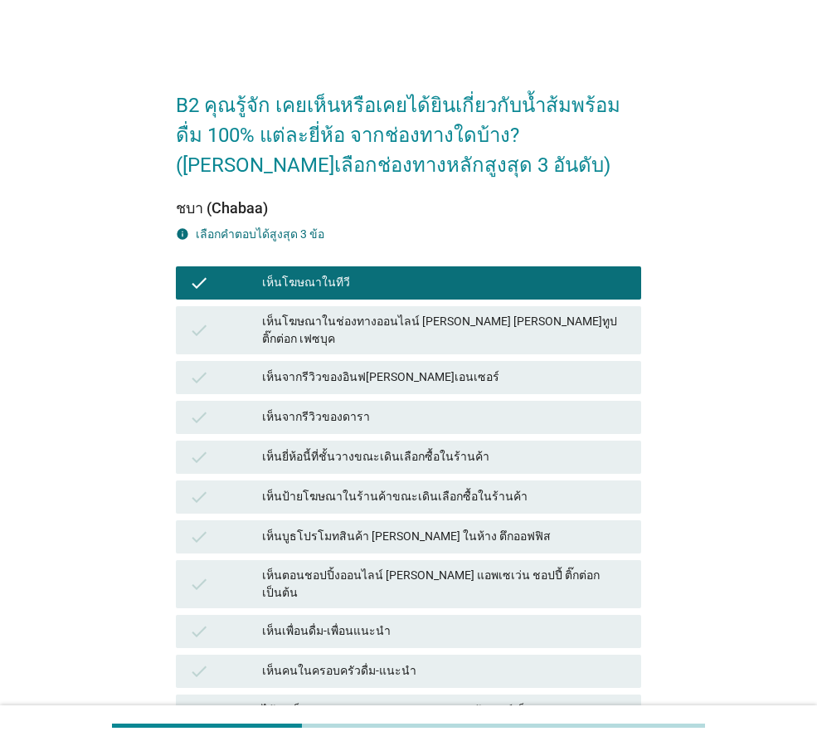
click at [409, 447] on div "เห็นยี่ห้อนี้ที่ชั้นวางขณะเดินเลือกซื้อในร้านค้า" at bounding box center [445, 457] width 366 height 20
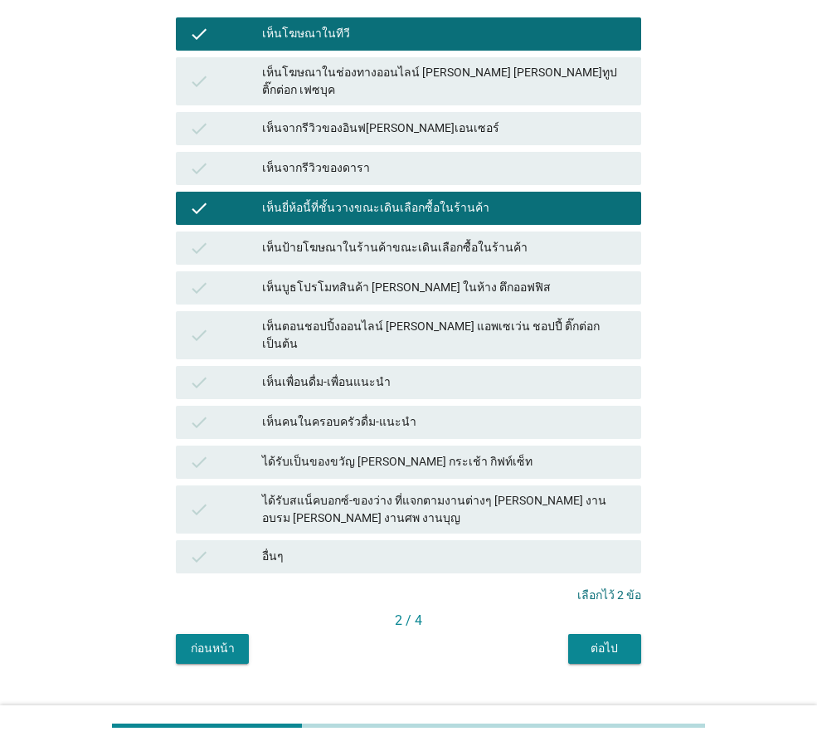
scroll to position [251, 0]
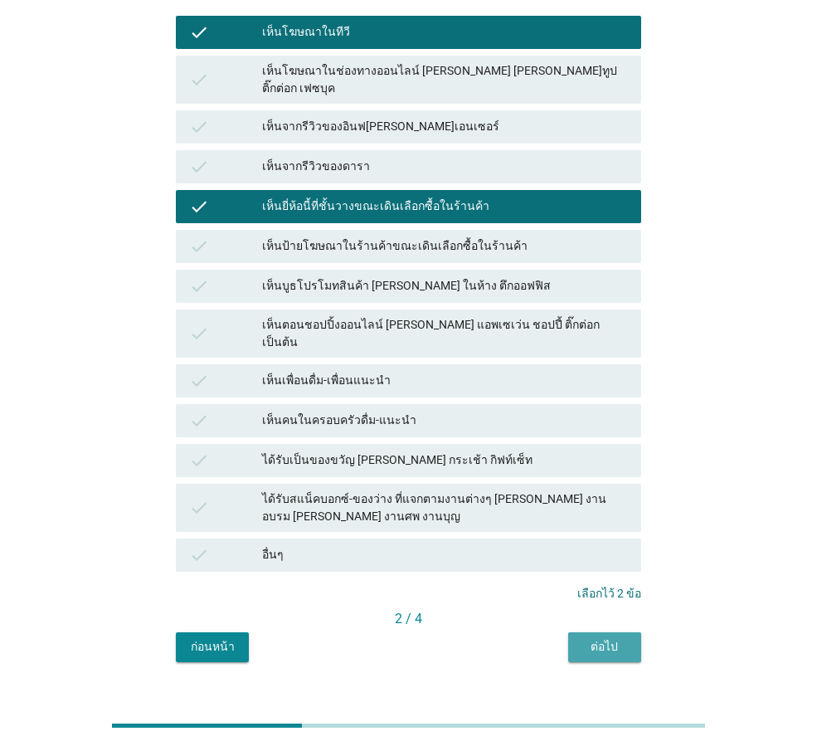
click at [607, 632] on button "ต่อไป" at bounding box center [604, 647] width 73 height 30
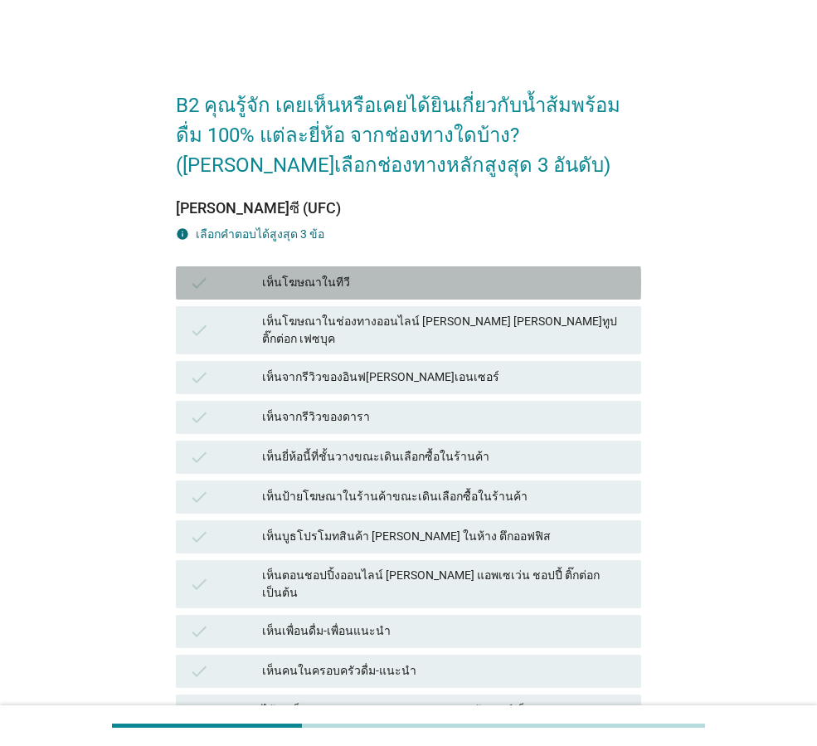
click at [376, 270] on div "check เห็นโฆษณาในทีวี" at bounding box center [409, 282] width 466 height 33
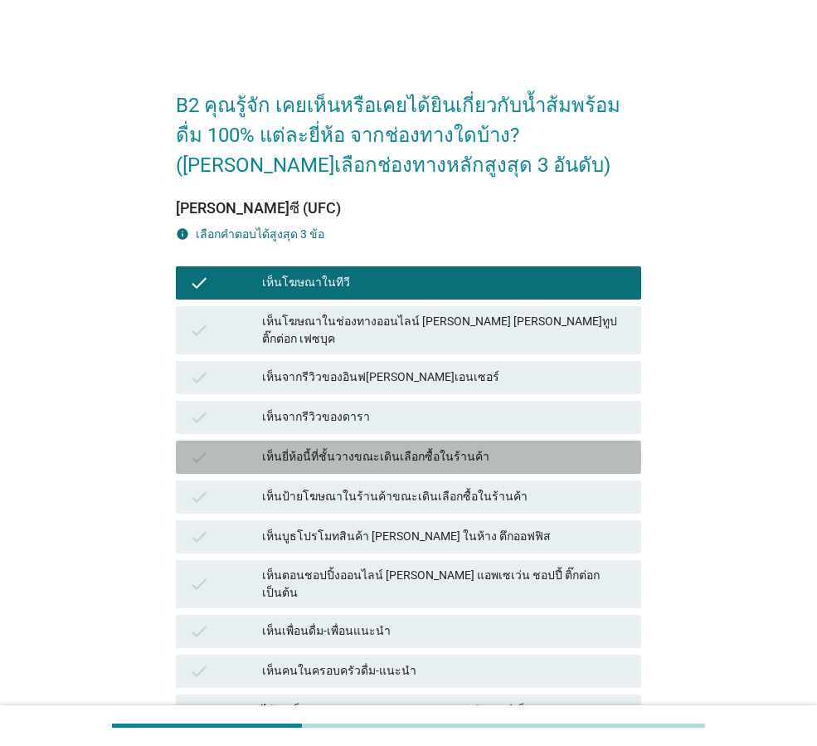
click at [398, 451] on div "เห็นยี่ห้อนี้ที่ชั้นวางขณะเดินเลือกซื้อในร้านค้า" at bounding box center [445, 457] width 366 height 20
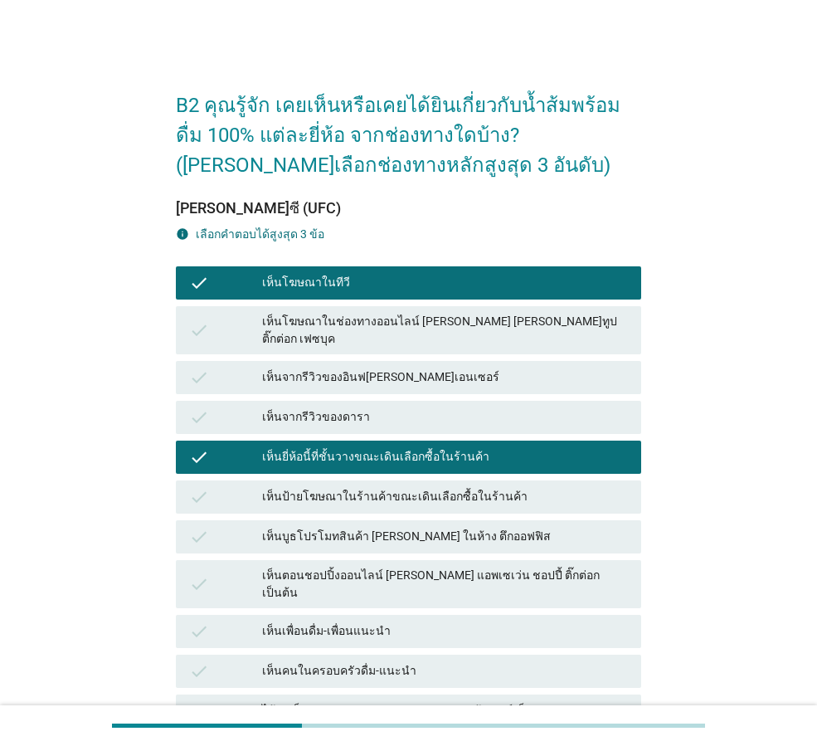
click at [363, 622] on div "เห็นเพื่อนดื่ม-เพื่อนแนะนำ" at bounding box center [445, 632] width 366 height 20
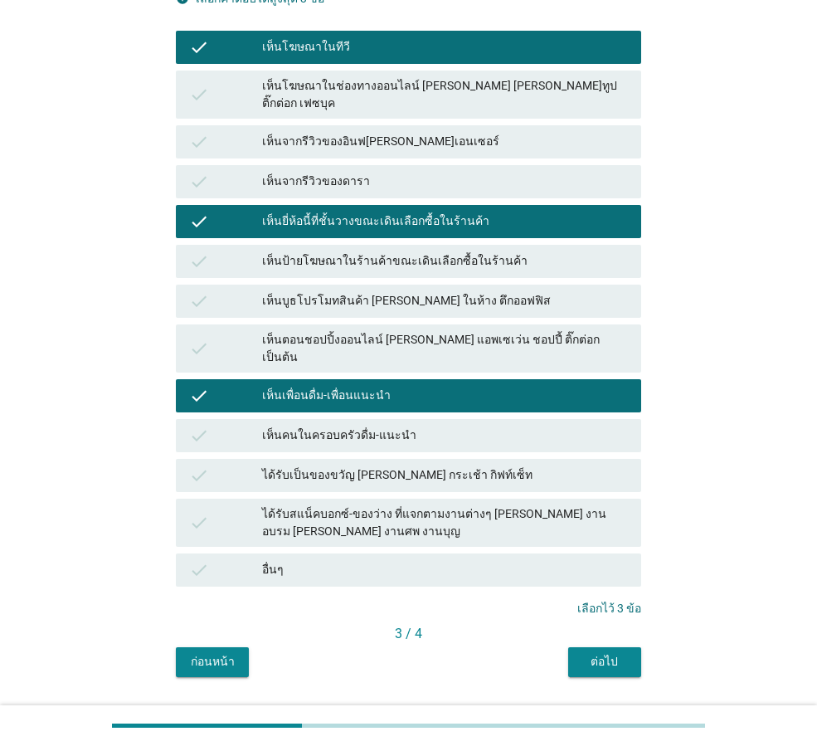
scroll to position [249, 0]
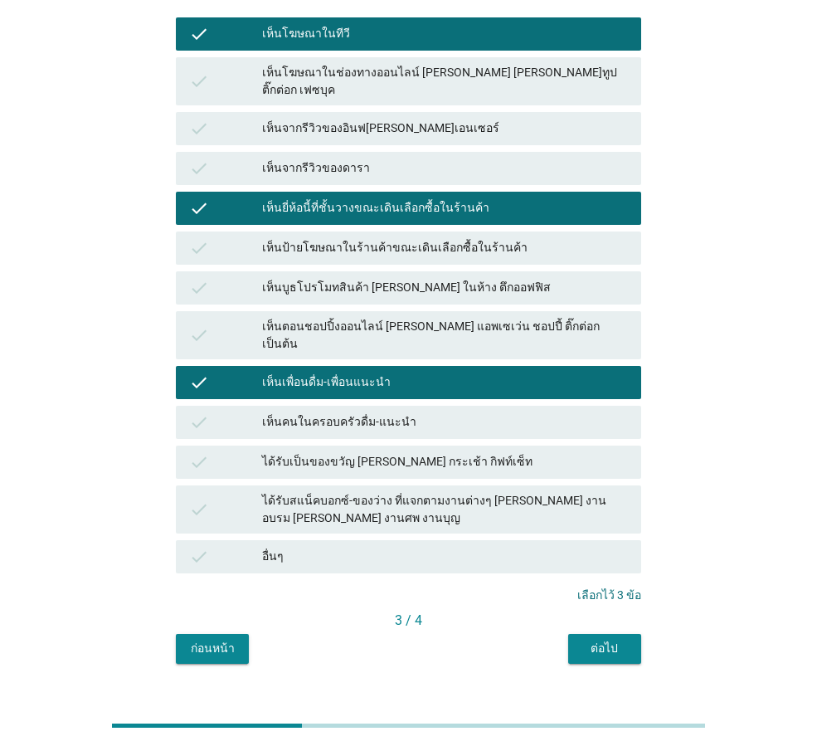
click at [618, 634] on button "ต่อไป" at bounding box center [604, 649] width 73 height 30
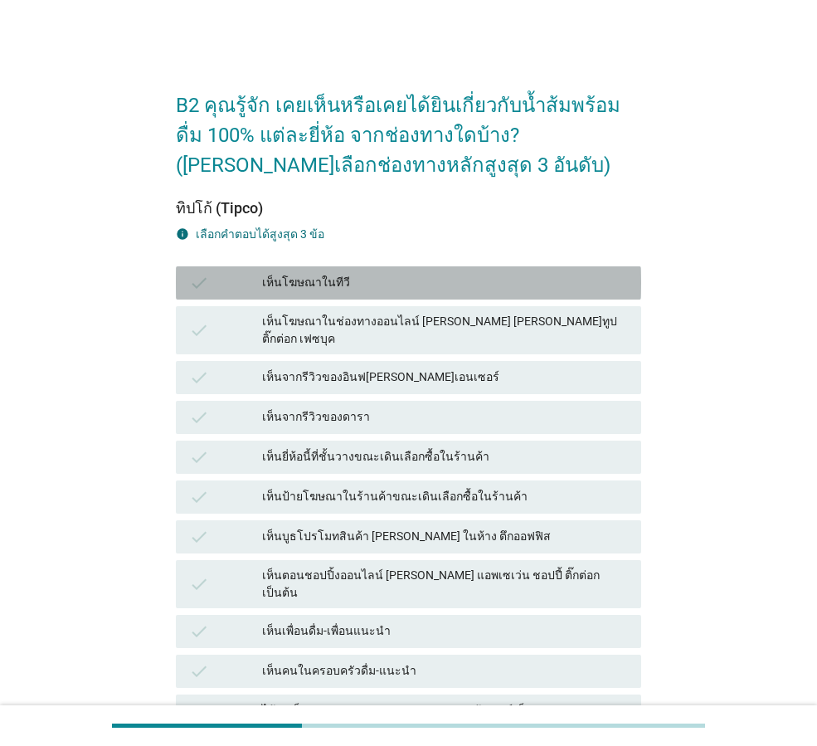
click at [407, 285] on div "เห็นโฆษณาในทีวี" at bounding box center [445, 283] width 366 height 20
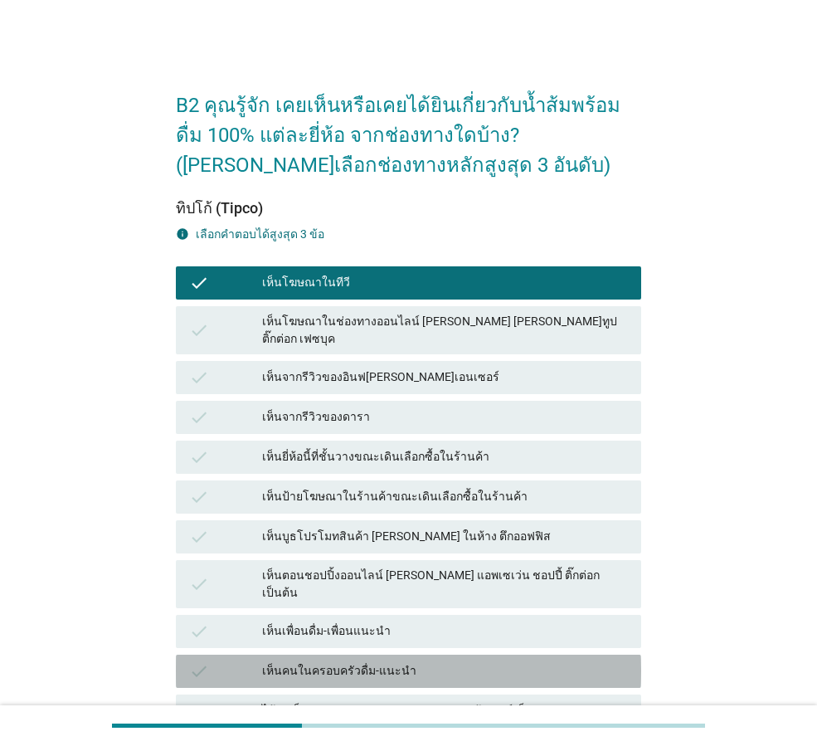
click at [407, 661] on div "เห็นคนในครอบครัวดื่ม-แนะนำ" at bounding box center [445, 671] width 366 height 20
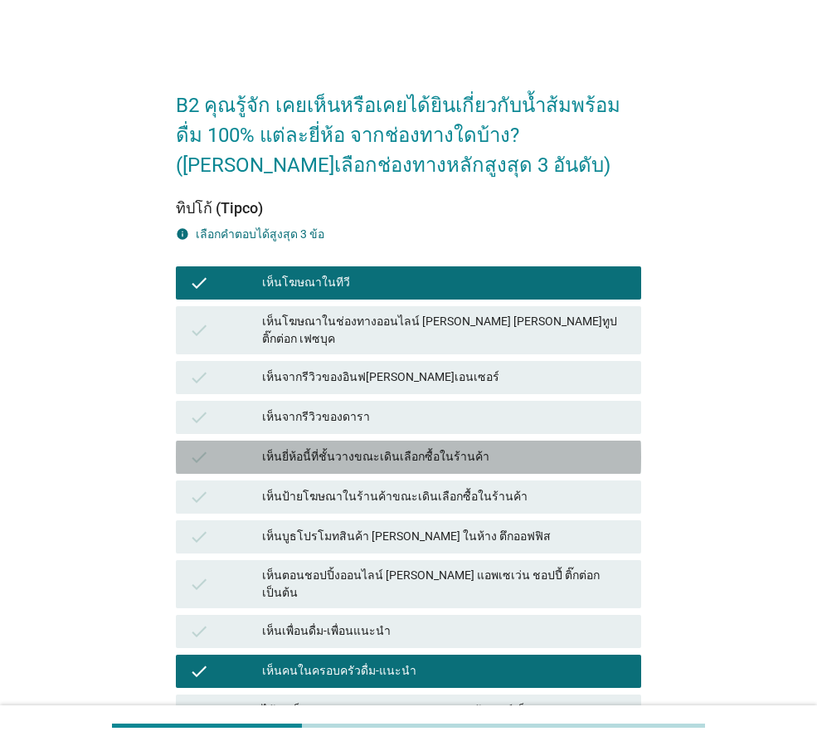
click at [398, 447] on div "เห็นยี่ห้อนี้ที่ชั้นวางขณะเดินเลือกซื้อในร้านค้า" at bounding box center [445, 457] width 366 height 20
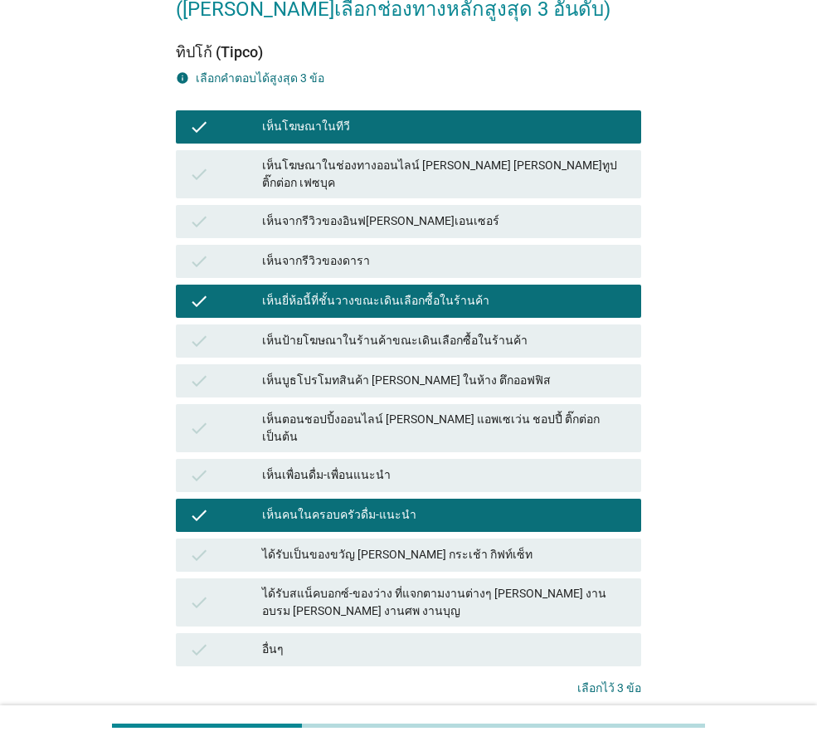
scroll to position [166, 0]
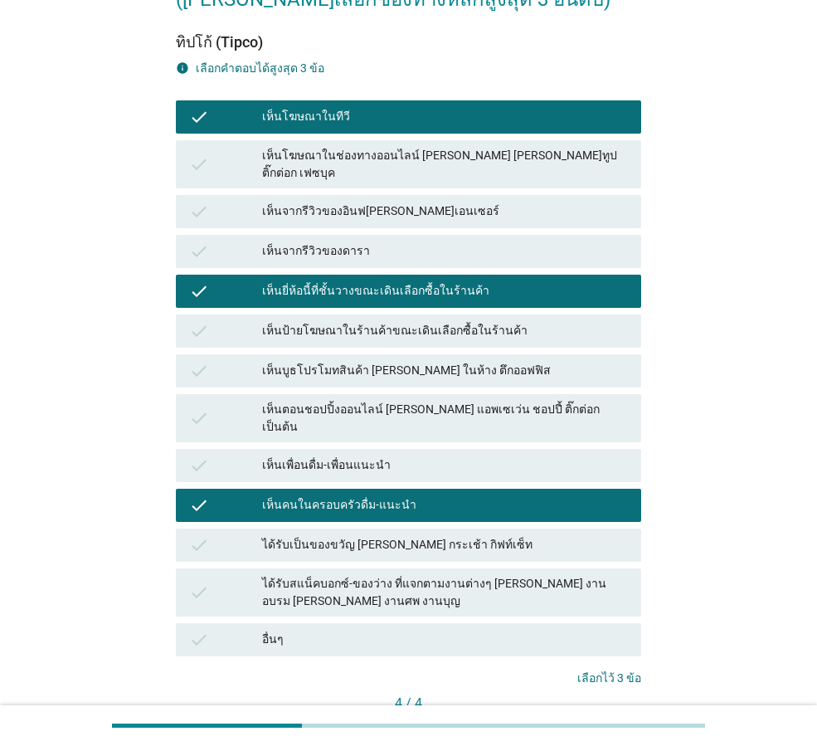
click at [594, 717] on button "คำถามต่อไป" at bounding box center [597, 732] width 89 height 30
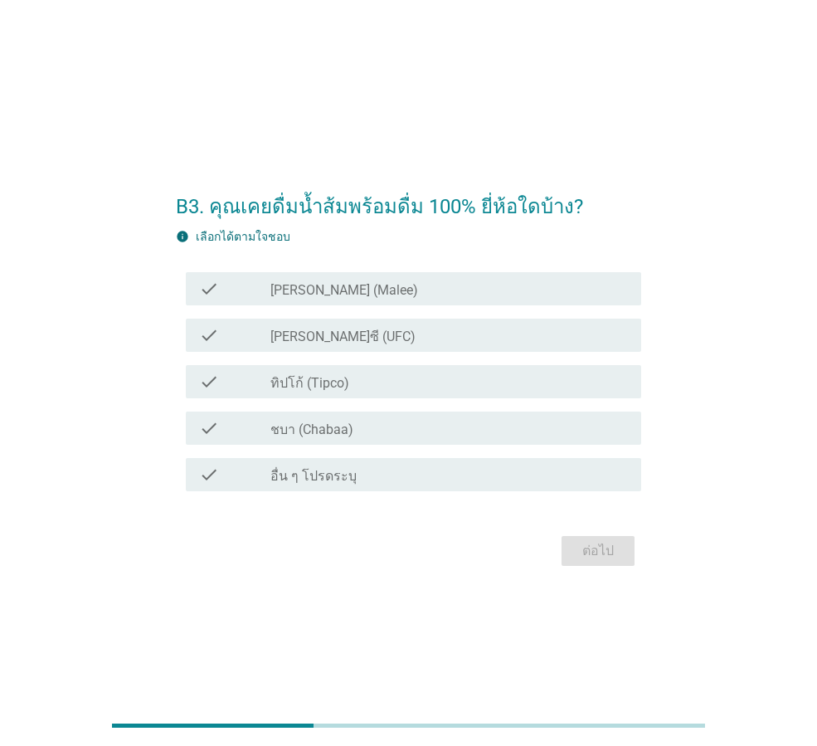
click at [348, 389] on label "ทิปโก้ (Tipco)" at bounding box center [310, 383] width 79 height 17
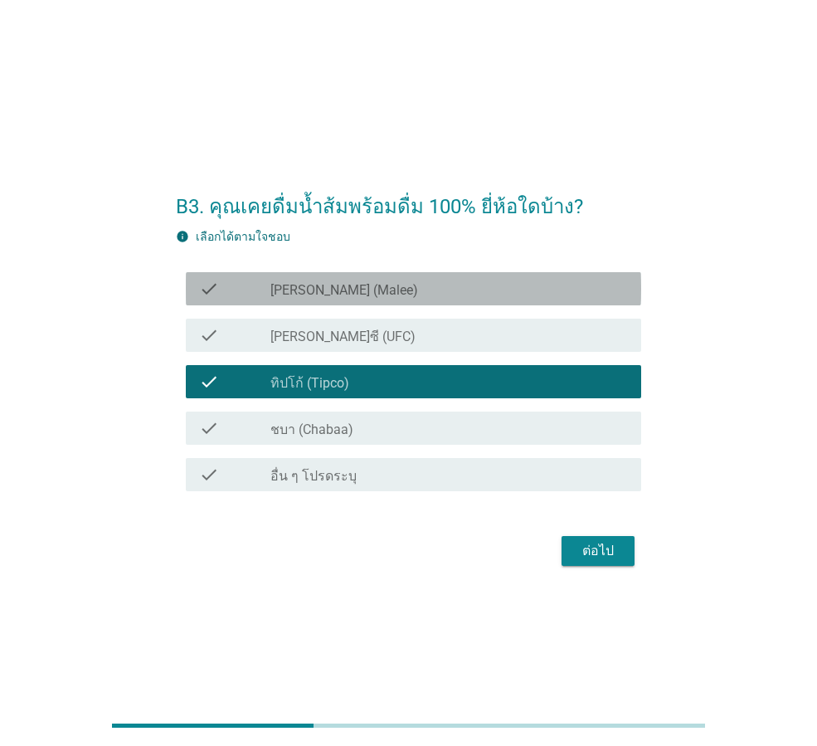
click at [396, 296] on div "check_box_outline_blank [PERSON_NAME] (Malee)" at bounding box center [450, 289] width 358 height 20
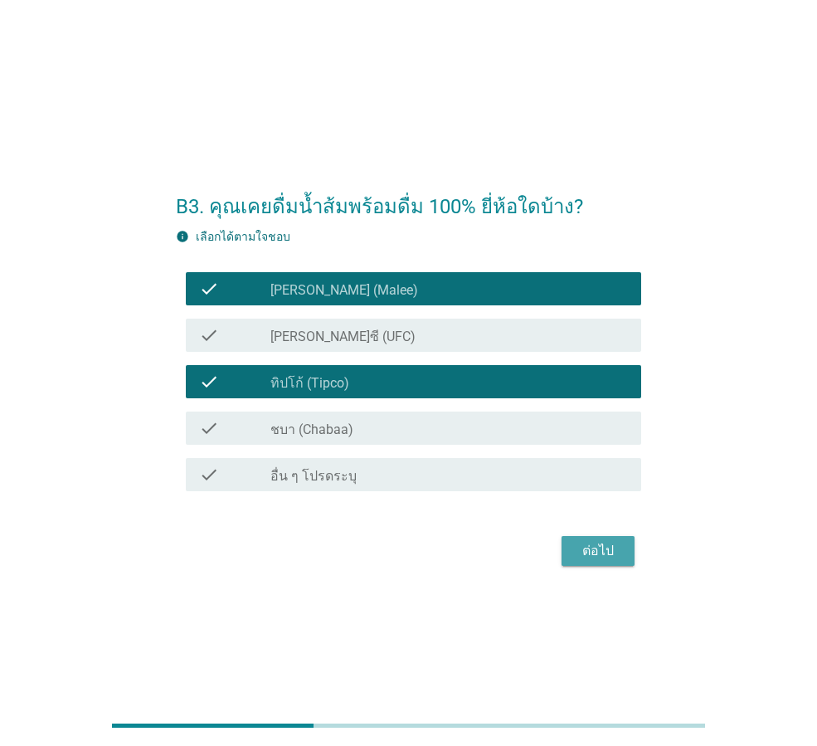
click at [573, 551] on button "ต่อไป" at bounding box center [598, 551] width 73 height 30
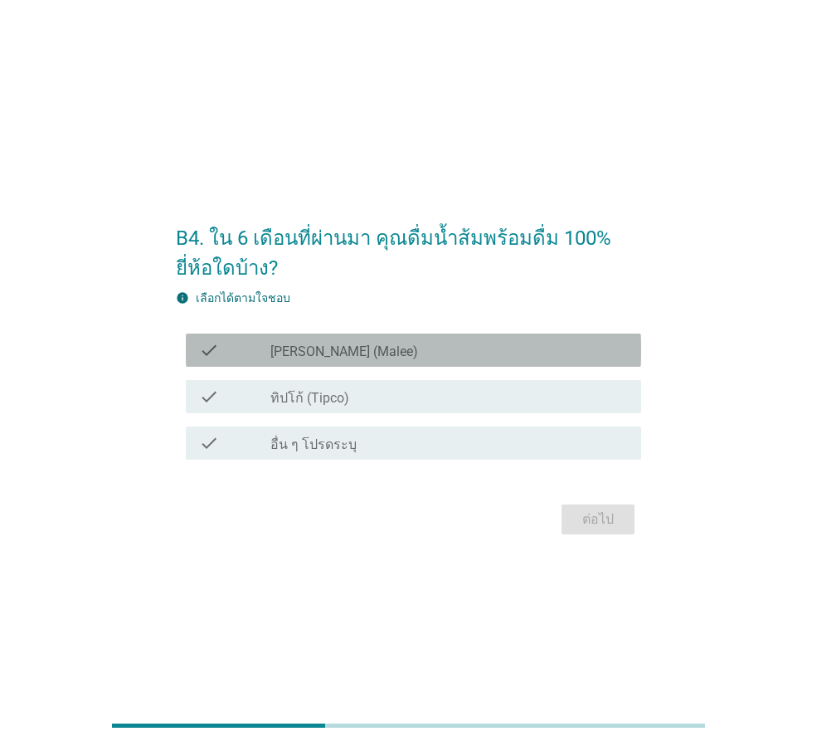
click at [379, 349] on div "check_box_outline_blank [PERSON_NAME] (Malee)" at bounding box center [450, 350] width 358 height 20
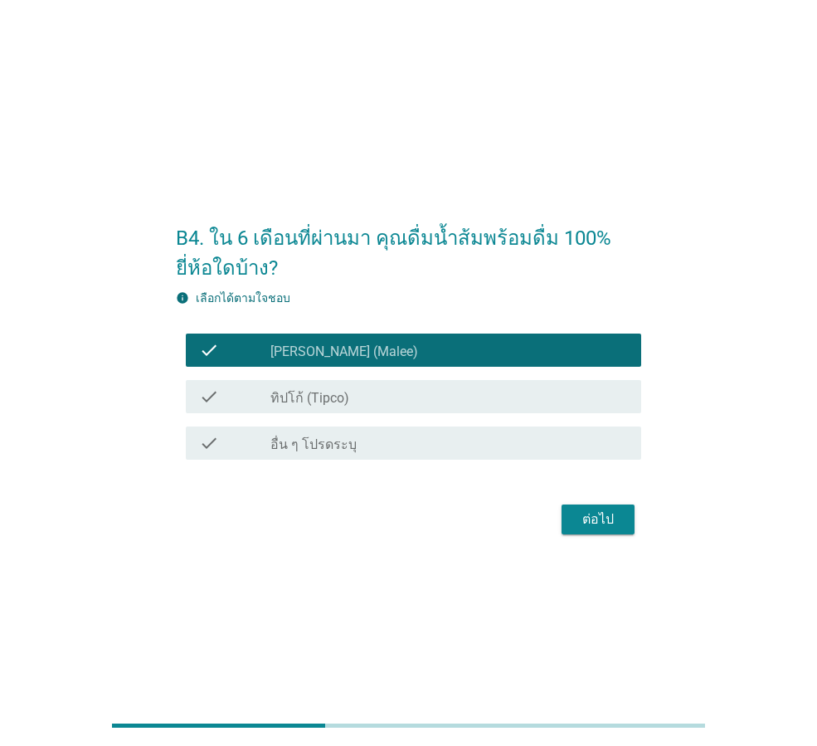
click at [604, 533] on button "ต่อไป" at bounding box center [598, 520] width 73 height 30
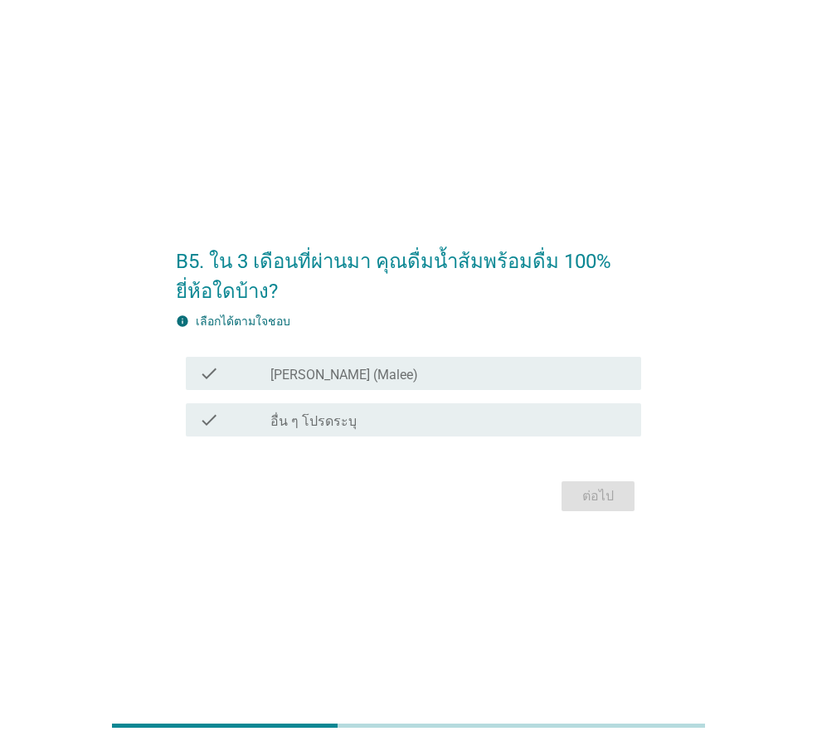
click at [524, 377] on div "check_box_outline_blank [PERSON_NAME] (Malee)" at bounding box center [450, 373] width 358 height 20
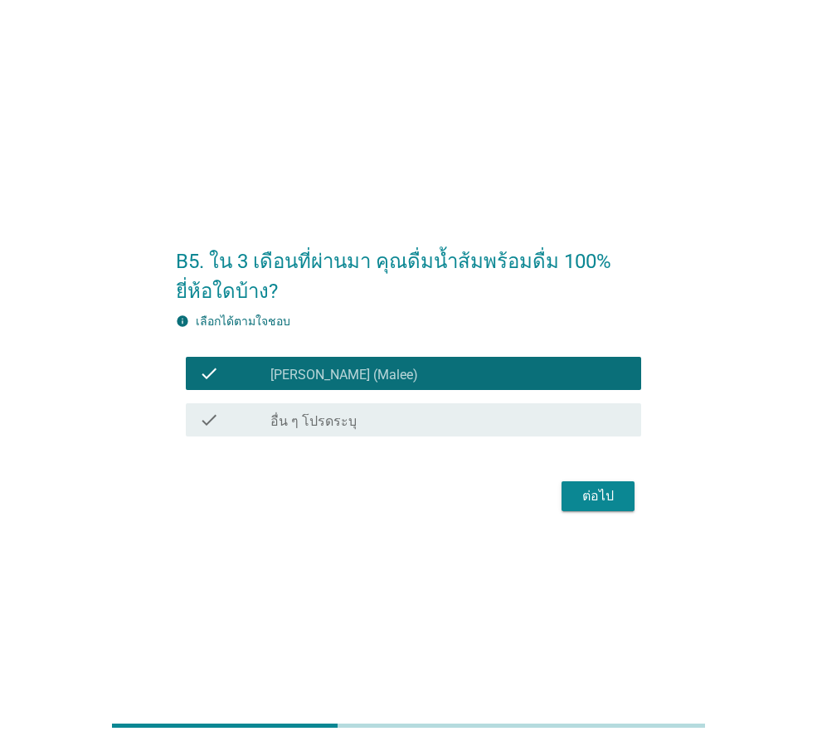
click at [616, 509] on button "ต่อไป" at bounding box center [598, 496] width 73 height 30
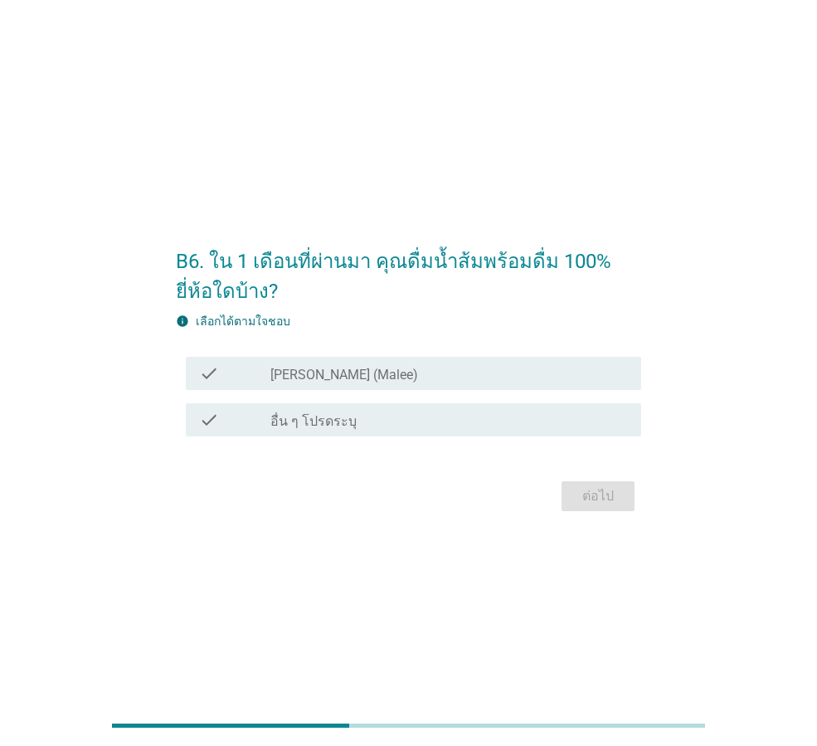
click at [479, 366] on div "check_box_outline_blank [PERSON_NAME] (Malee)" at bounding box center [450, 373] width 358 height 20
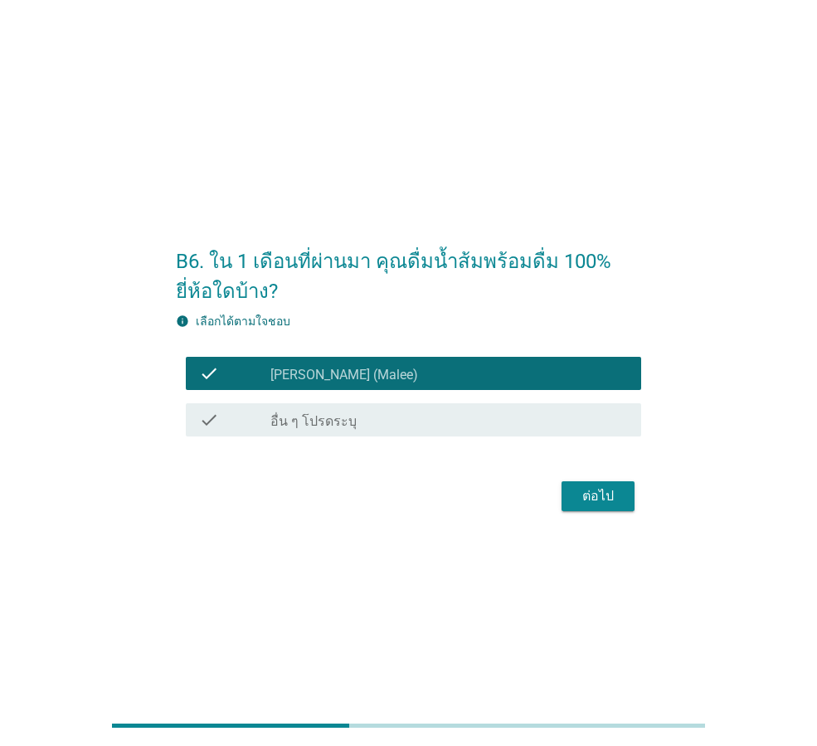
click at [573, 493] on button "ต่อไป" at bounding box center [598, 496] width 73 height 30
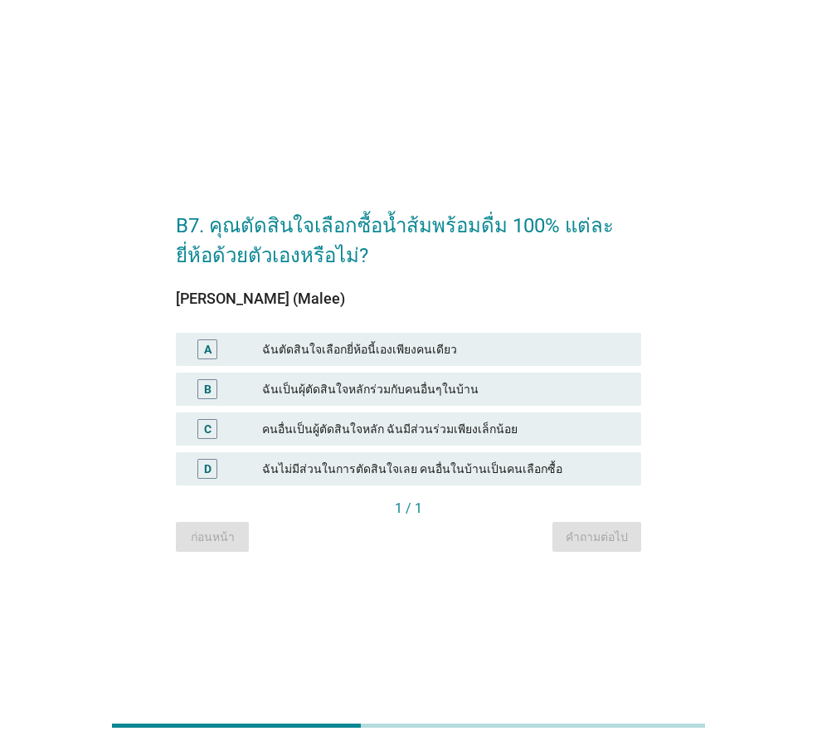
click at [484, 354] on div "ฉันตัดสินใจเลือกยี่ห้อนี้เองเพียงคนเดียว" at bounding box center [445, 349] width 366 height 20
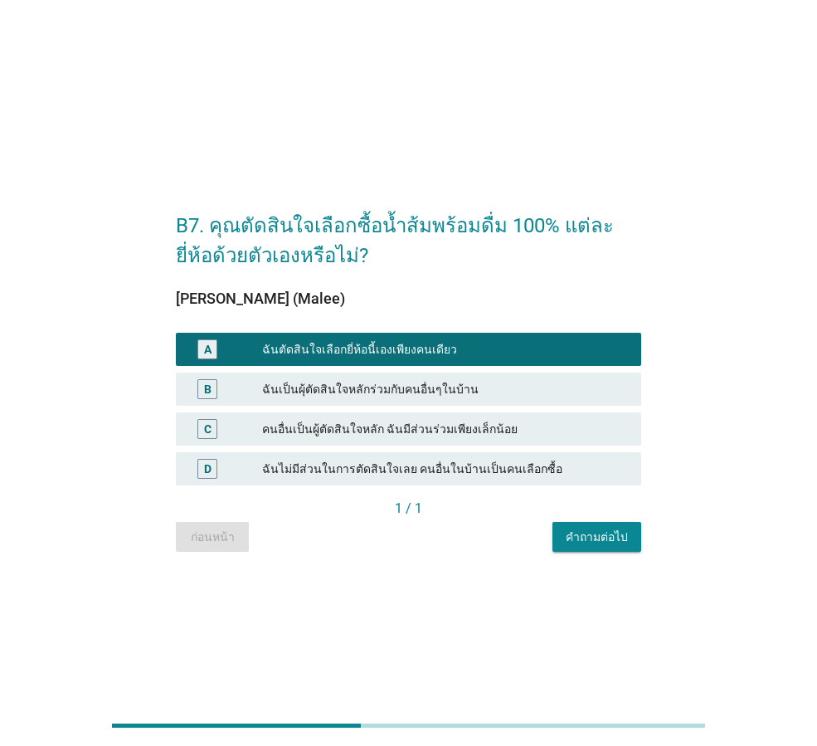
click at [590, 521] on div "1 / 1" at bounding box center [409, 510] width 466 height 23
click at [588, 537] on div "คำถามต่อไป" at bounding box center [597, 537] width 62 height 17
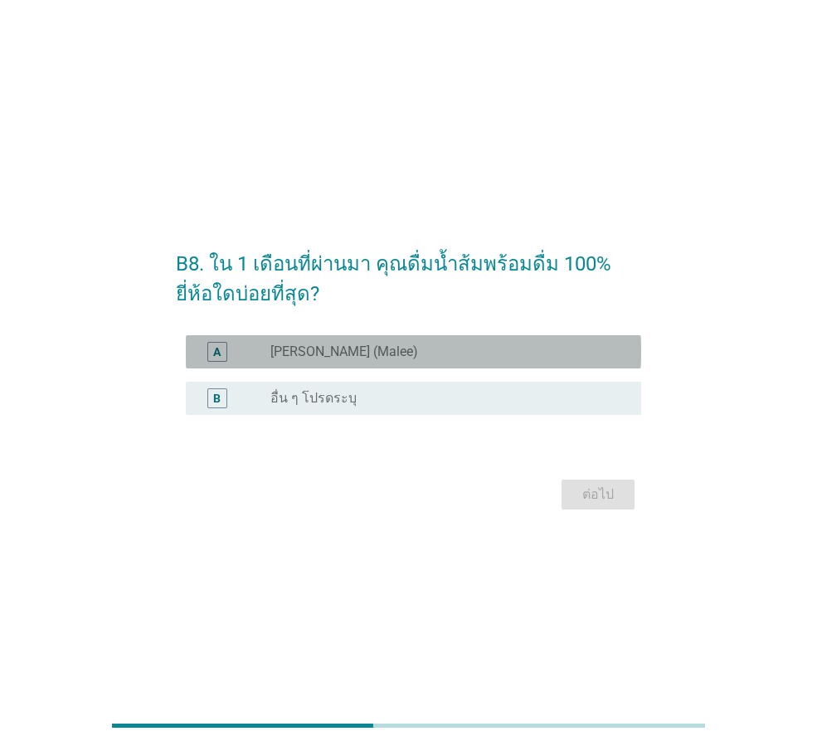
click at [507, 353] on div "radio_button_unchecked [PERSON_NAME] (Malee)" at bounding box center [443, 352] width 344 height 17
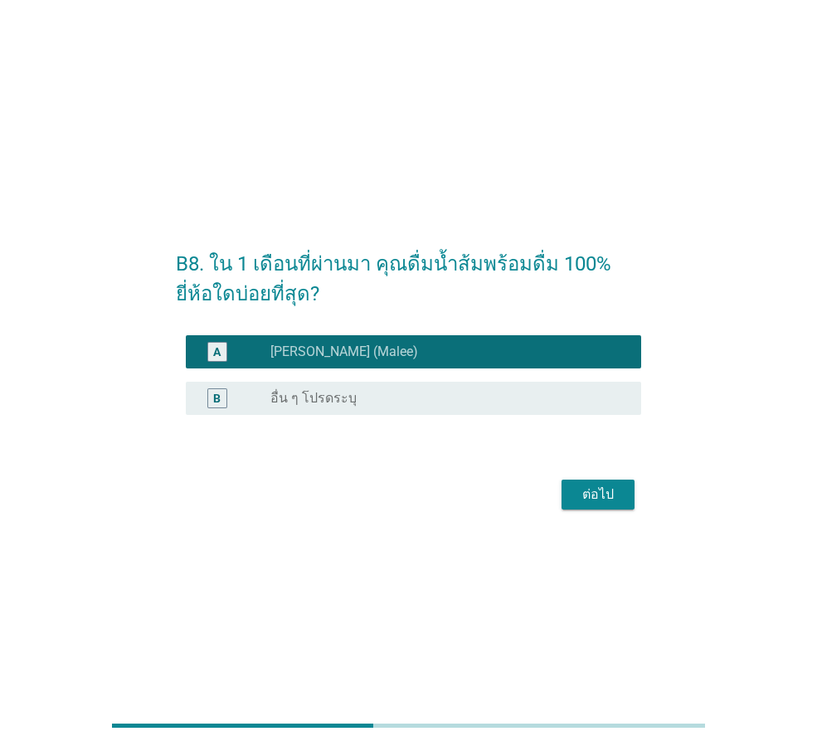
click at [612, 500] on div "ต่อไป" at bounding box center [598, 495] width 46 height 20
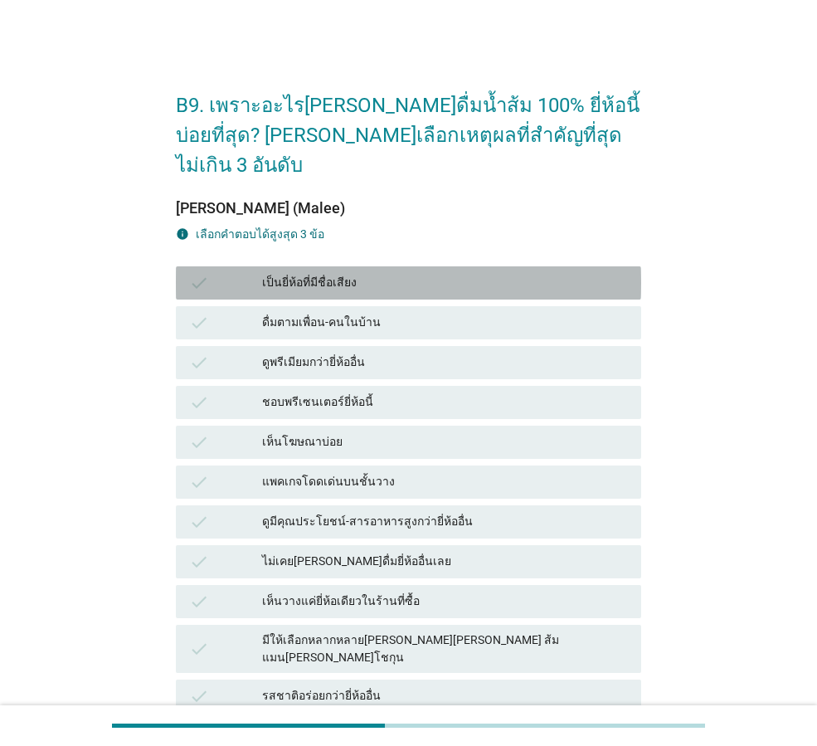
click at [408, 273] on div "เป็นยี่ห้อที่มีชื่อเสียง" at bounding box center [445, 283] width 366 height 20
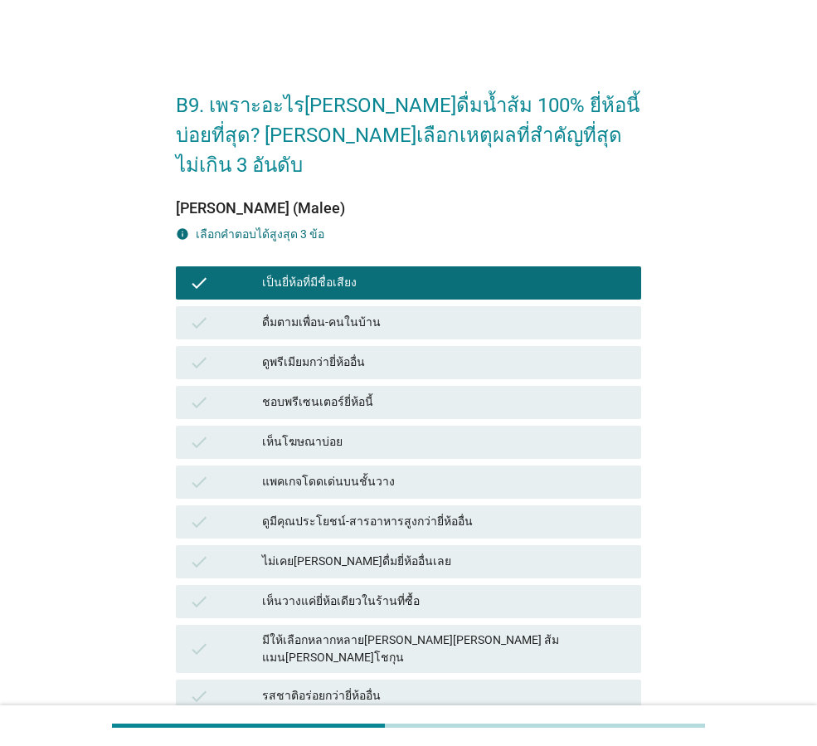
click at [422, 432] on div "เห็นโฆษณาบ่อย" at bounding box center [445, 442] width 366 height 20
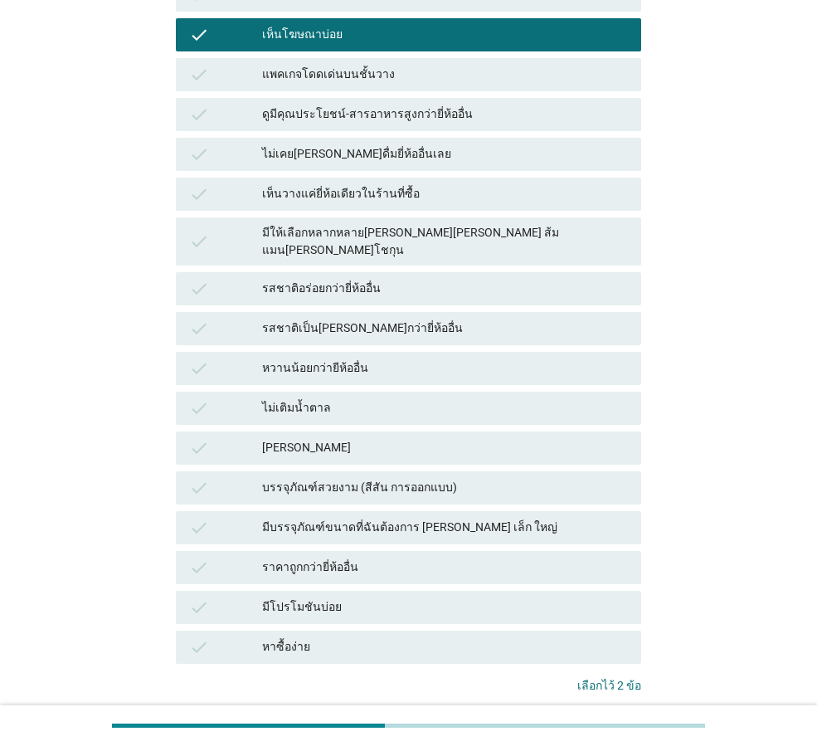
scroll to position [415, 0]
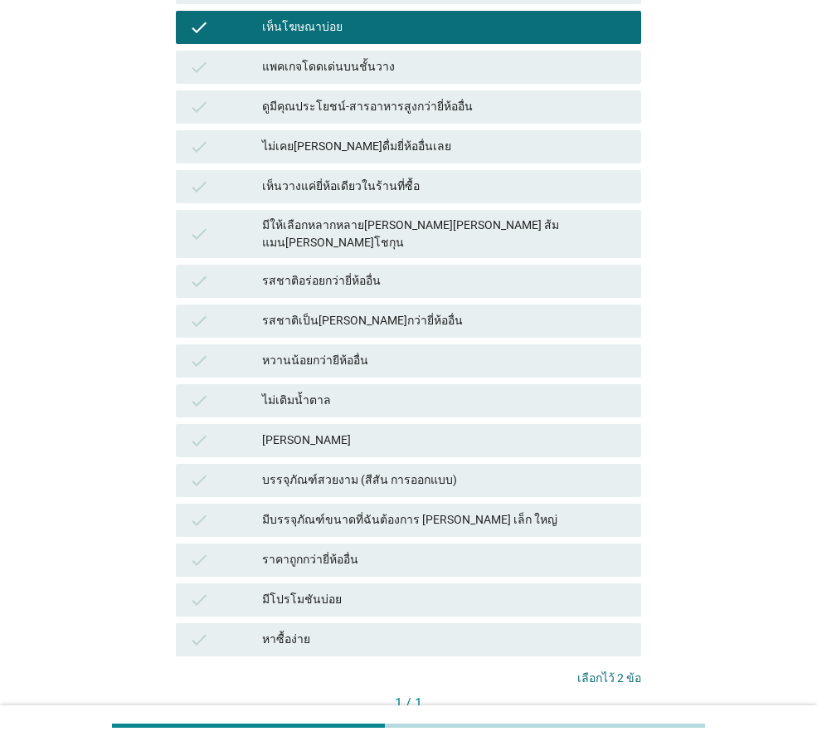
click at [588, 723] on div "คำถามต่อไป" at bounding box center [597, 731] width 62 height 17
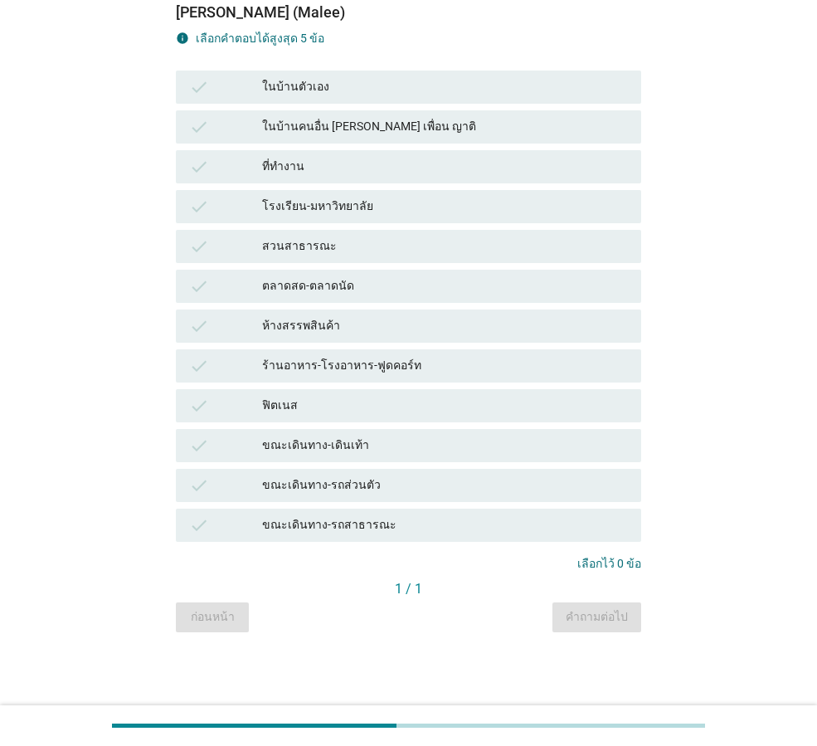
scroll to position [0, 0]
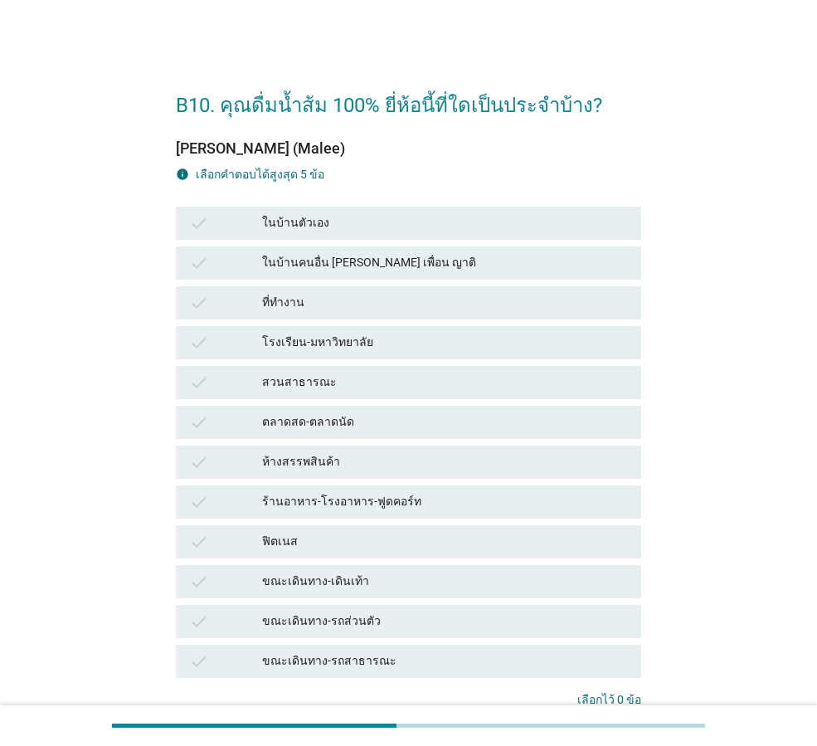
click at [444, 216] on div "ในบ้านตัวเอง" at bounding box center [445, 223] width 366 height 20
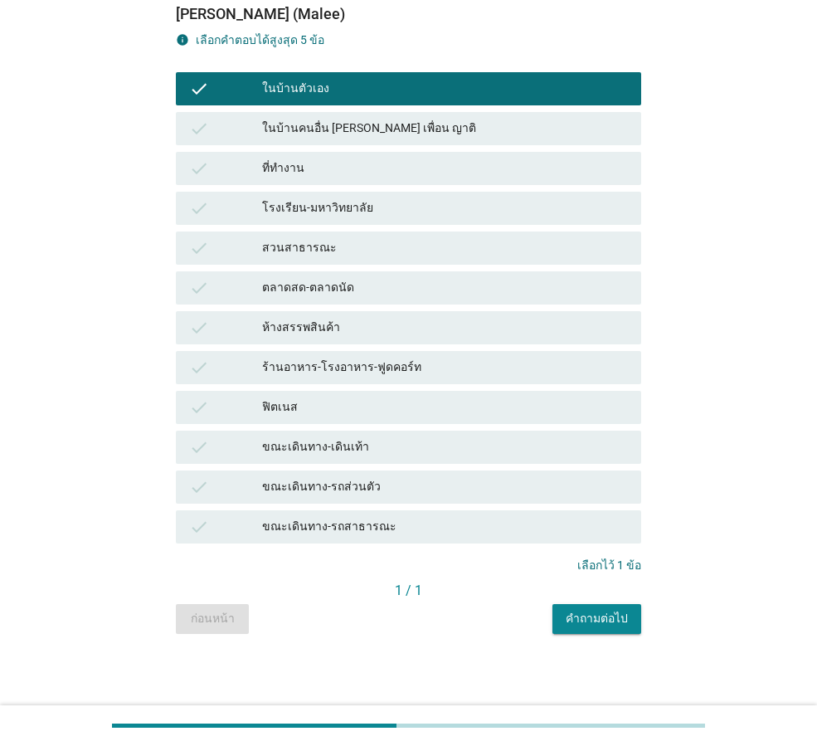
scroll to position [136, 0]
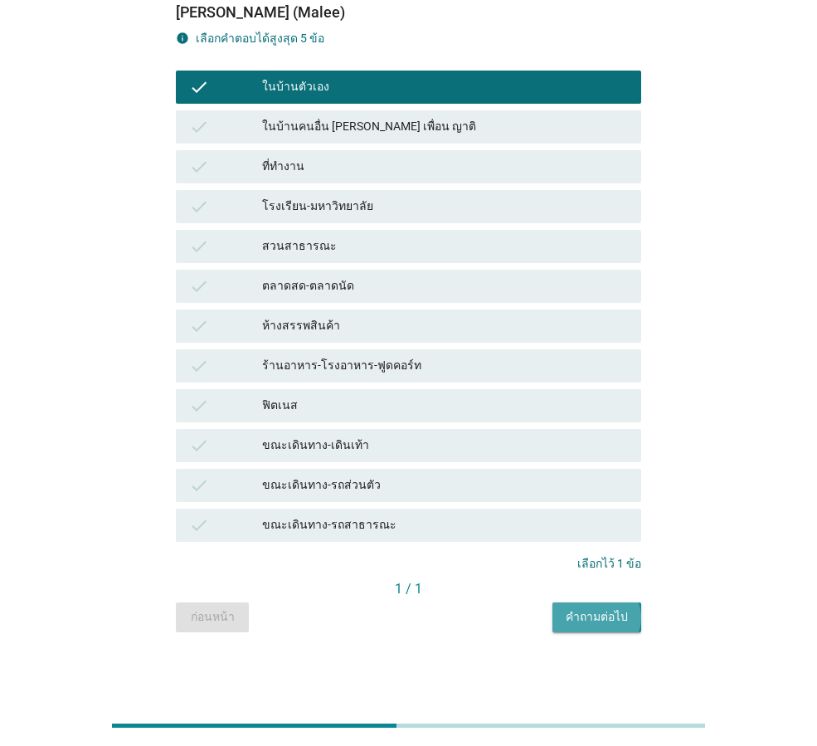
click at [614, 613] on div "คำถามต่อไป" at bounding box center [597, 616] width 62 height 17
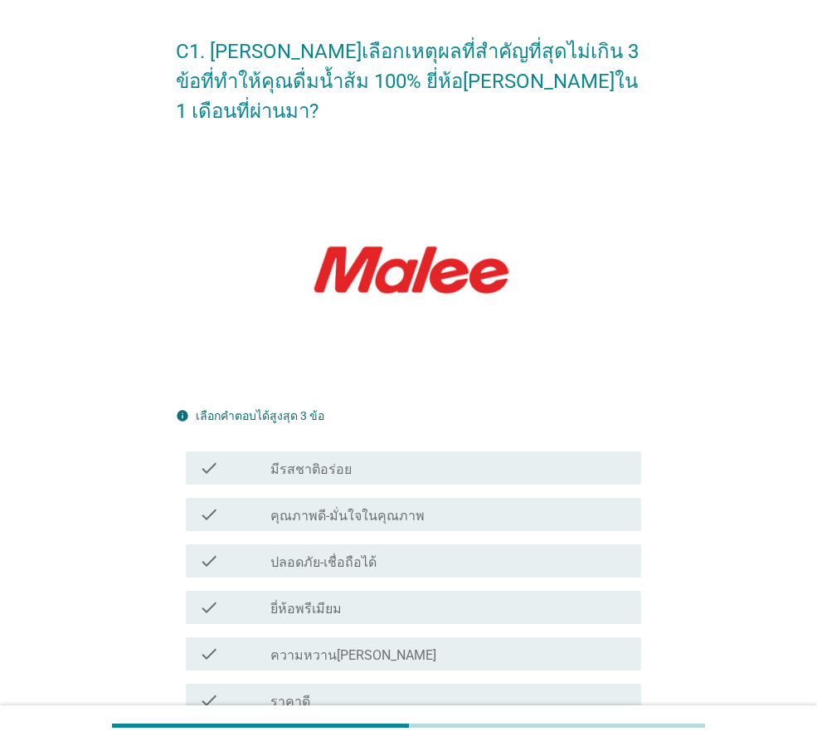
scroll to position [83, 0]
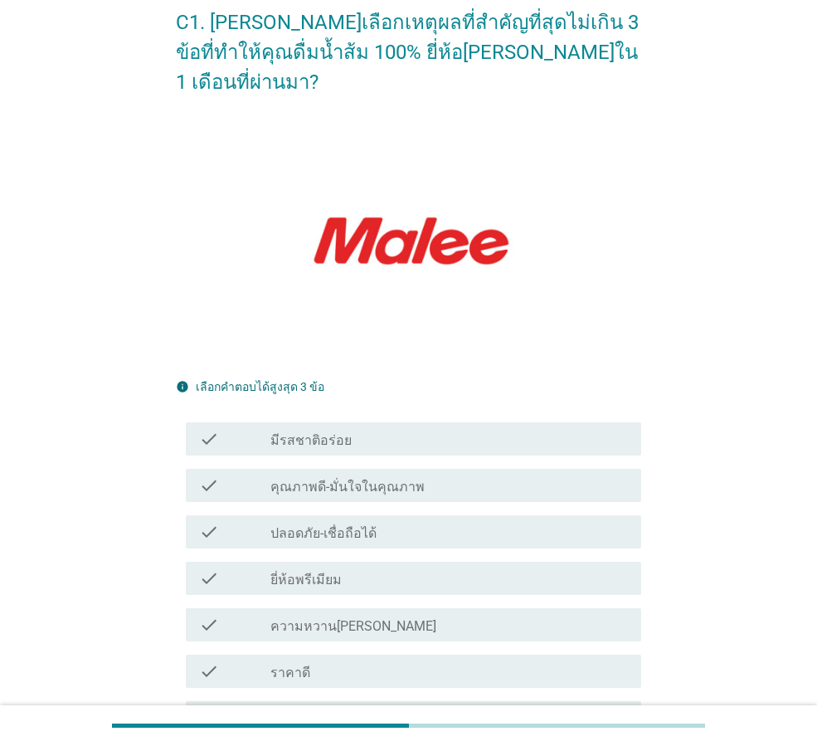
click at [472, 476] on div "check_box_outline_blank คุณภาพดี-มั่นใจในคุณภาพ" at bounding box center [450, 486] width 358 height 20
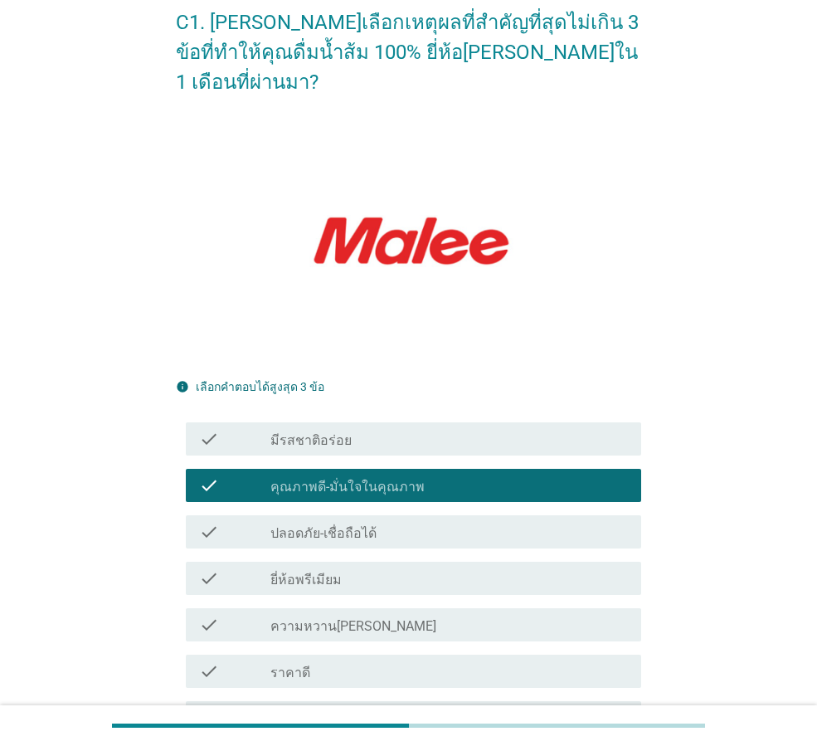
click at [437, 522] on div "check_box_outline_blank ปลอดภัย-เชื่อถือได้" at bounding box center [450, 532] width 358 height 20
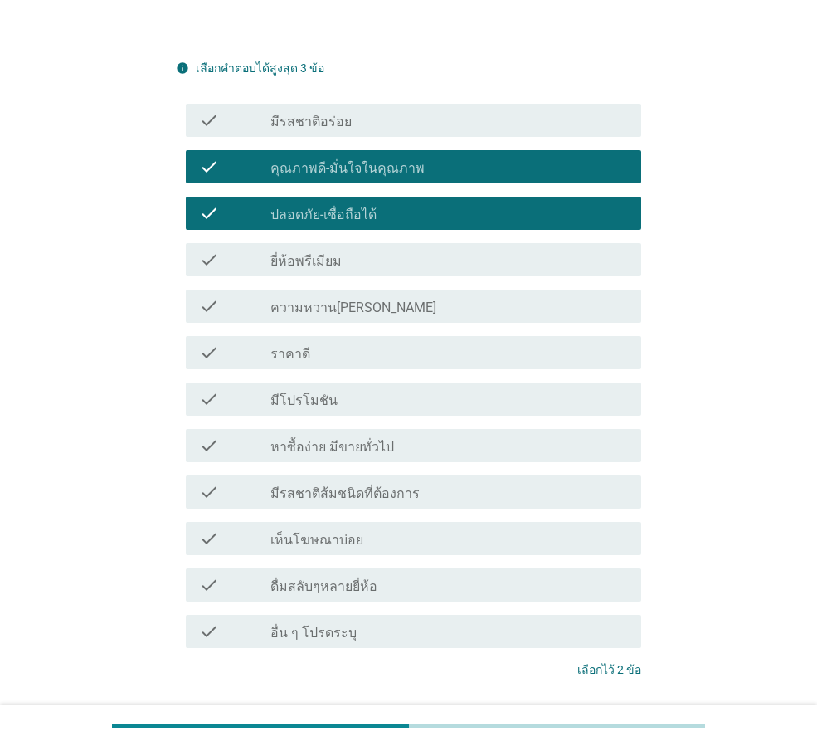
scroll to position [491, 0]
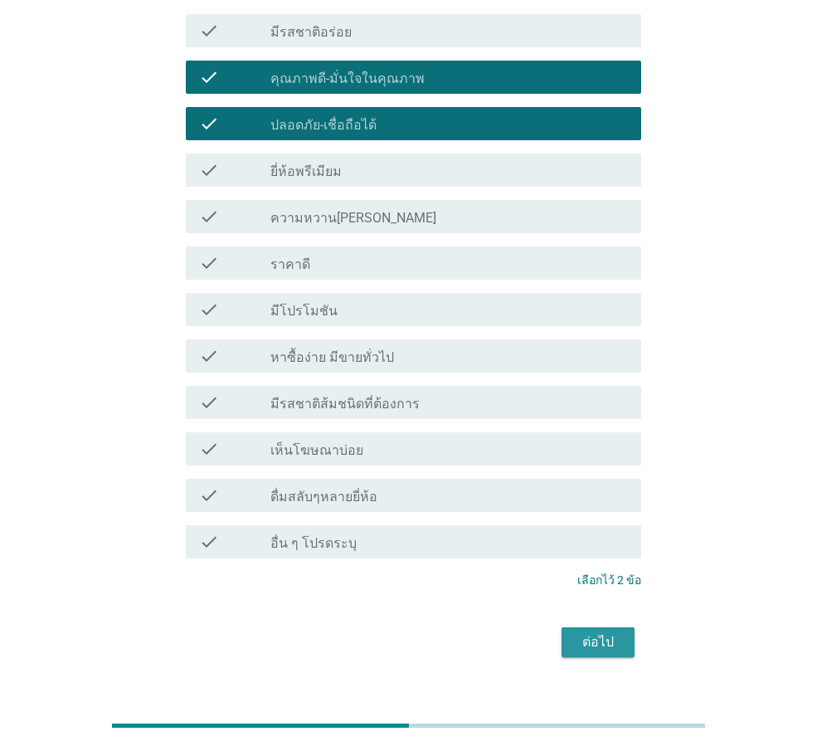
click at [613, 632] on div "ต่อไป" at bounding box center [598, 642] width 46 height 20
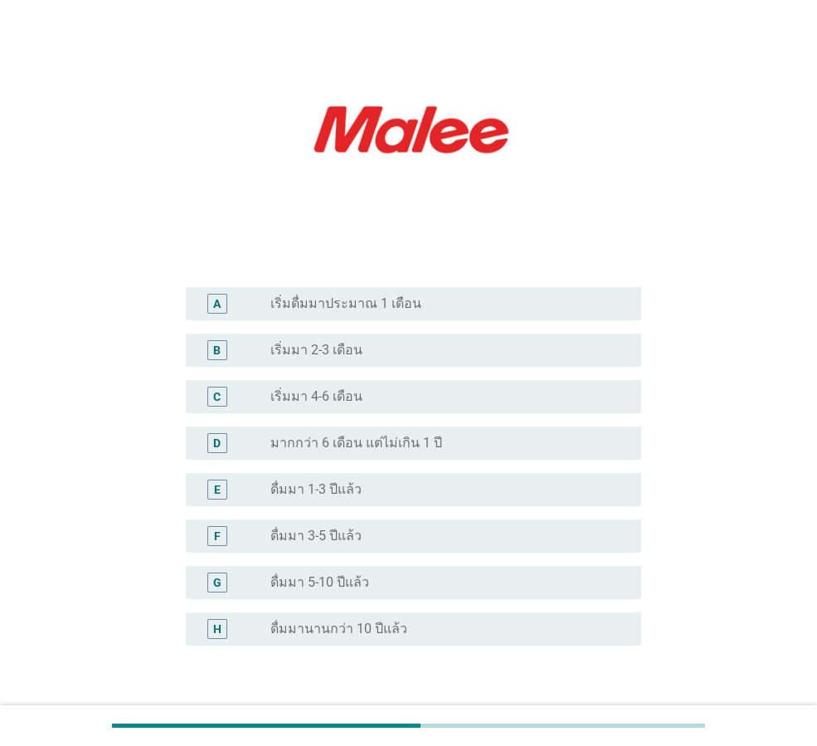
scroll to position [166, 0]
click at [391, 532] on div "radio_button_unchecked ดื่มมา 3-5 ปีแล้ว" at bounding box center [443, 534] width 344 height 17
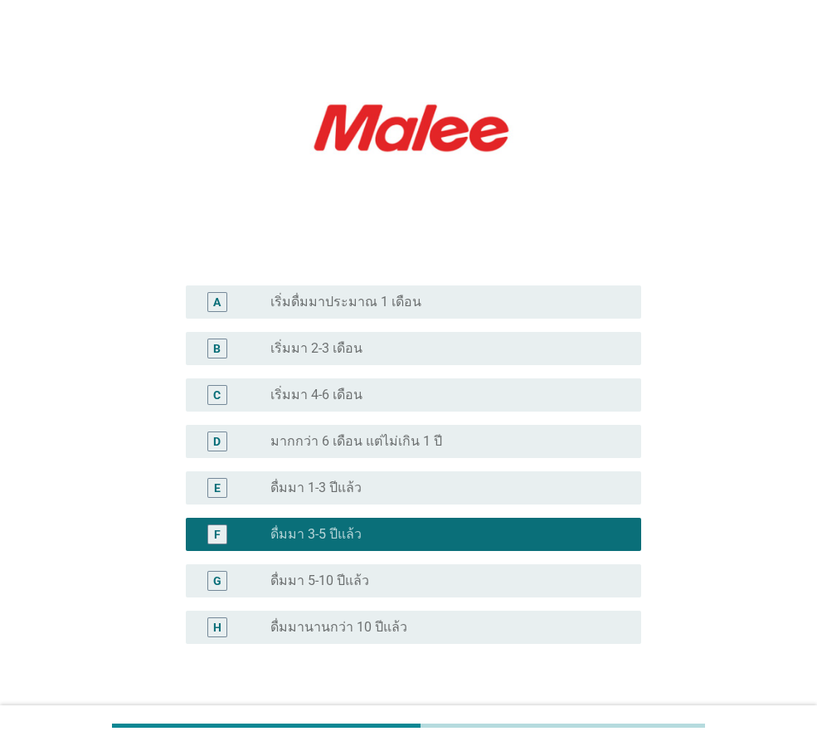
scroll to position [277, 0]
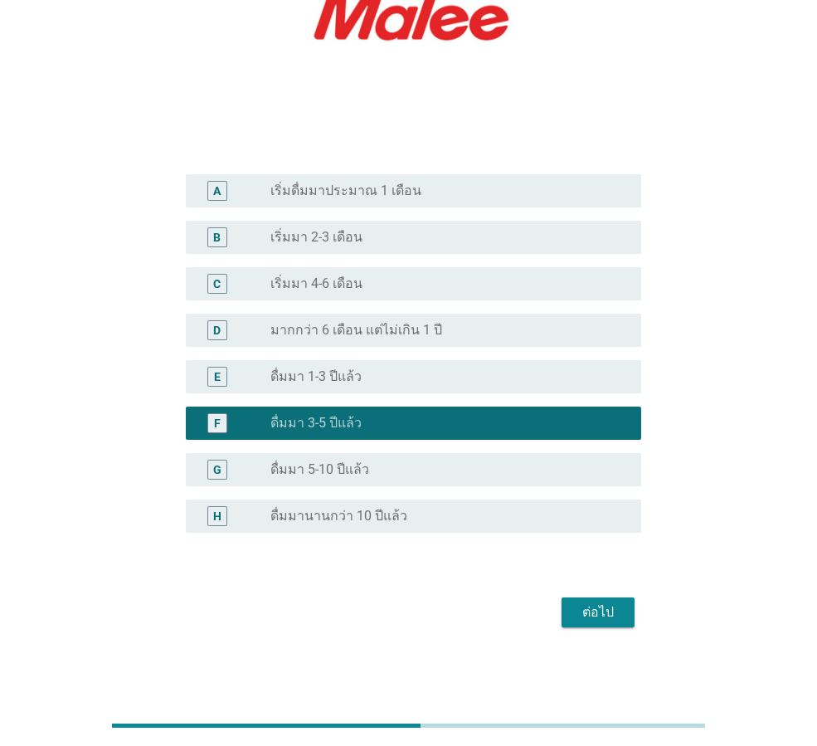
click at [591, 620] on div "ต่อไป" at bounding box center [598, 613] width 46 height 20
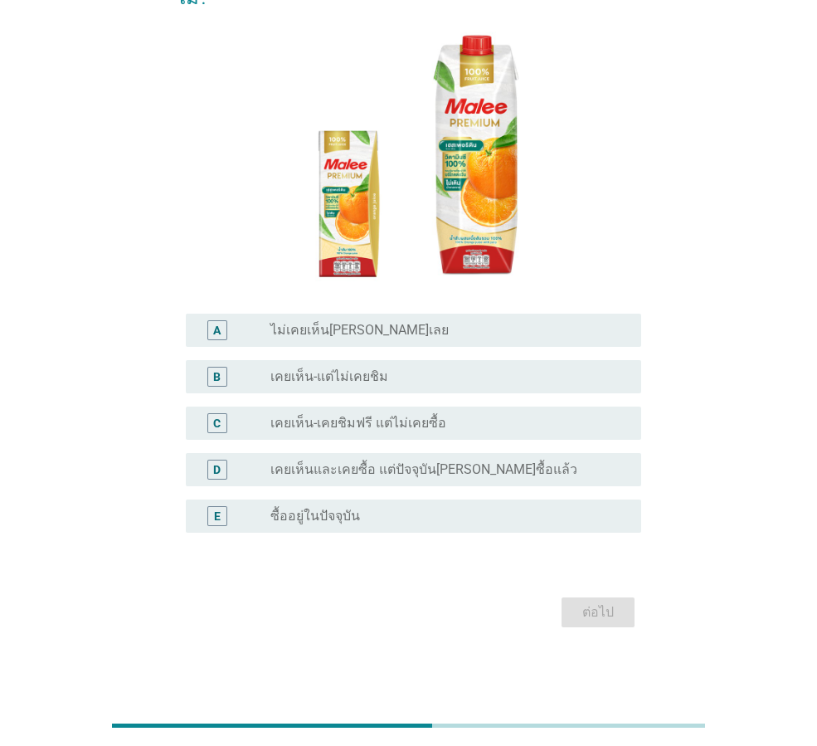
scroll to position [0, 0]
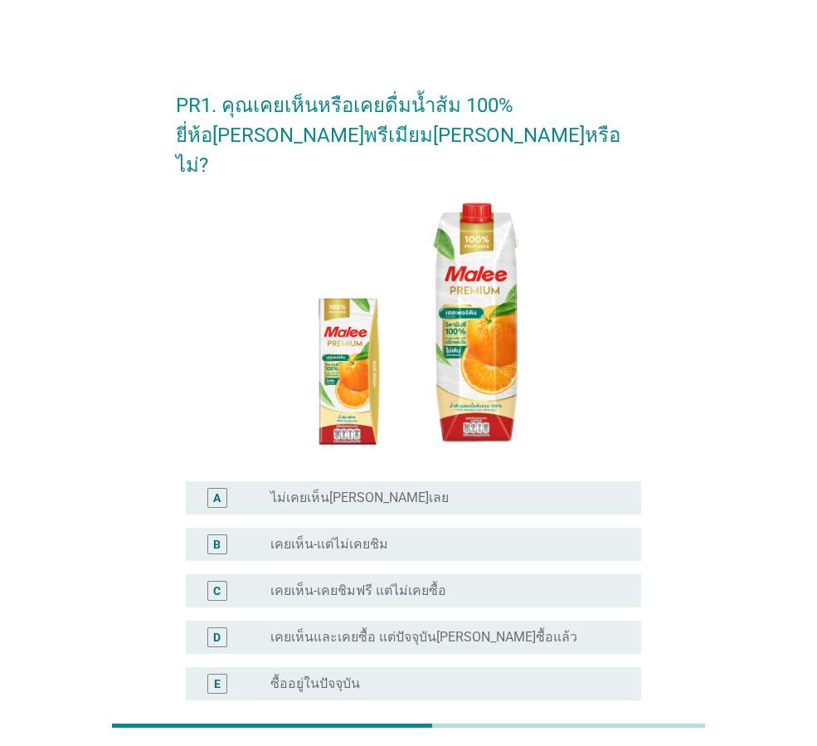
click at [433, 536] on div "radio_button_unchecked เคยเห็น-แต่ไม่เคยชิม" at bounding box center [443, 544] width 344 height 17
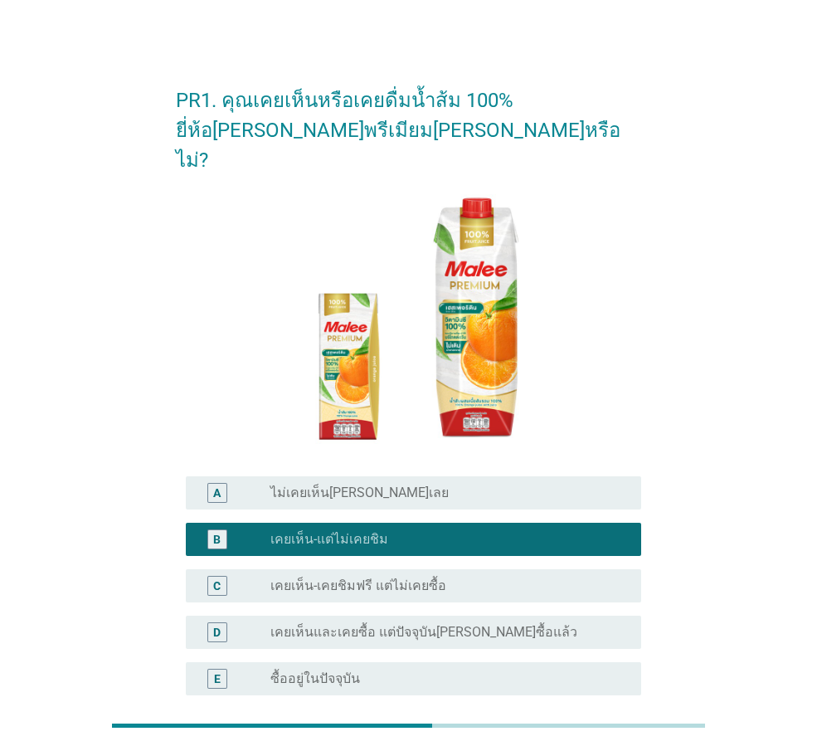
scroll to position [138, 0]
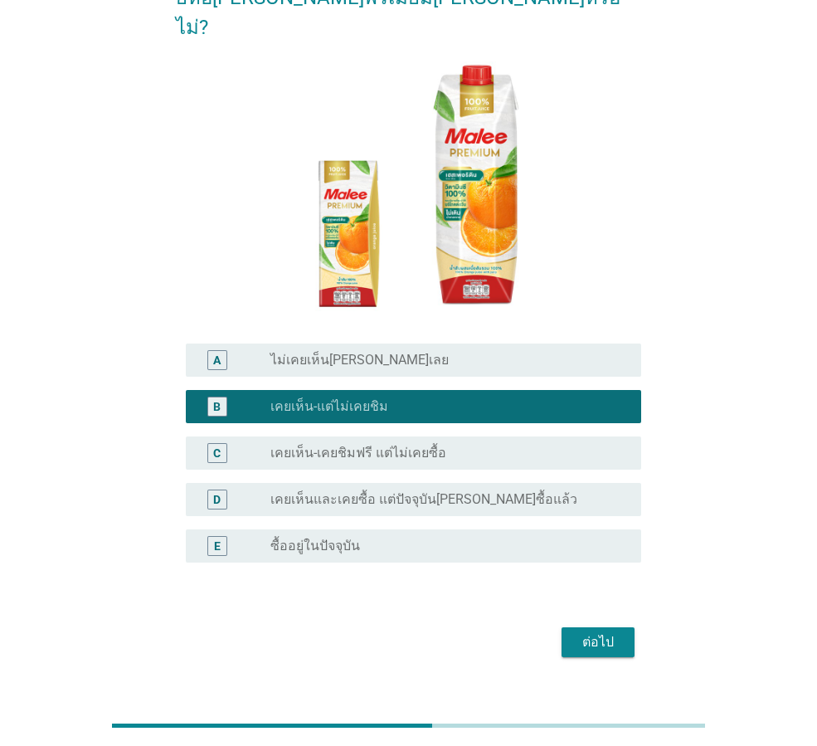
click at [590, 622] on div "ต่อไป" at bounding box center [409, 642] width 466 height 40
click at [591, 632] on div "ต่อไป" at bounding box center [598, 642] width 46 height 20
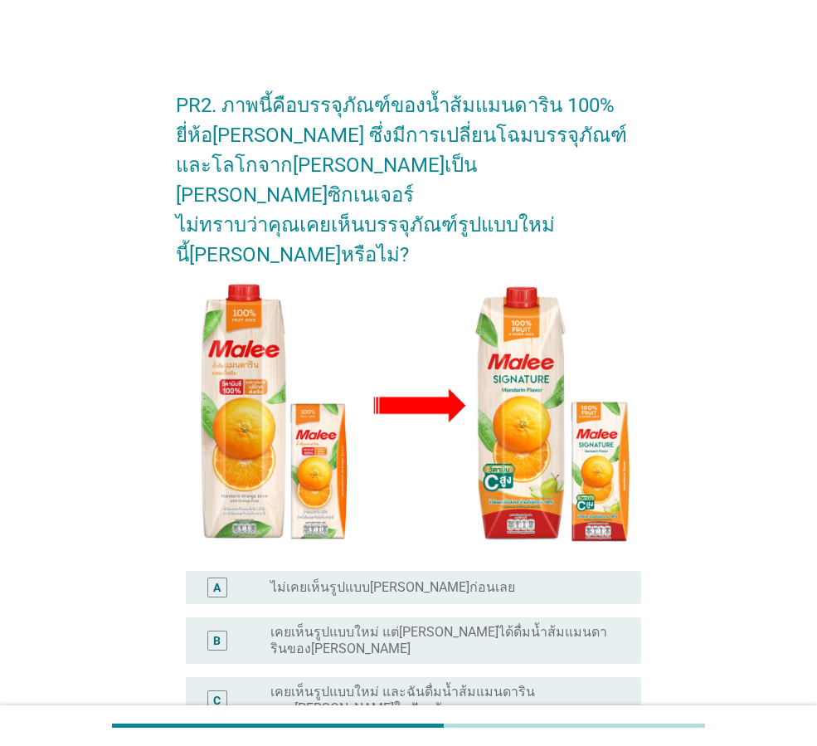
scroll to position [83, 0]
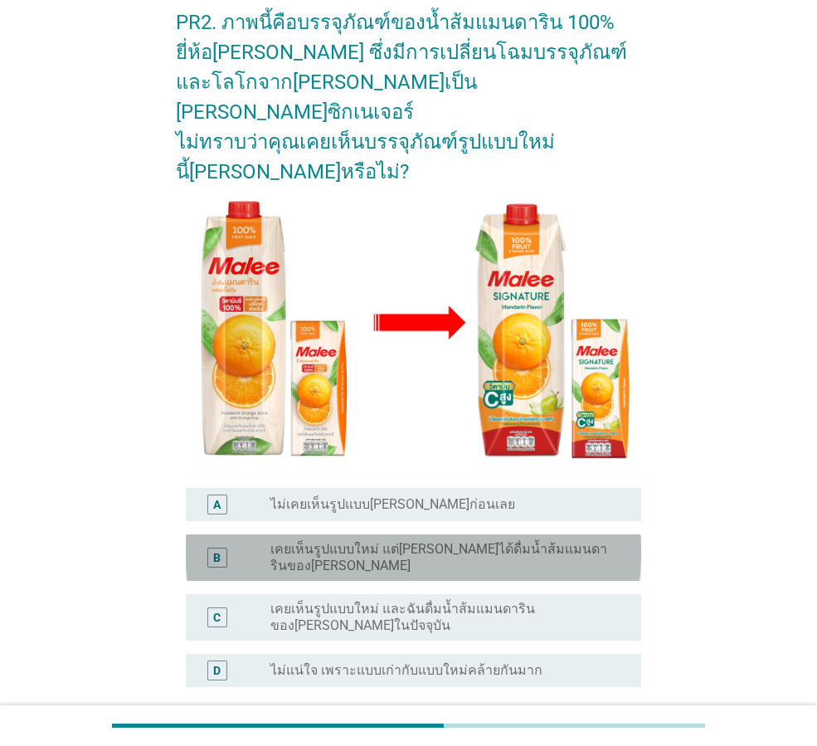
click at [530, 534] on div "B radio_button_unchecked เคยเห็นรูปแบบใหม่ แต่[PERSON_NAME]ได้ดื่มน้ำส้มแมนดาริ…" at bounding box center [414, 557] width 456 height 46
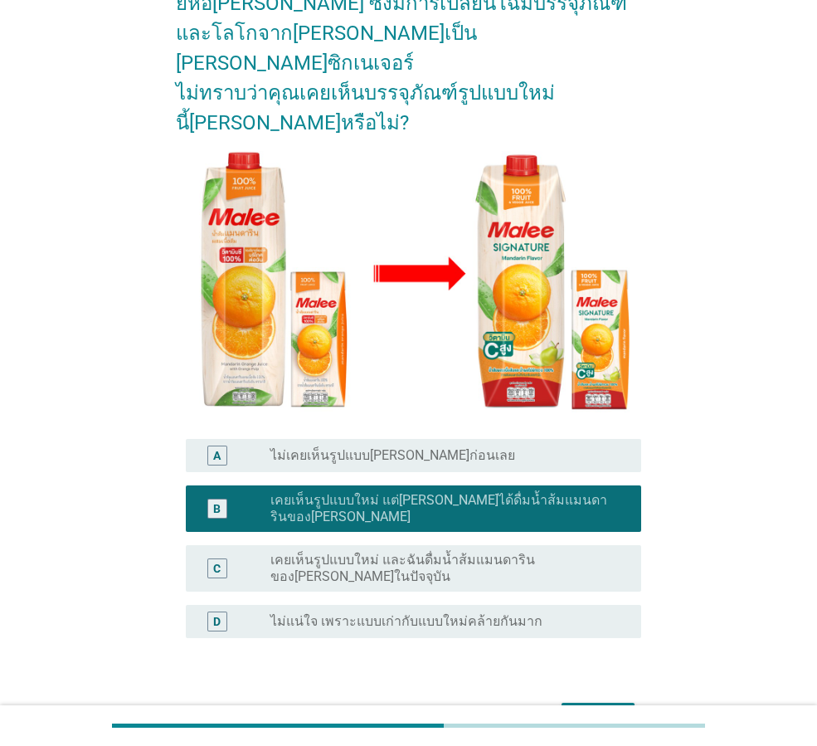
scroll to position [181, 0]
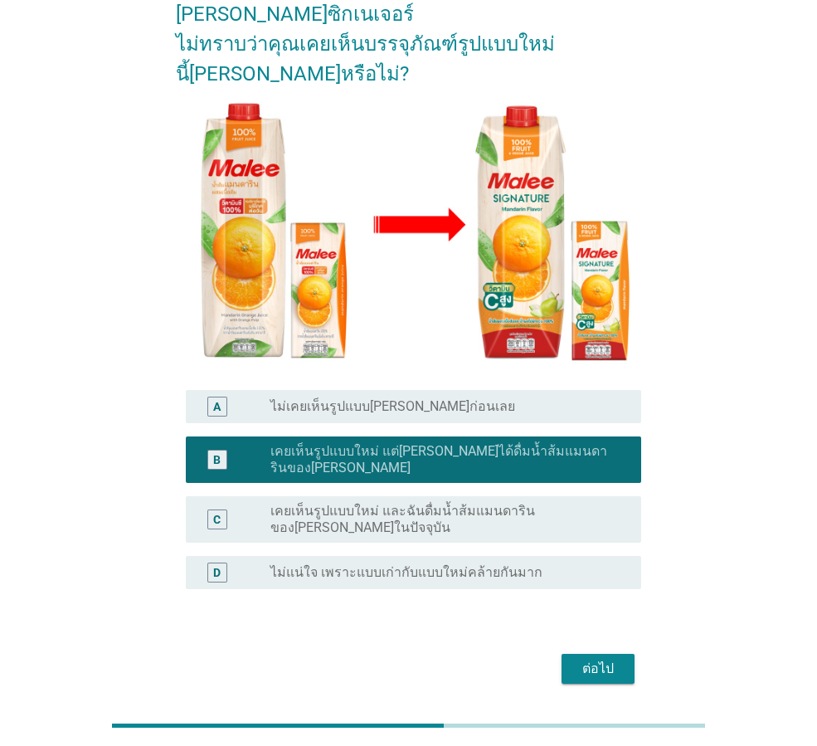
click at [596, 659] on div "ต่อไป" at bounding box center [598, 669] width 46 height 20
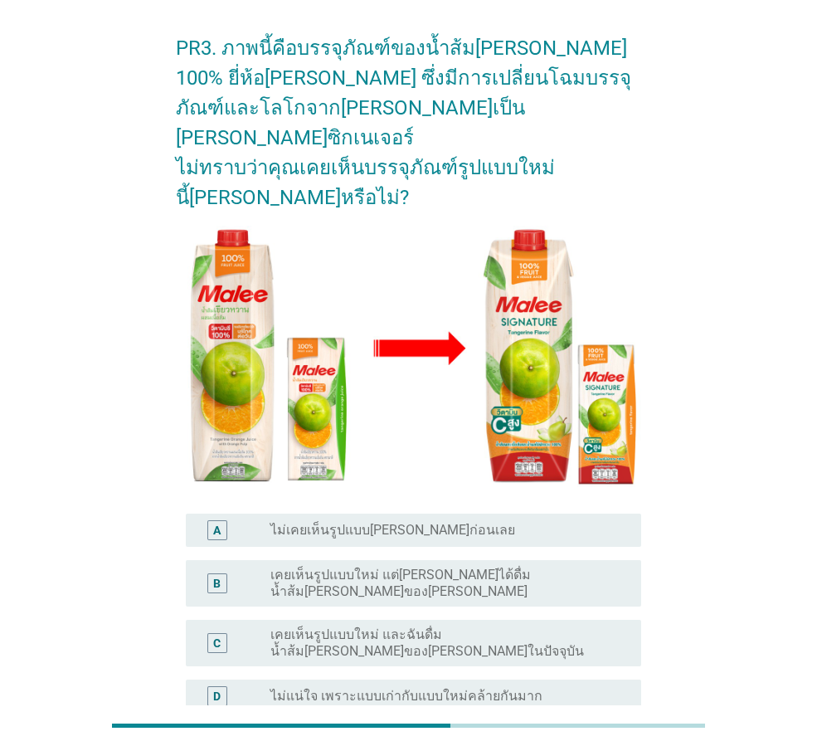
scroll to position [83, 0]
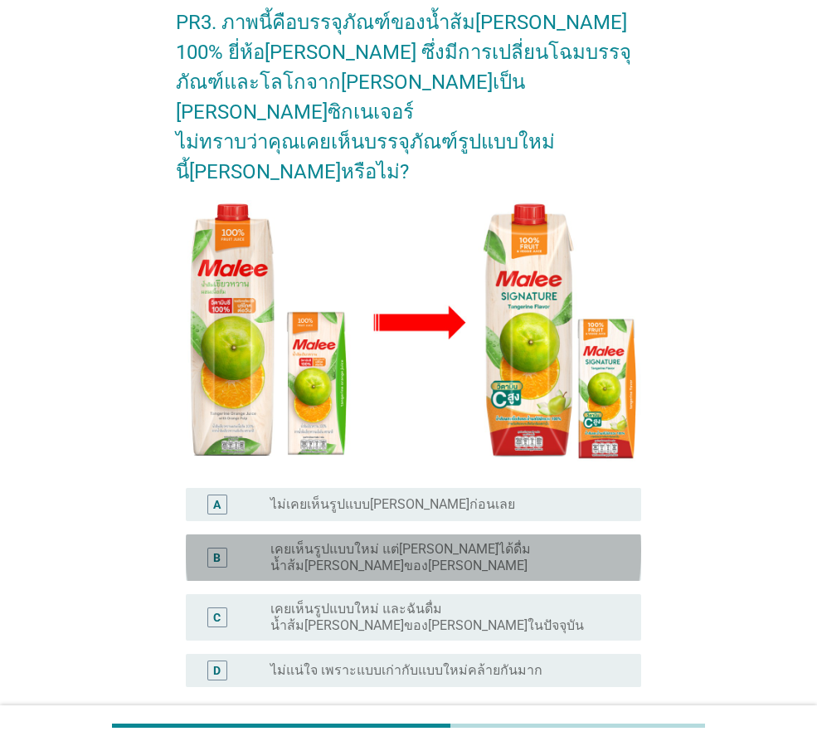
click at [471, 541] on label "เคยเห็นรูปแบบใหม่ แต่[PERSON_NAME]ได้ดื่มน้ำส้ม[PERSON_NAME]ของ[PERSON_NAME]" at bounding box center [443, 557] width 344 height 33
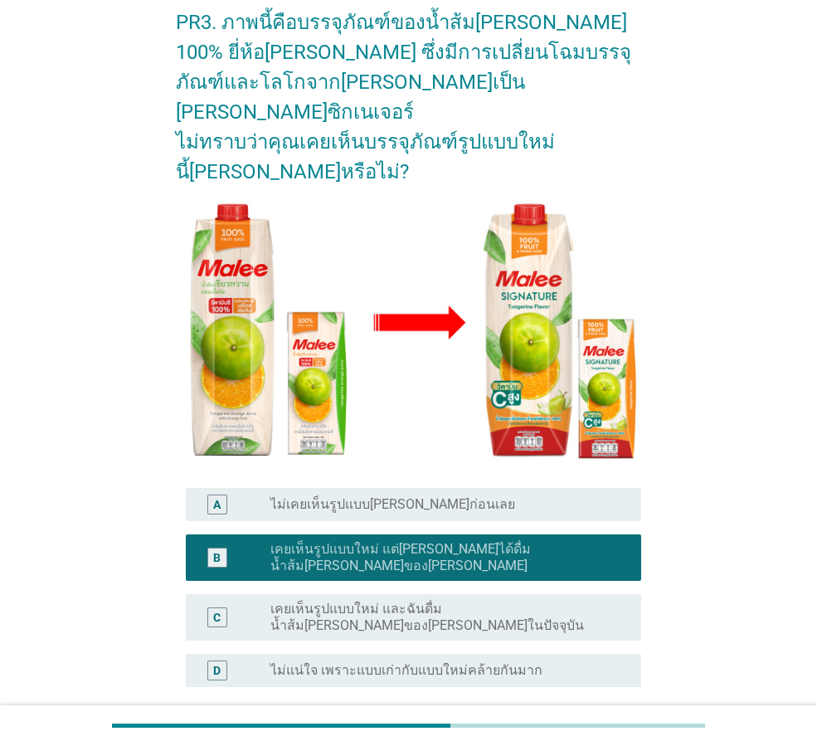
scroll to position [194, 0]
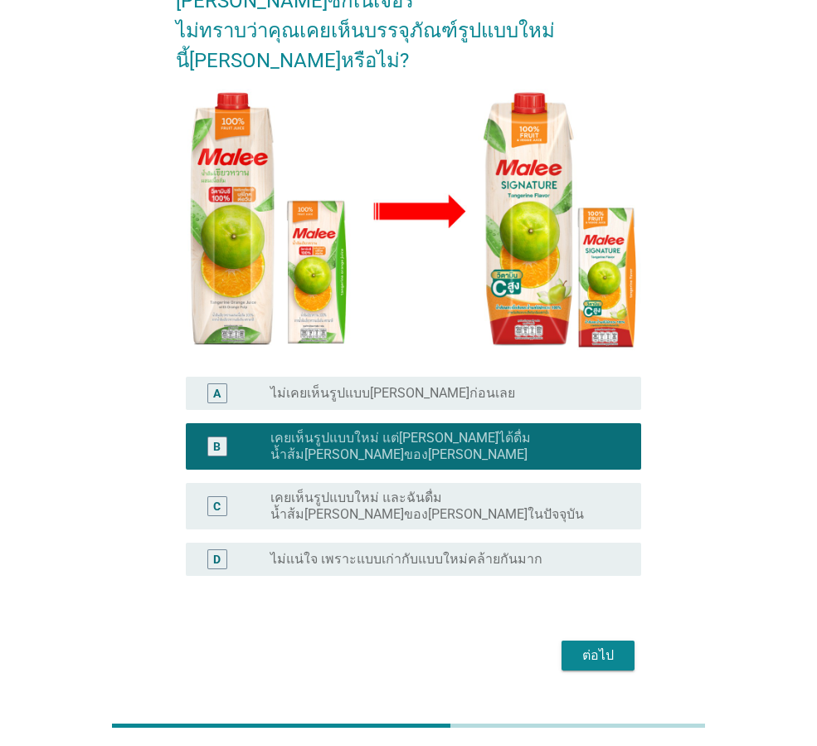
click at [574, 490] on label "เคยเห็นรูปแบบใหม่ และฉันดื่มน้ำส้ม[PERSON_NAME]ของ[PERSON_NAME]ในปัจจุบัน" at bounding box center [443, 506] width 344 height 33
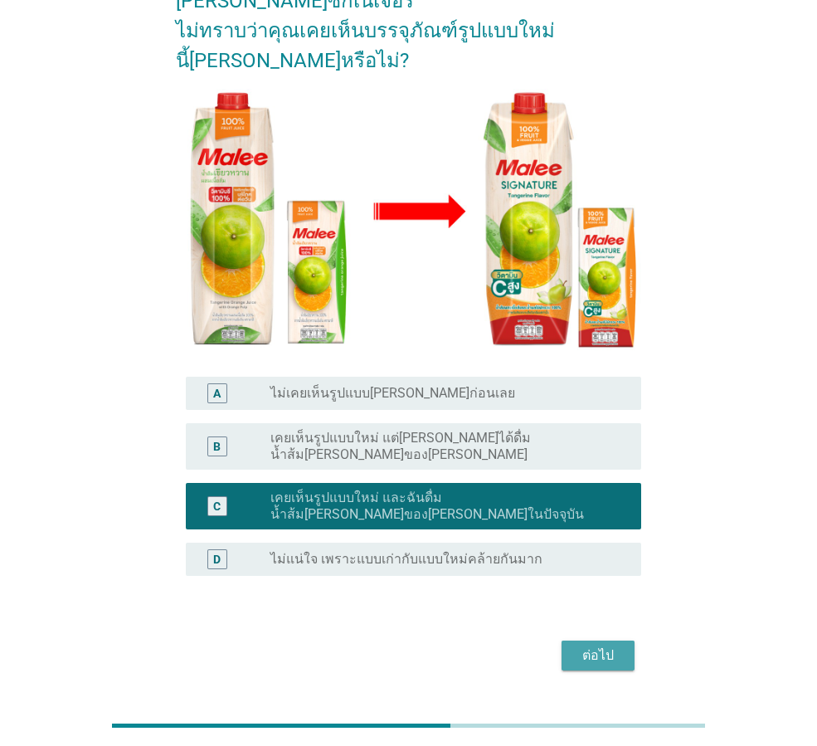
click at [582, 646] on div "ต่อไป" at bounding box center [598, 656] width 46 height 20
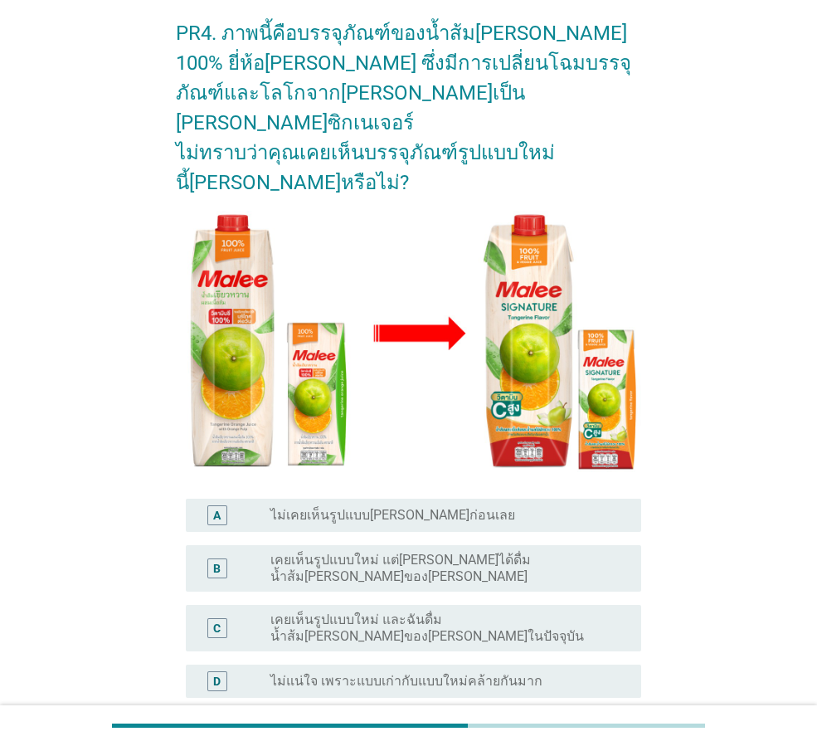
scroll to position [166, 0]
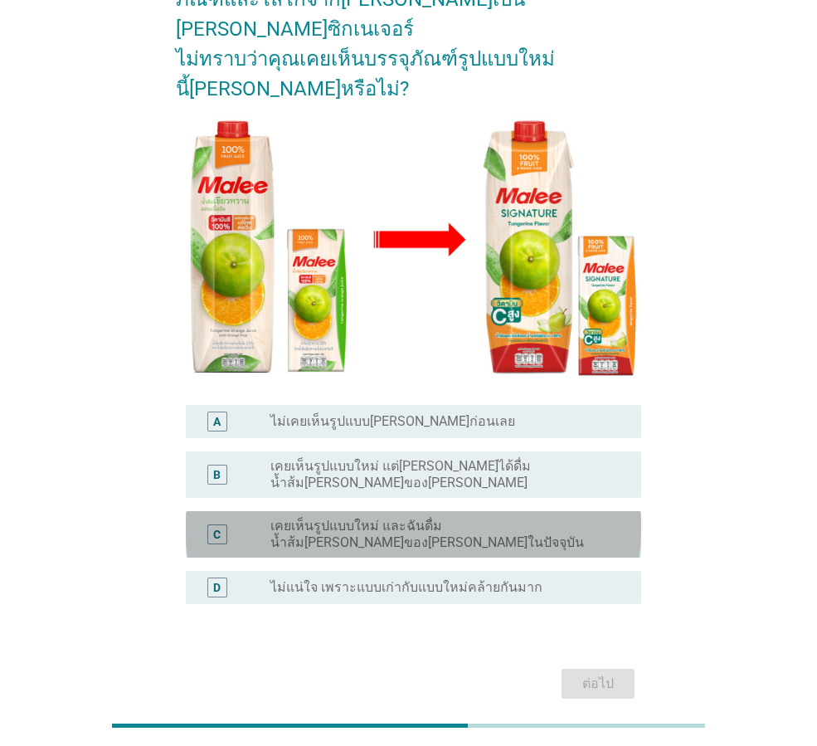
click at [581, 518] on label "เคยเห็นรูปแบบใหม่ และฉันดื่มน้ำส้ม[PERSON_NAME]ของ[PERSON_NAME]ในปัจจุบัน" at bounding box center [443, 534] width 344 height 33
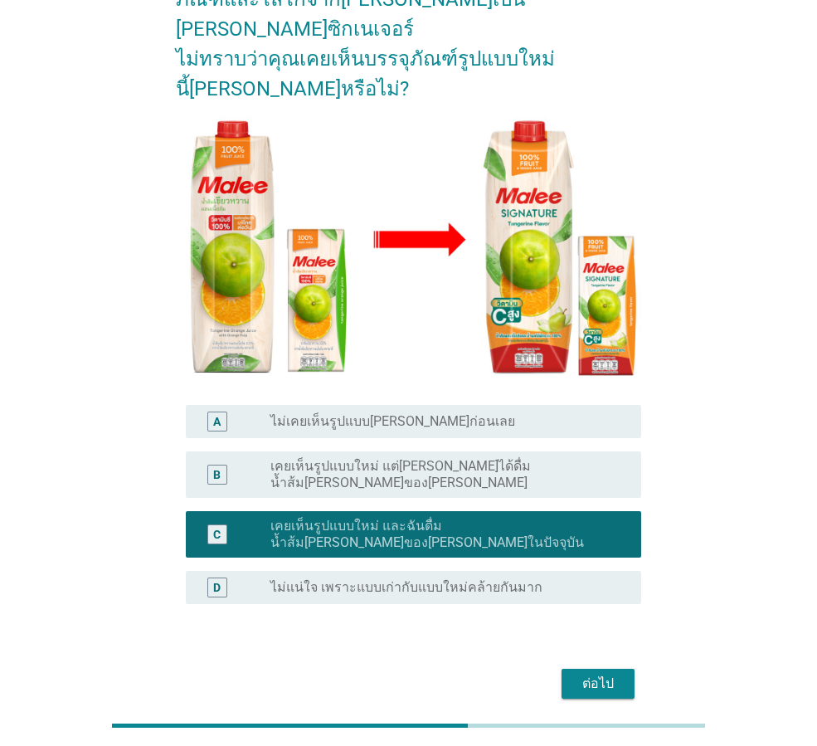
click at [603, 674] on div "ต่อไป" at bounding box center [598, 684] width 46 height 20
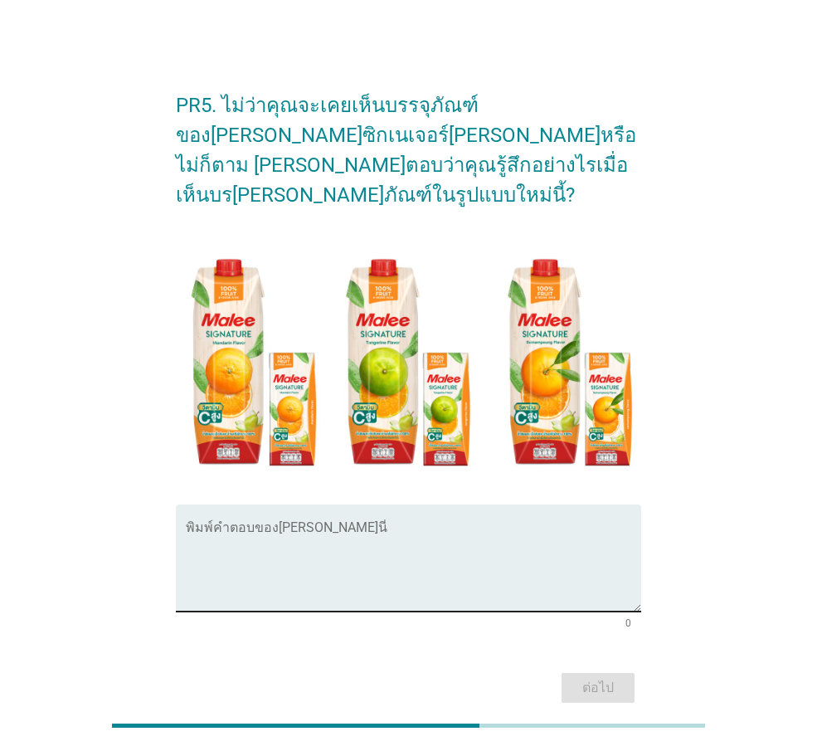
click at [507, 524] on textarea "พิมพ์คำตอบของคุณ ที่นี่" at bounding box center [414, 567] width 456 height 87
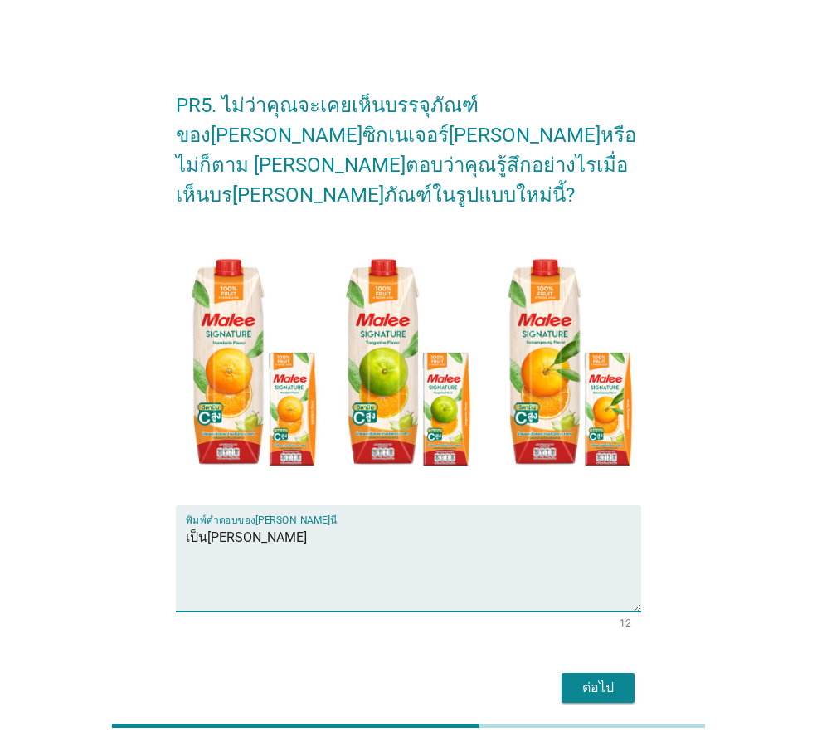
type textarea "เป็น[PERSON_NAME]"
click at [593, 678] on div "ต่อไป" at bounding box center [598, 688] width 46 height 20
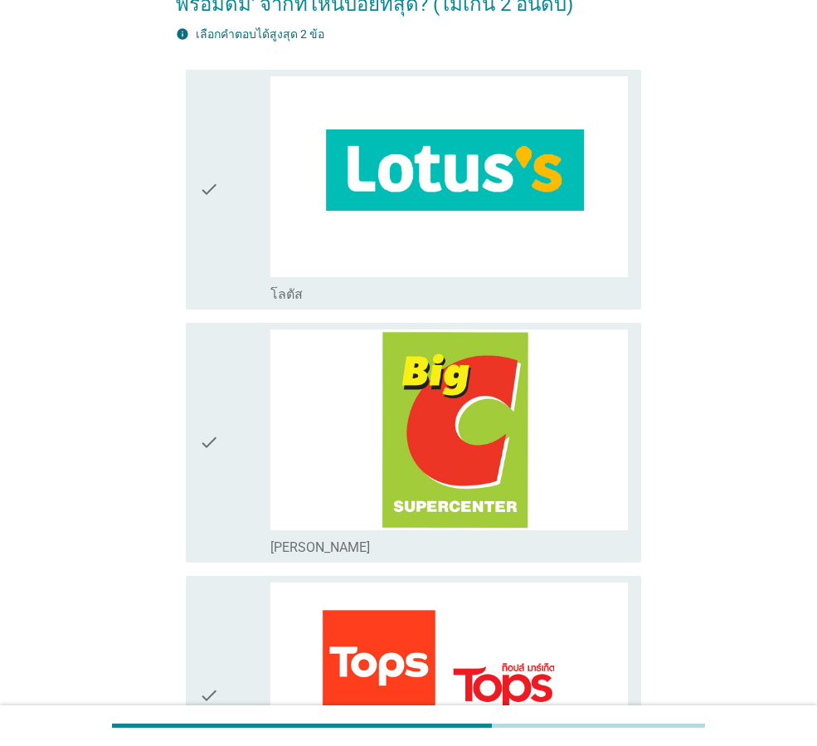
scroll to position [166, 0]
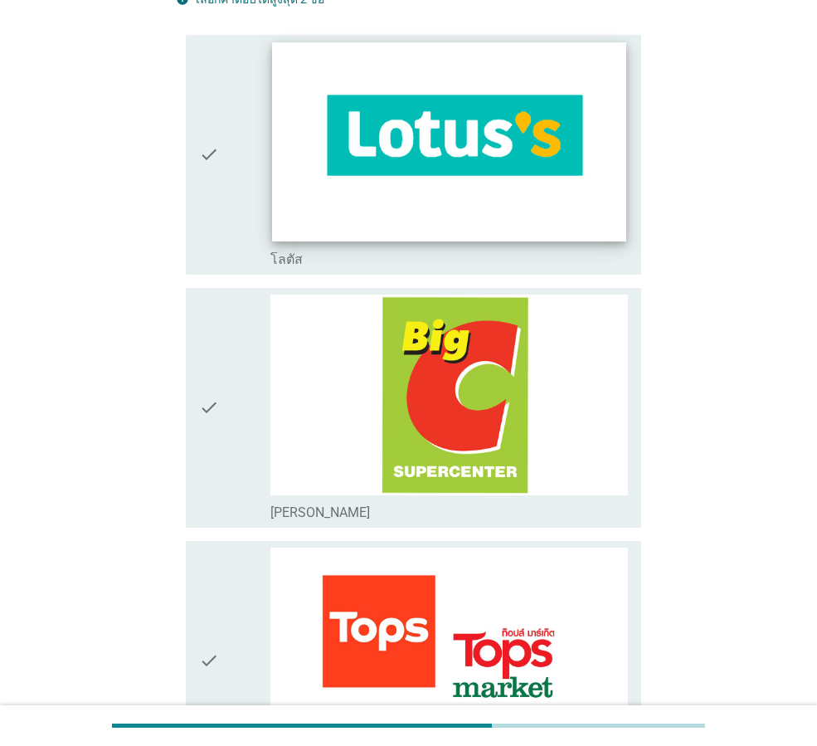
click at [461, 166] on img at bounding box center [449, 141] width 354 height 199
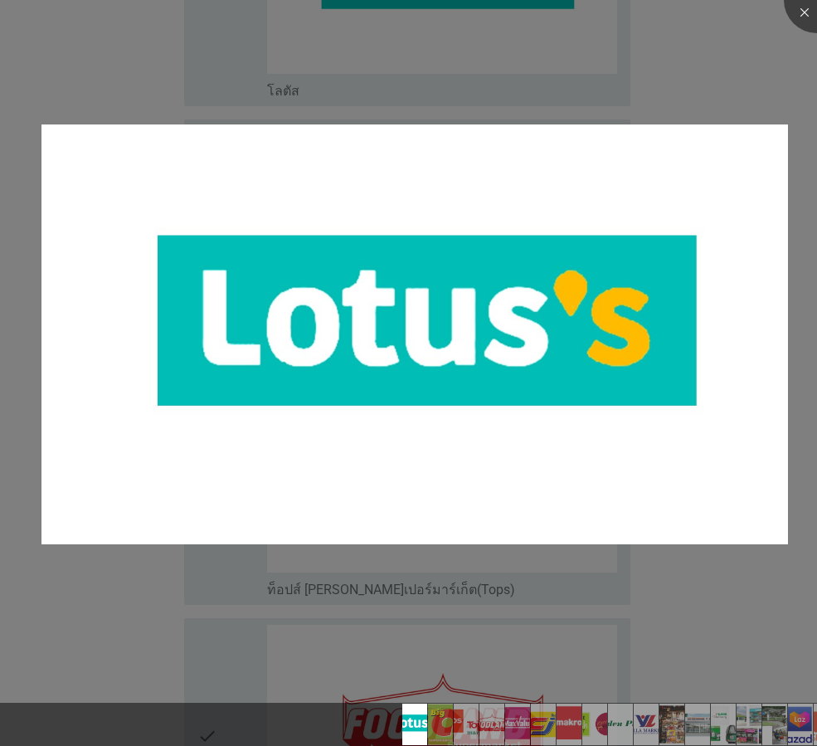
scroll to position [332, 0]
click at [803, 15] on div at bounding box center [817, 0] width 66 height 66
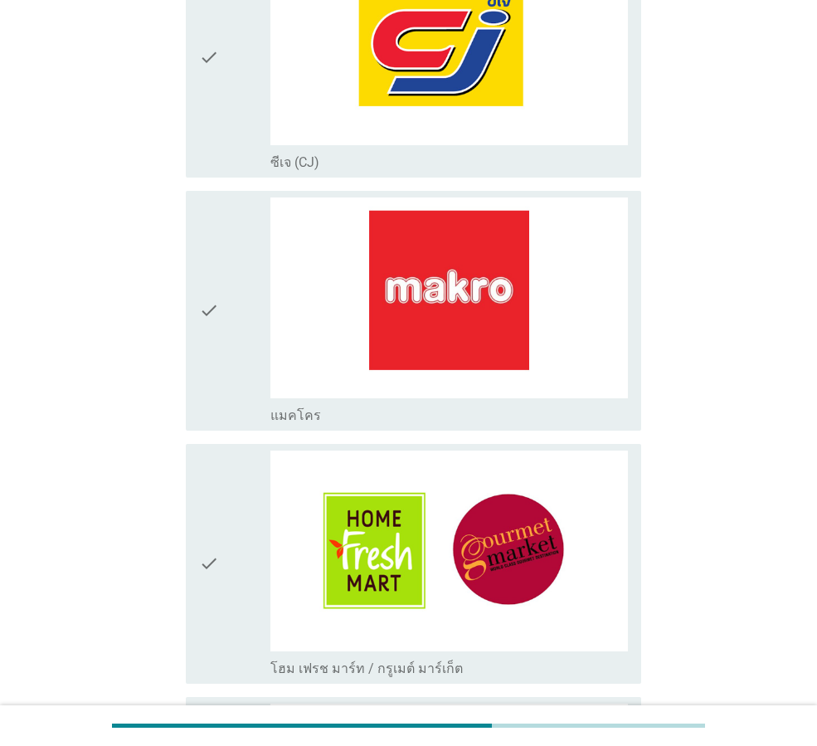
scroll to position [1577, 0]
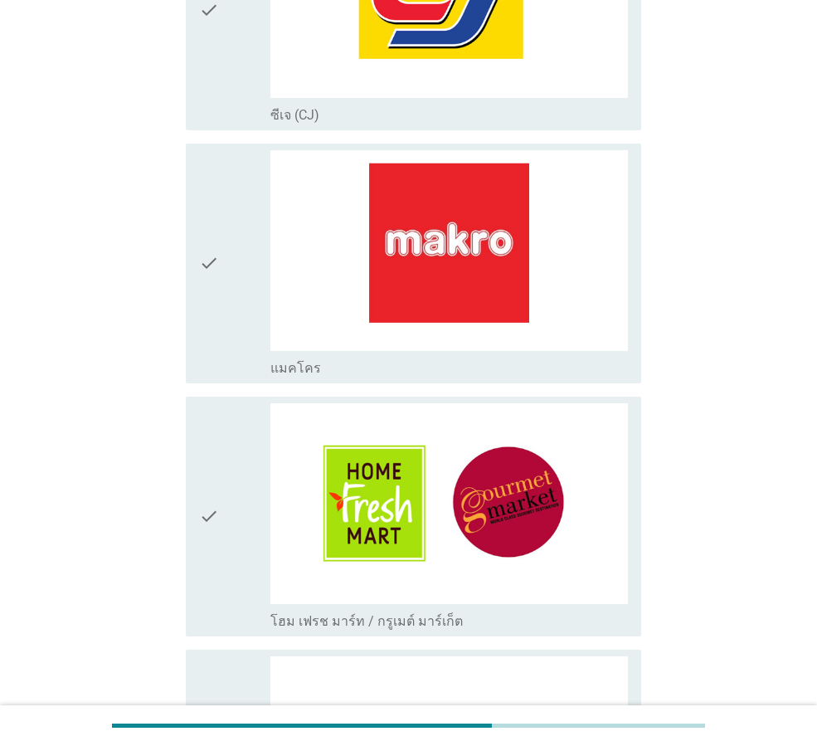
click at [215, 266] on icon "check" at bounding box center [209, 263] width 20 height 227
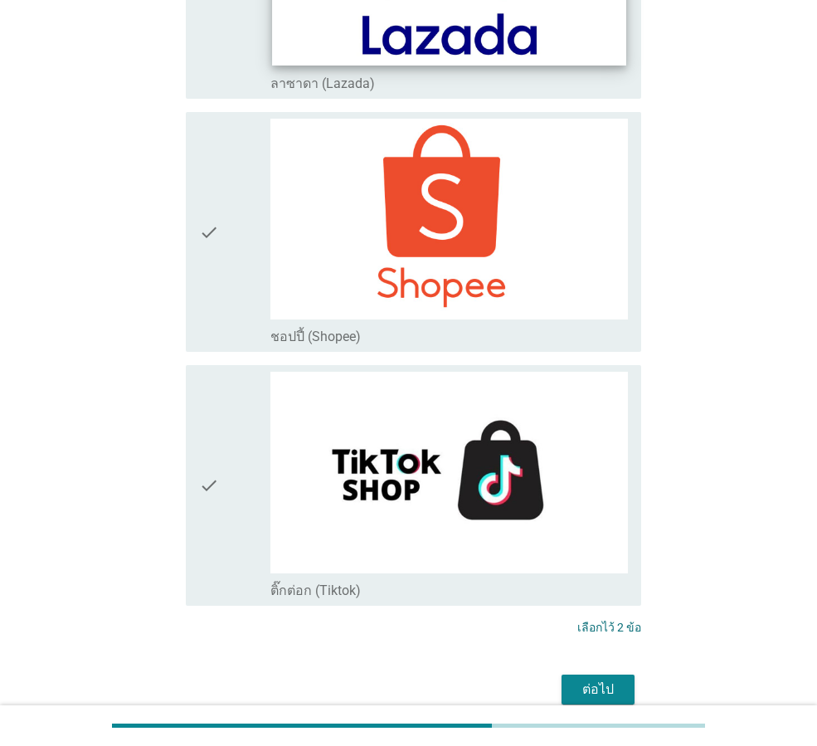
scroll to position [4314, 0]
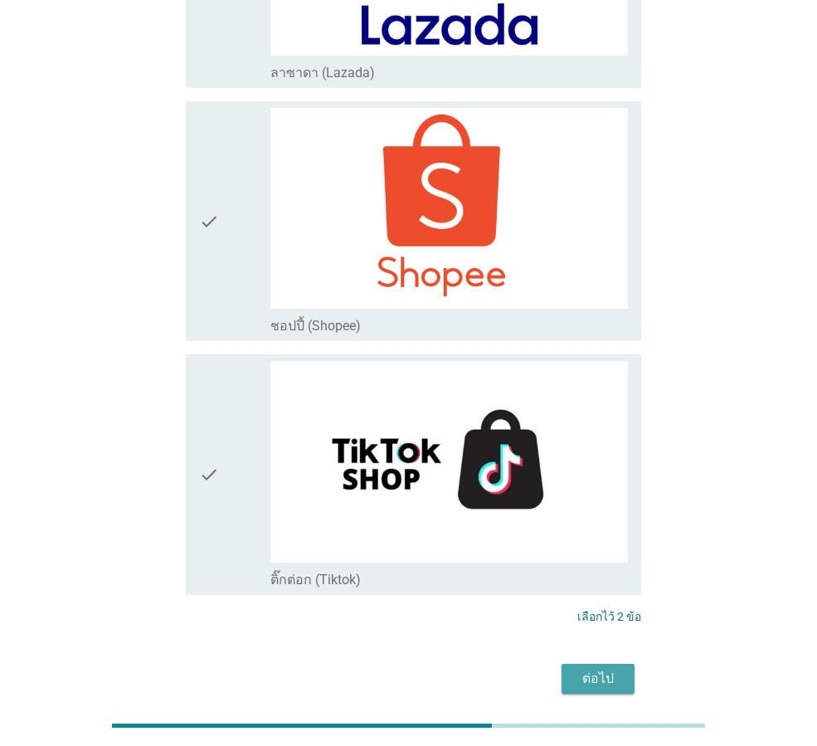
click at [617, 669] on div "ต่อไป" at bounding box center [598, 679] width 46 height 20
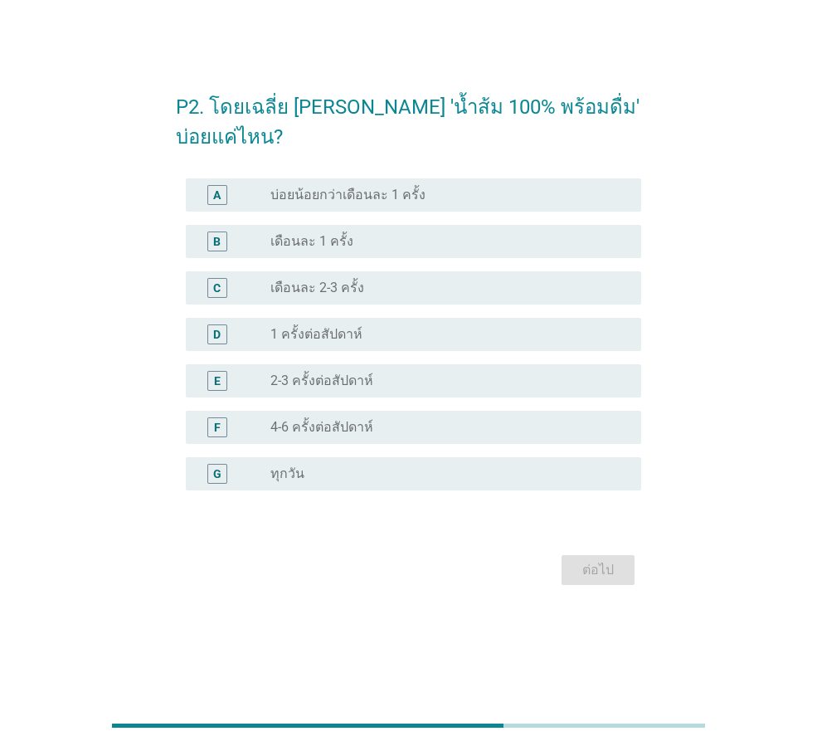
scroll to position [0, 0]
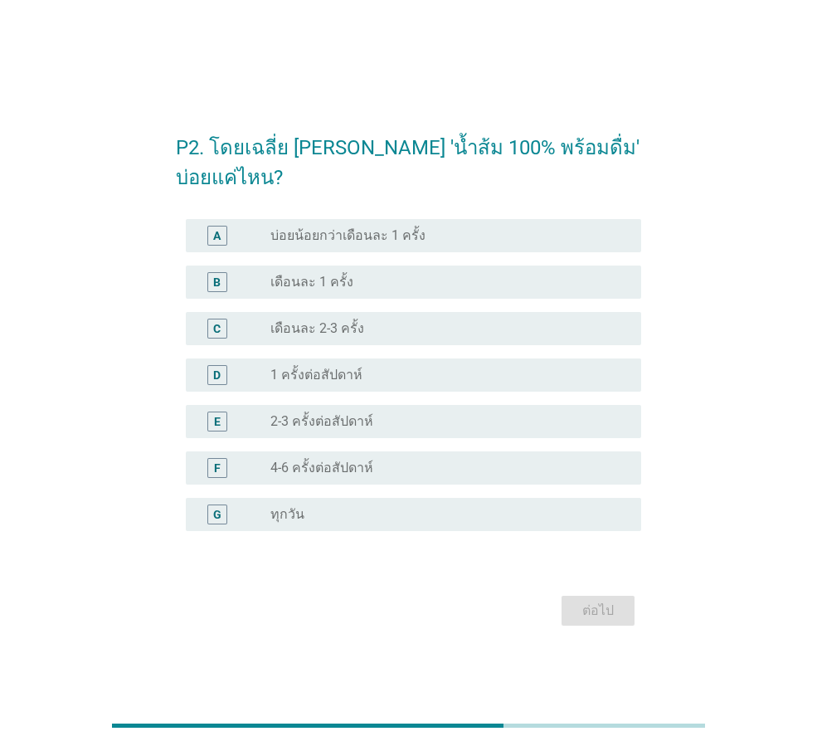
click at [350, 467] on label "4-6 ครั้งต่อสัปดาห์" at bounding box center [322, 468] width 103 height 17
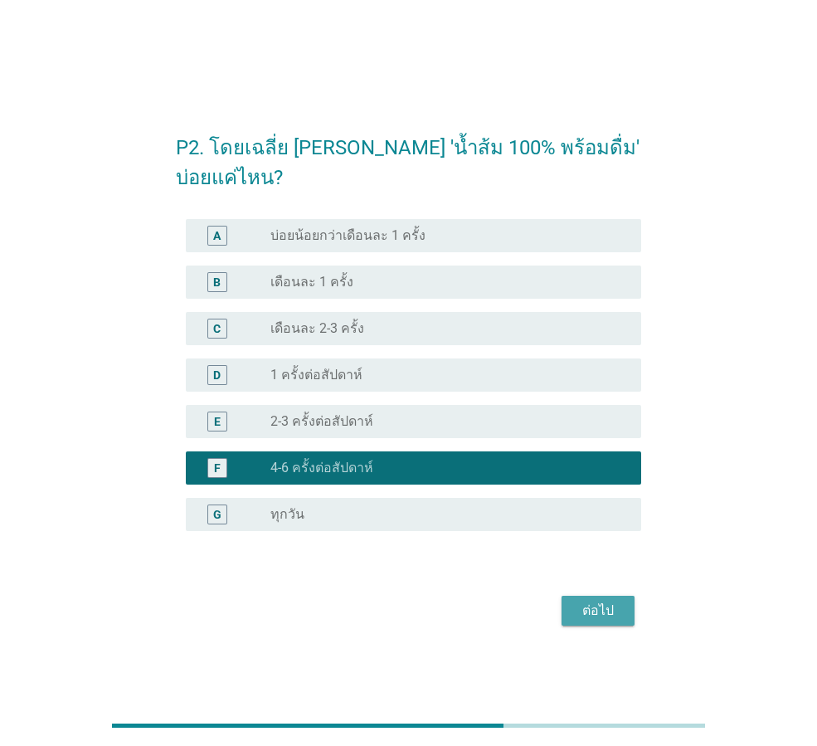
click at [580, 615] on div "ต่อไป" at bounding box center [598, 611] width 46 height 20
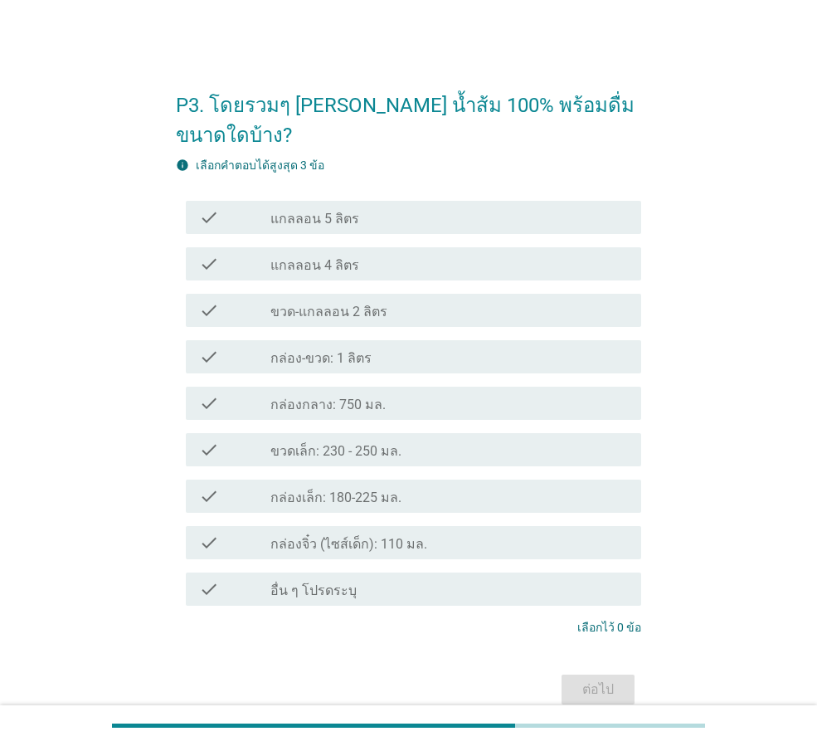
click at [384, 347] on div "check_box_outline_blank กล่อง-ขวด: 1 ลิตร" at bounding box center [450, 357] width 358 height 20
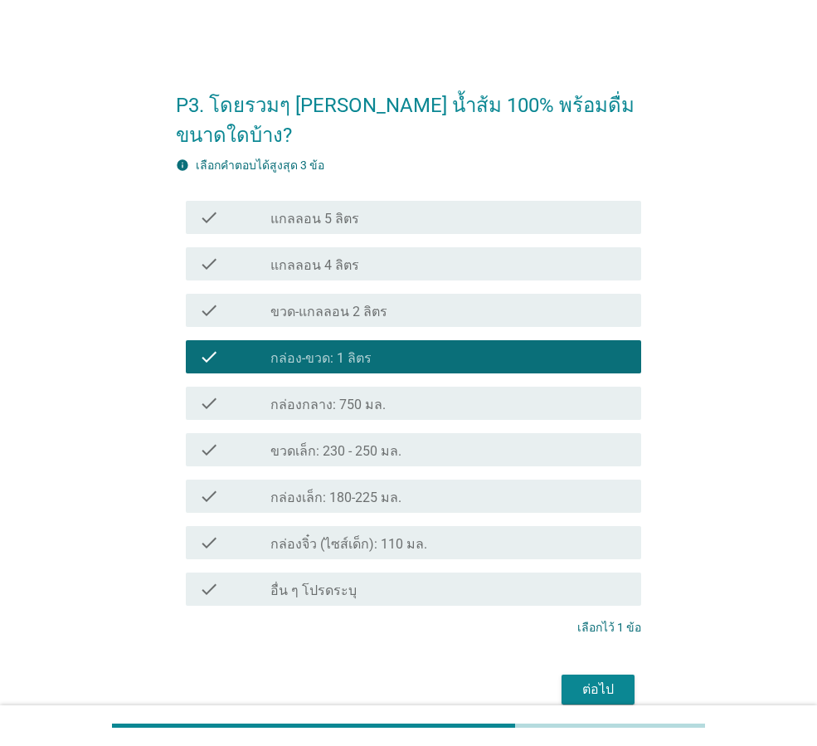
click at [585, 680] on div "ต่อไป" at bounding box center [598, 690] width 46 height 20
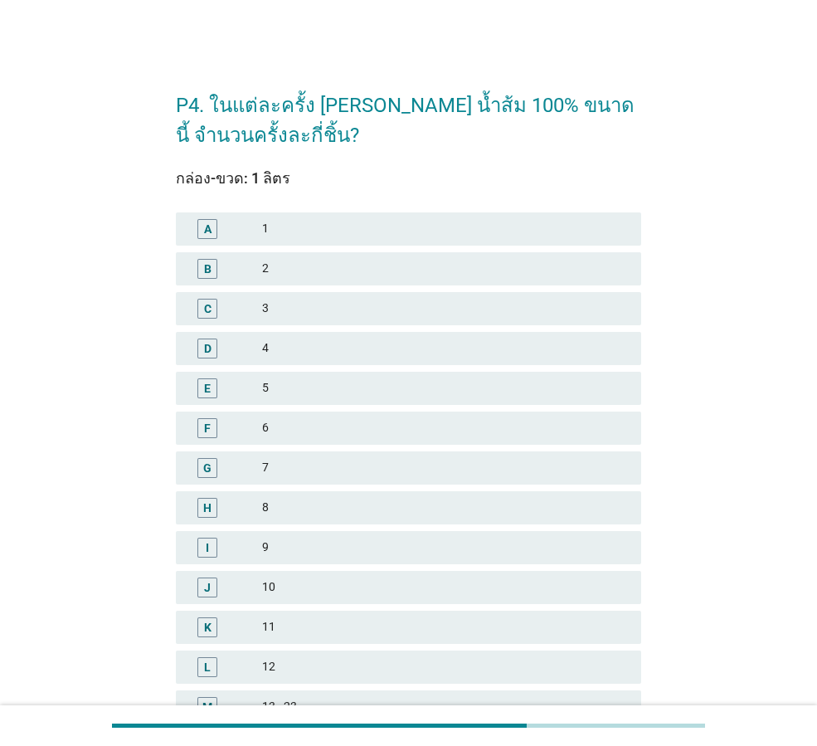
click at [442, 276] on div "2" at bounding box center [445, 269] width 366 height 20
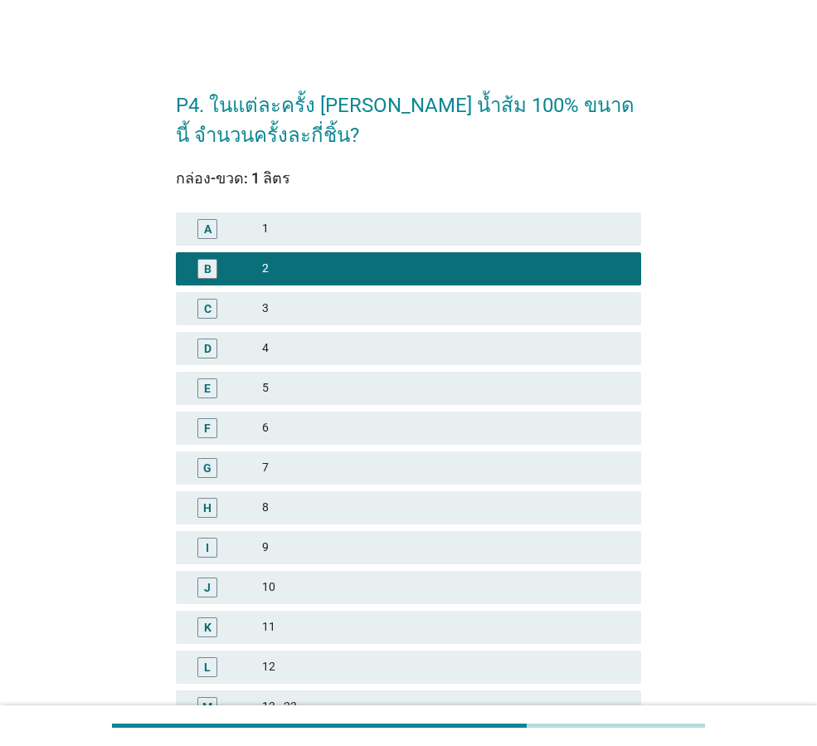
scroll to position [237, 0]
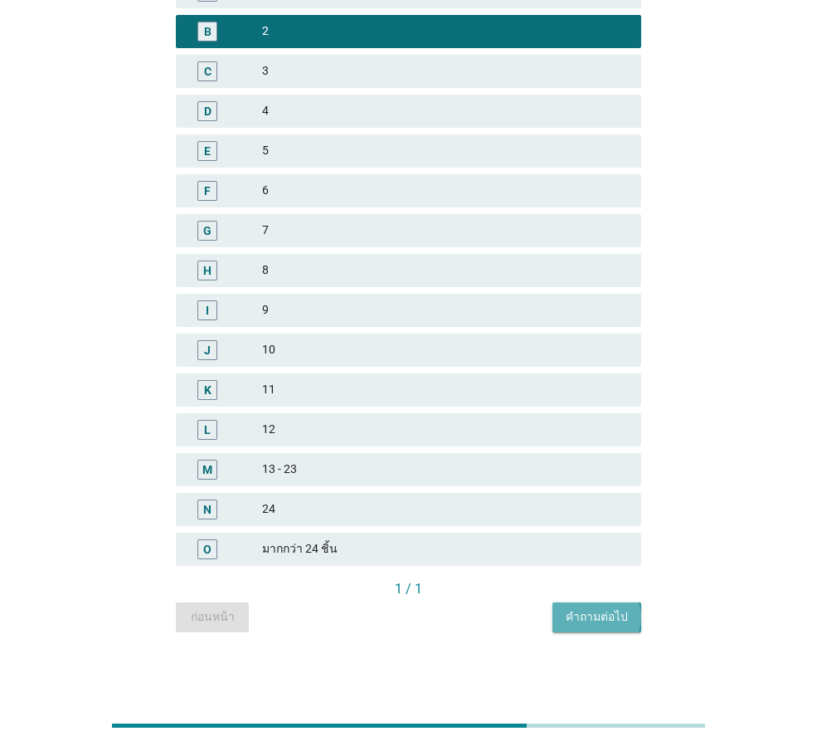
click at [620, 610] on div "คำถามต่อไป" at bounding box center [597, 616] width 62 height 17
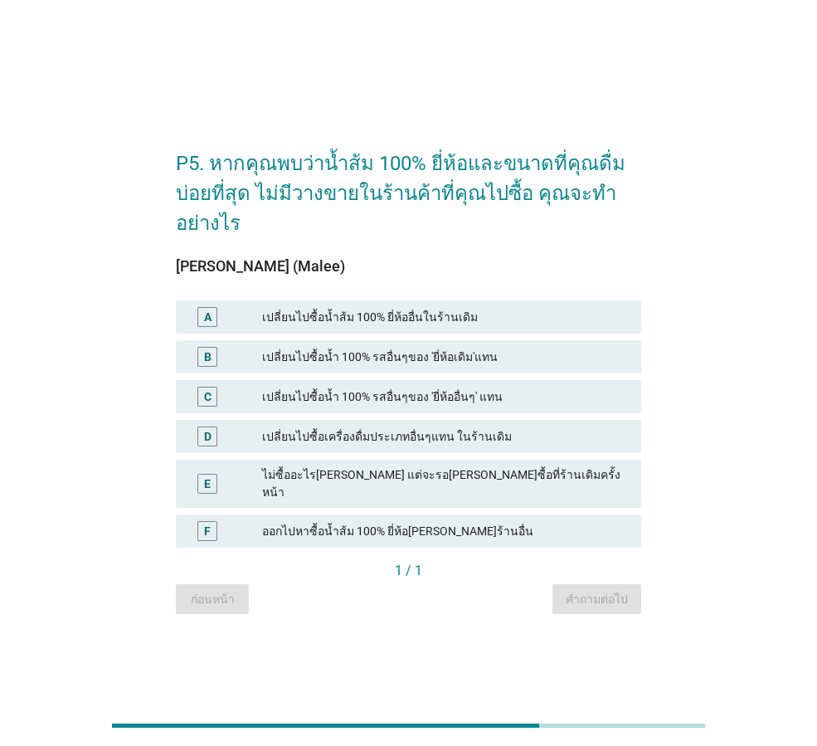
click at [488, 359] on div "เปลี่ยนไปซื้อน้ำ 100% รสอื่นๆของ 'ยี่ห้อเดิม'แทน" at bounding box center [445, 357] width 366 height 20
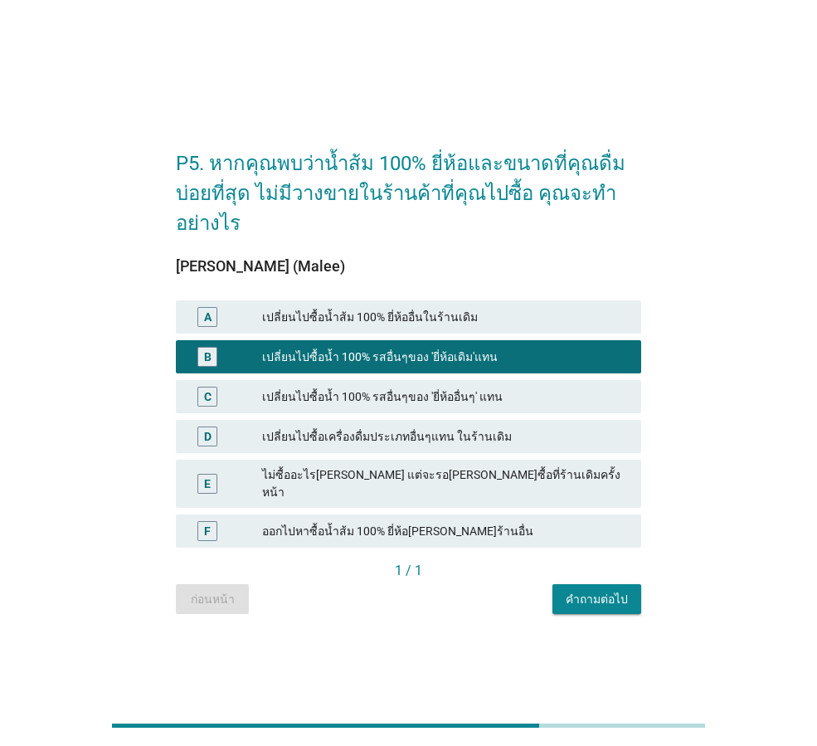
click at [588, 593] on div "คำถามต่อไป" at bounding box center [597, 599] width 62 height 17
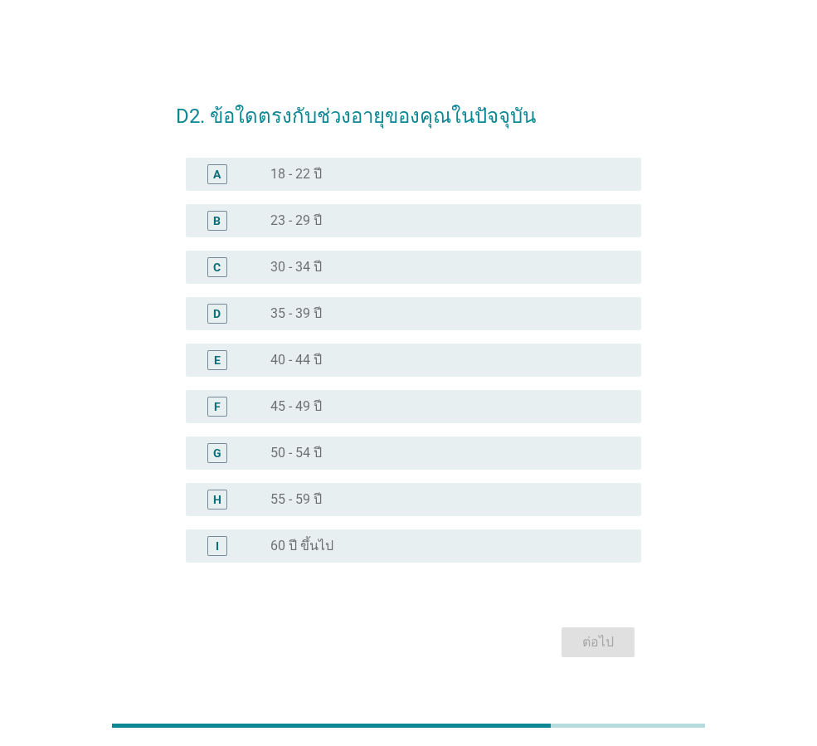
click at [391, 270] on div "radio_button_unchecked 30 - 34 ปี" at bounding box center [443, 267] width 344 height 17
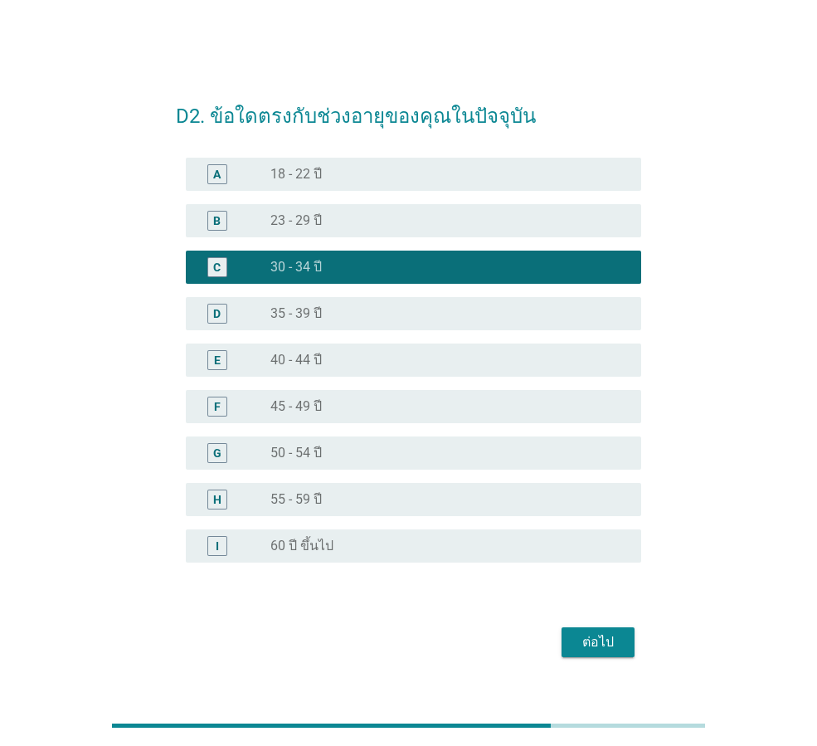
click at [619, 644] on div "ต่อไป" at bounding box center [598, 642] width 46 height 20
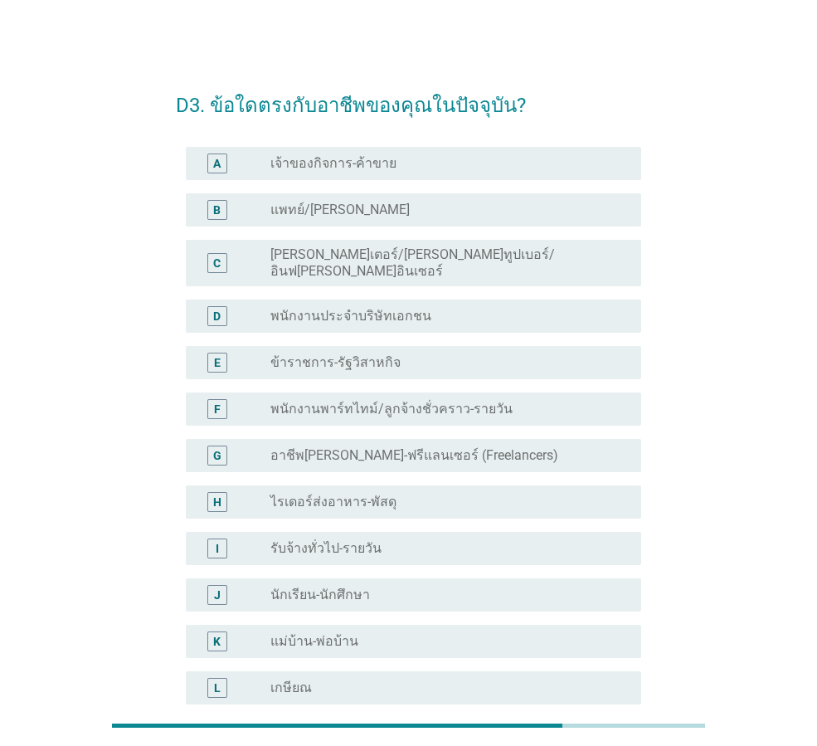
click at [401, 354] on div "radio_button_unchecked ข้าราชการ-รัฐวิสาหกิจ" at bounding box center [443, 362] width 344 height 17
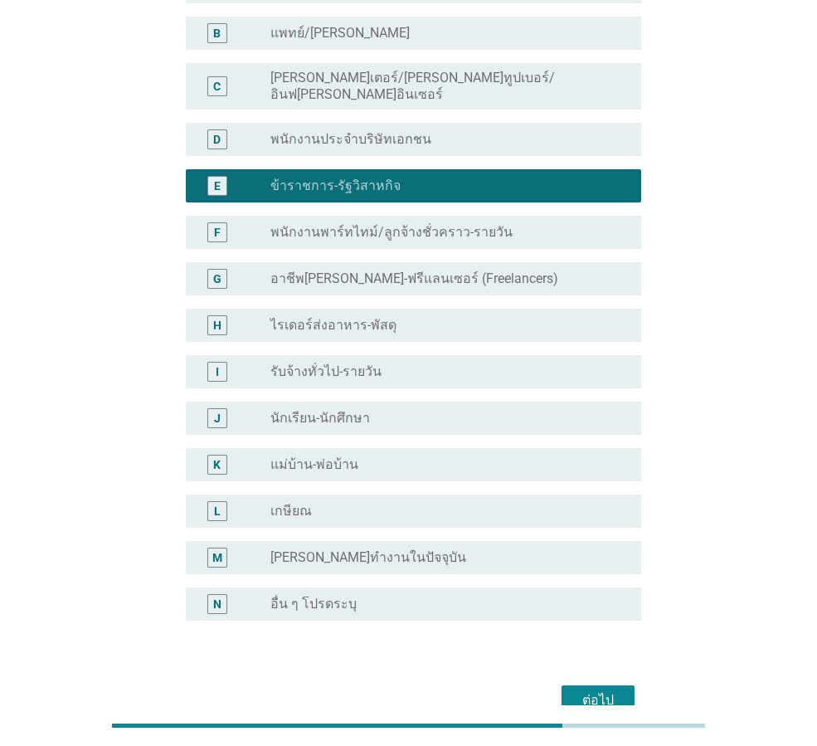
scroll to position [251, 0]
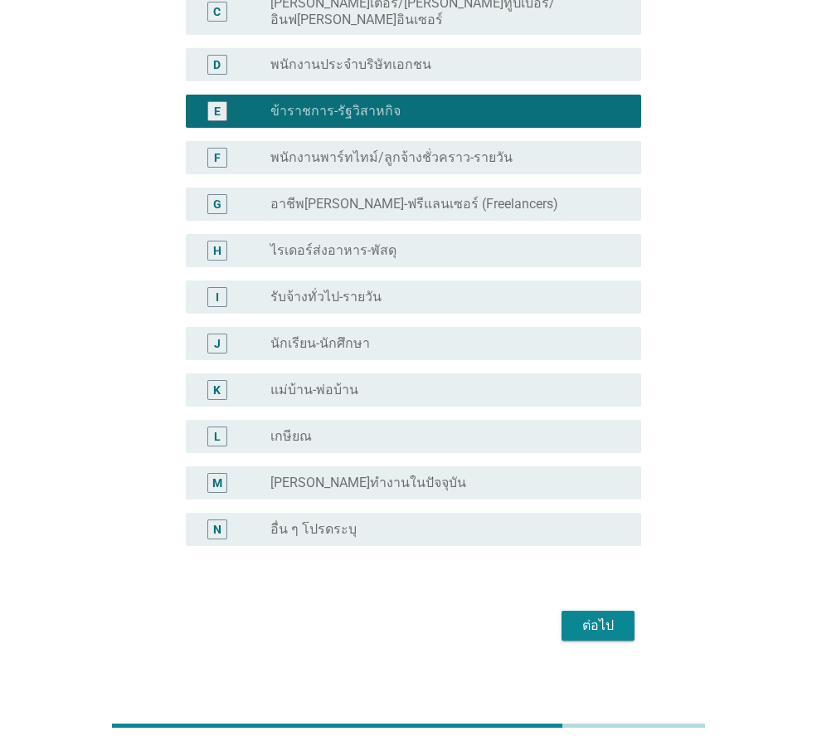
click at [614, 616] on div "ต่อไป" at bounding box center [598, 626] width 46 height 20
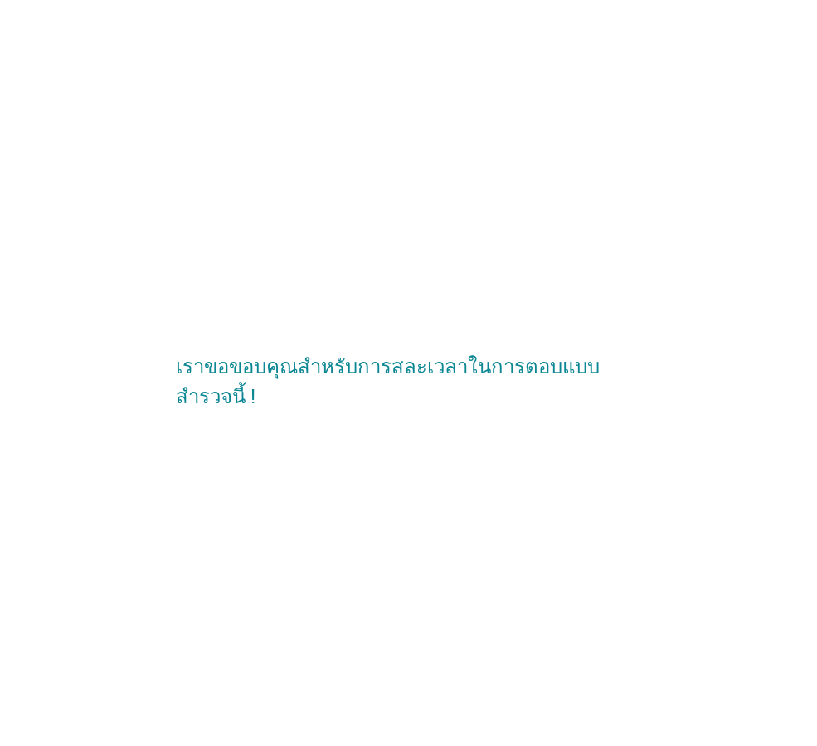
scroll to position [0, 0]
